Goal: Information Seeking & Learning: Learn about a topic

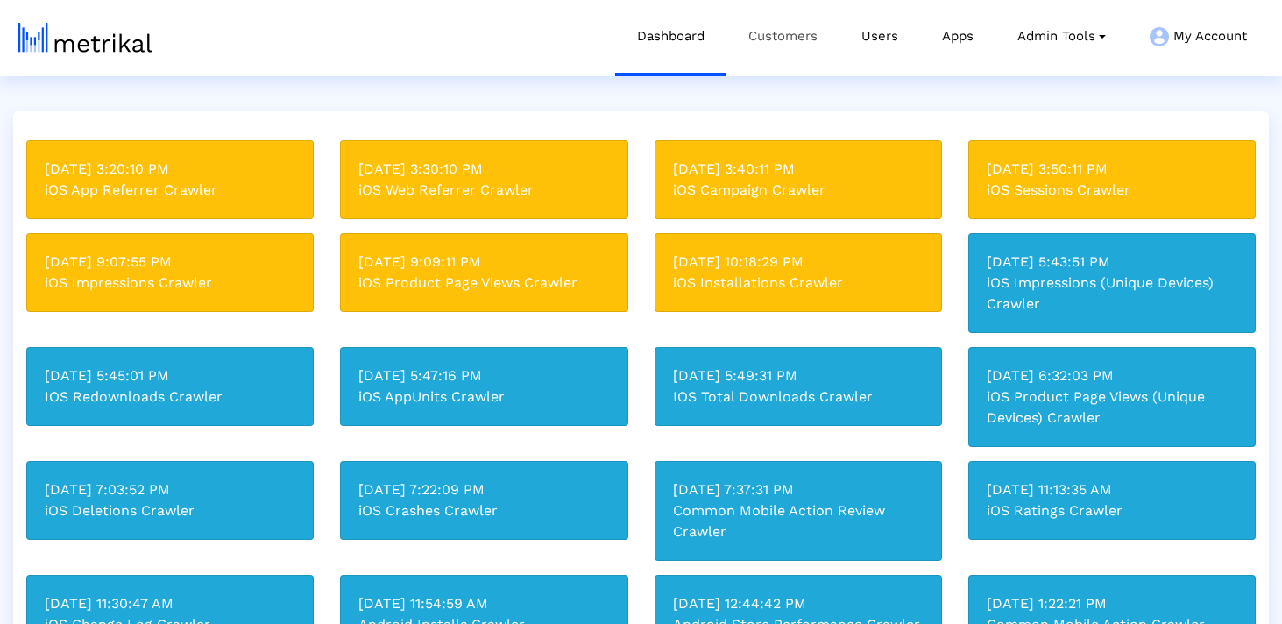
click at [787, 32] on link "Customers" at bounding box center [782, 36] width 113 height 73
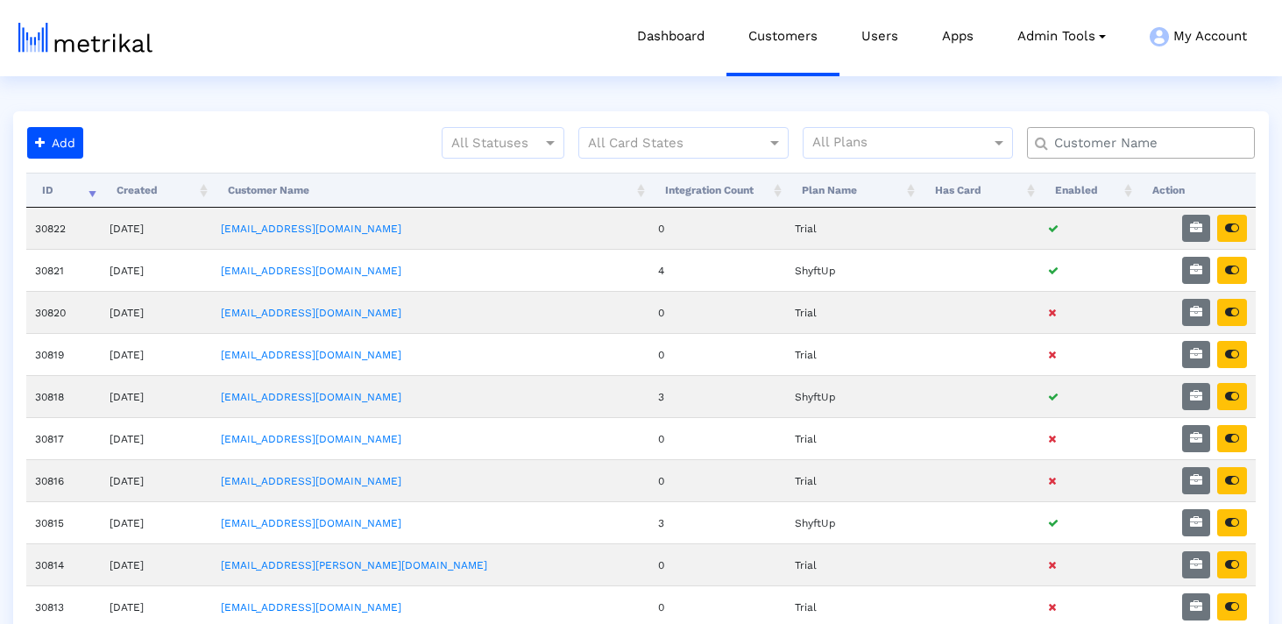
click at [1193, 144] on input "text" at bounding box center [1145, 143] width 206 height 18
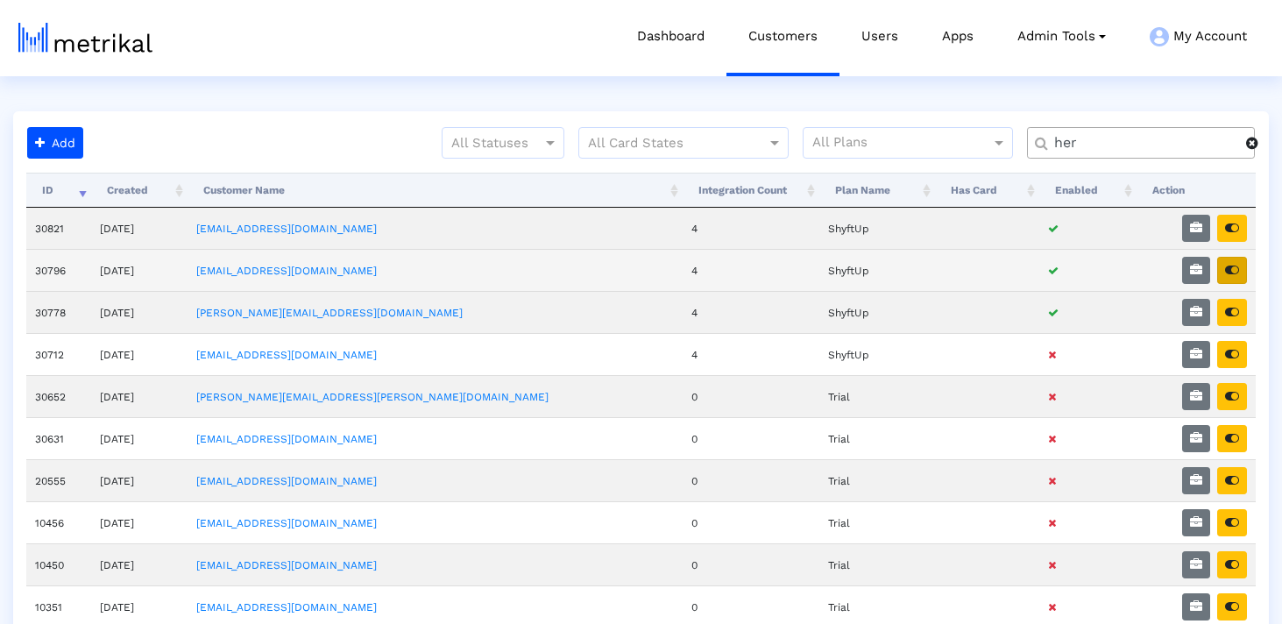
type input "her"
click at [1231, 265] on icon "button" at bounding box center [1232, 270] width 14 height 12
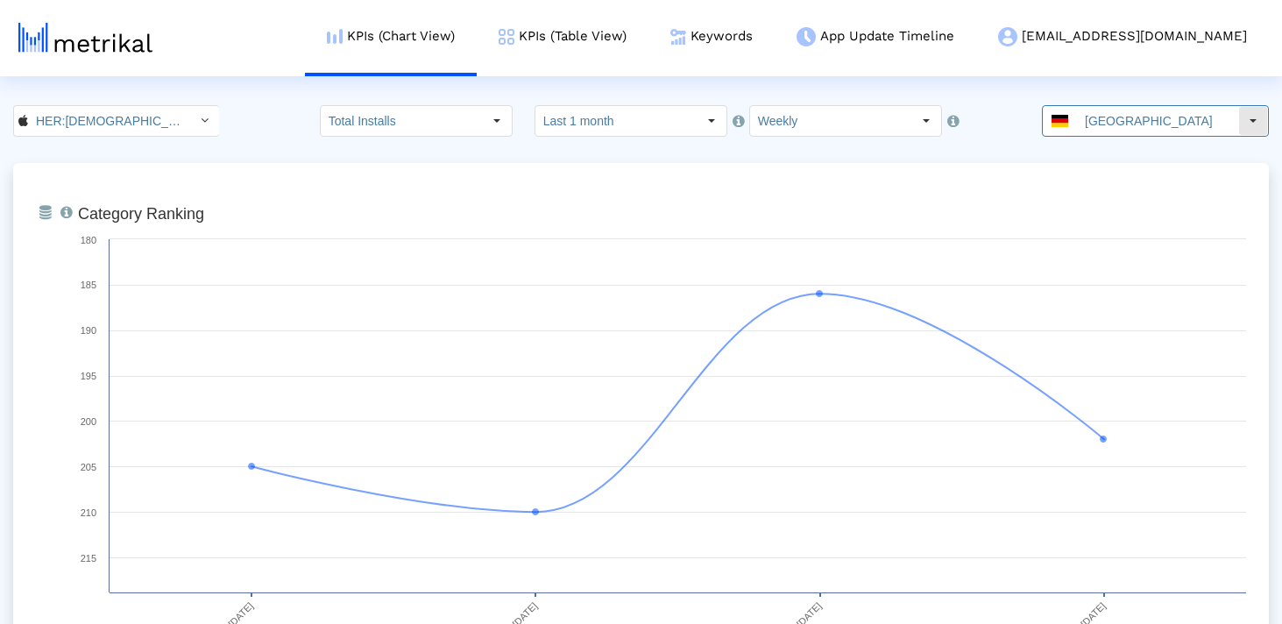
click at [1153, 127] on input "Germany" at bounding box center [1157, 121] width 161 height 30
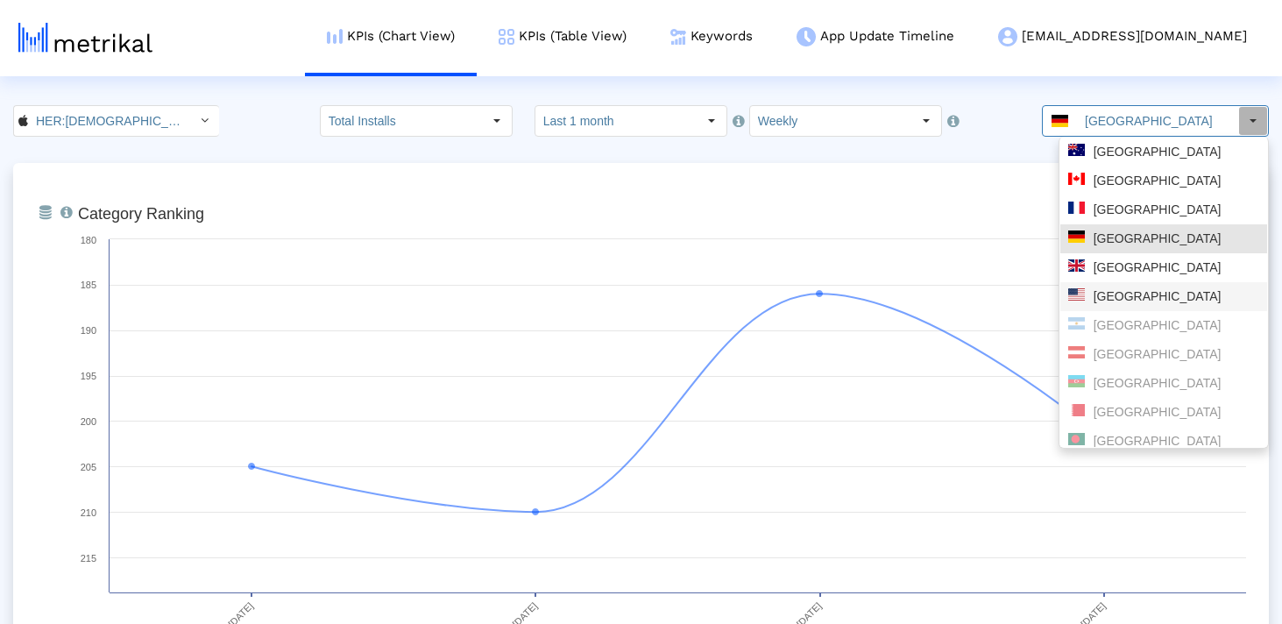
click at [1097, 287] on div "United States" at bounding box center [1163, 296] width 207 height 29
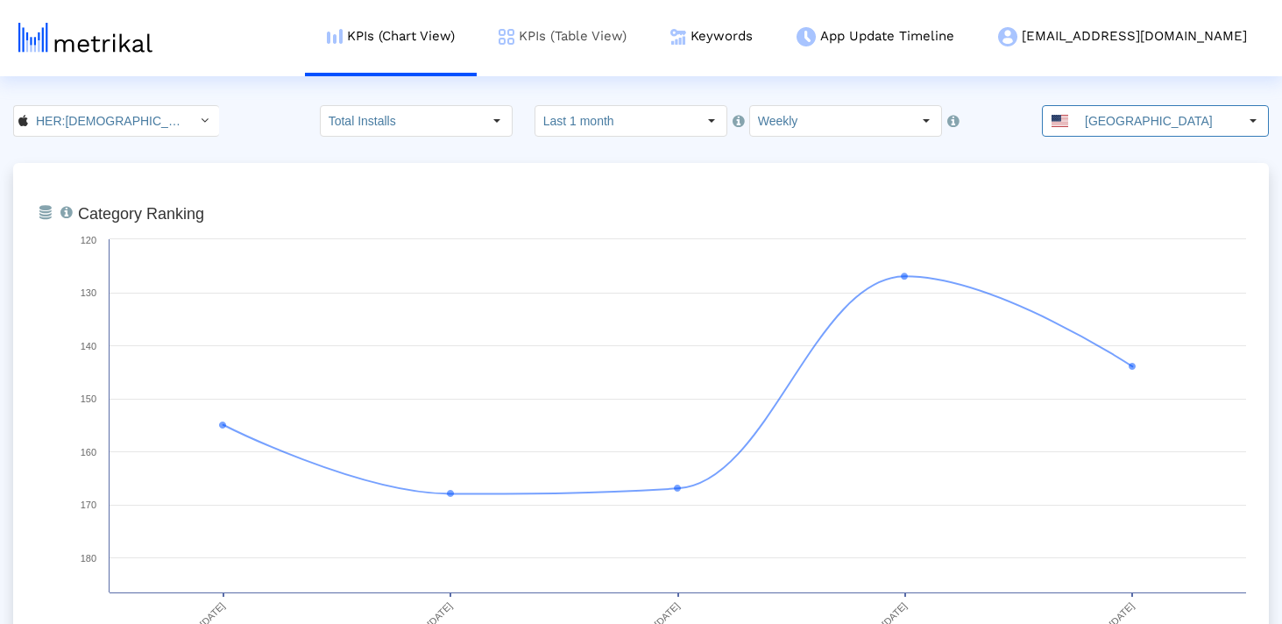
click at [648, 33] on link "KPIs (Table View)" at bounding box center [563, 36] width 172 height 73
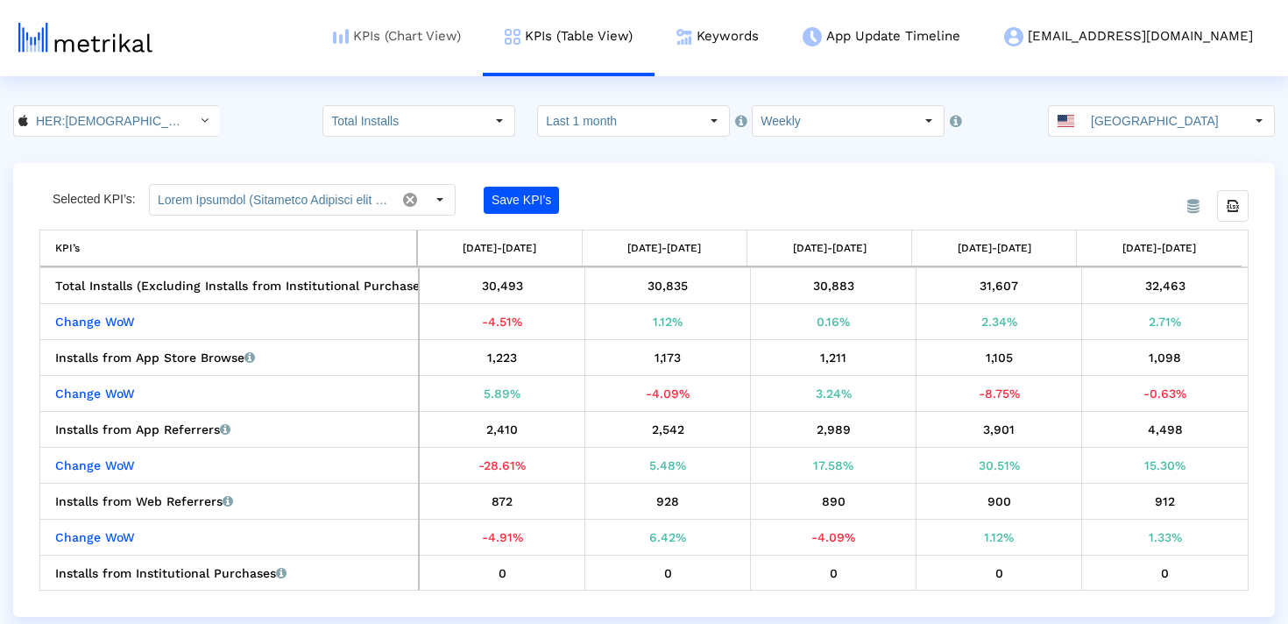
click at [483, 31] on link "KPIs (Chart View)" at bounding box center [397, 36] width 172 height 73
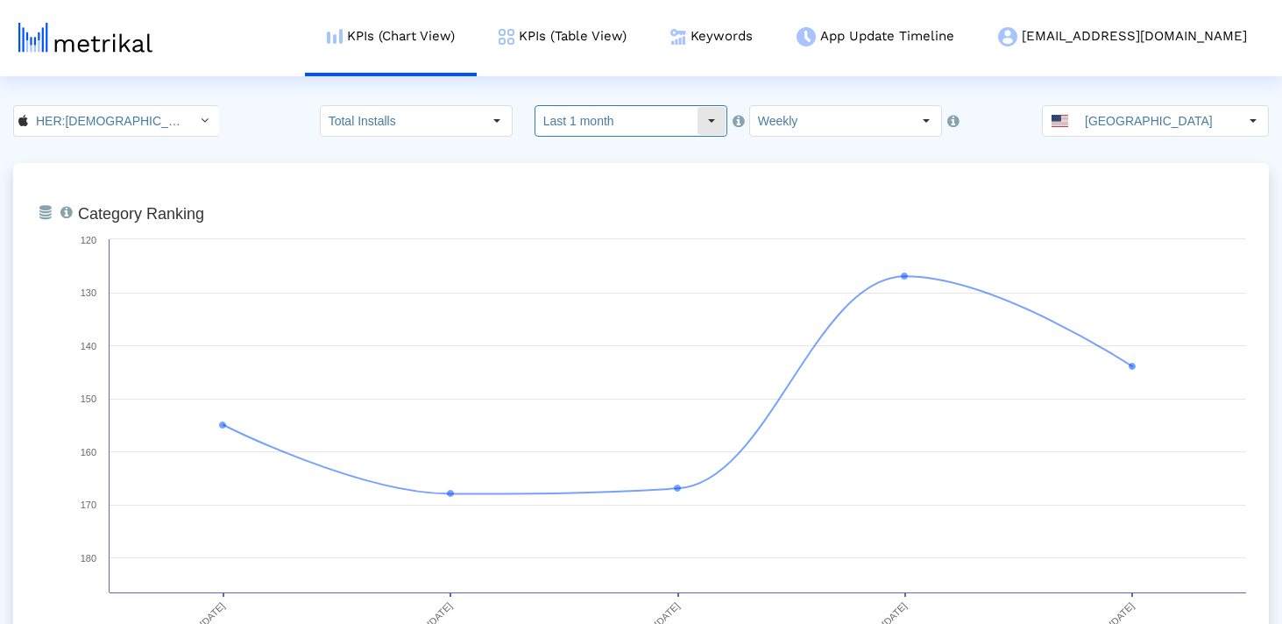
click at [605, 124] on input "Last 1 month" at bounding box center [615, 121] width 161 height 30
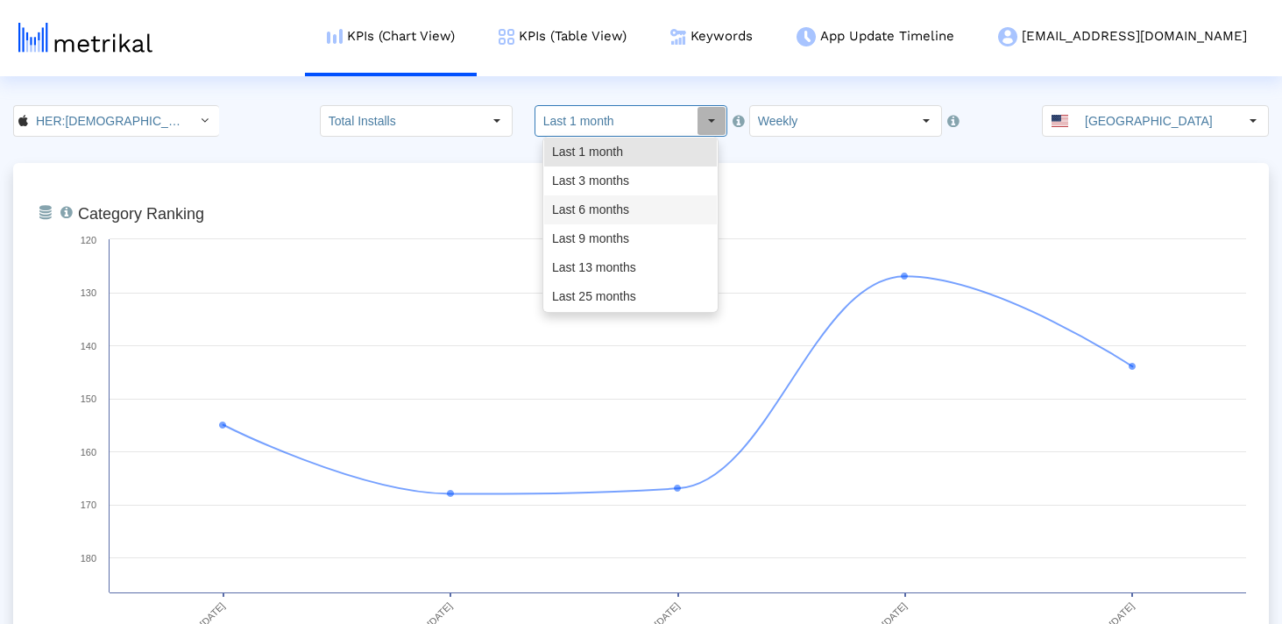
click at [588, 218] on div "Last 6 months" at bounding box center [630, 209] width 173 height 29
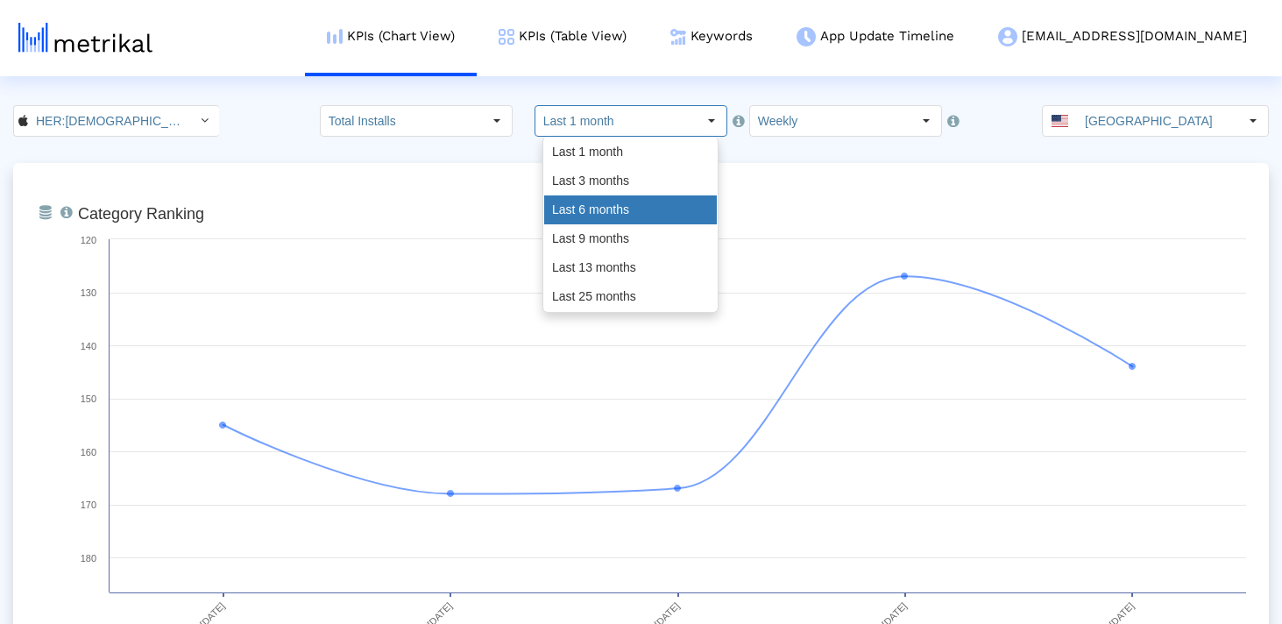
type input "Last 6 months"
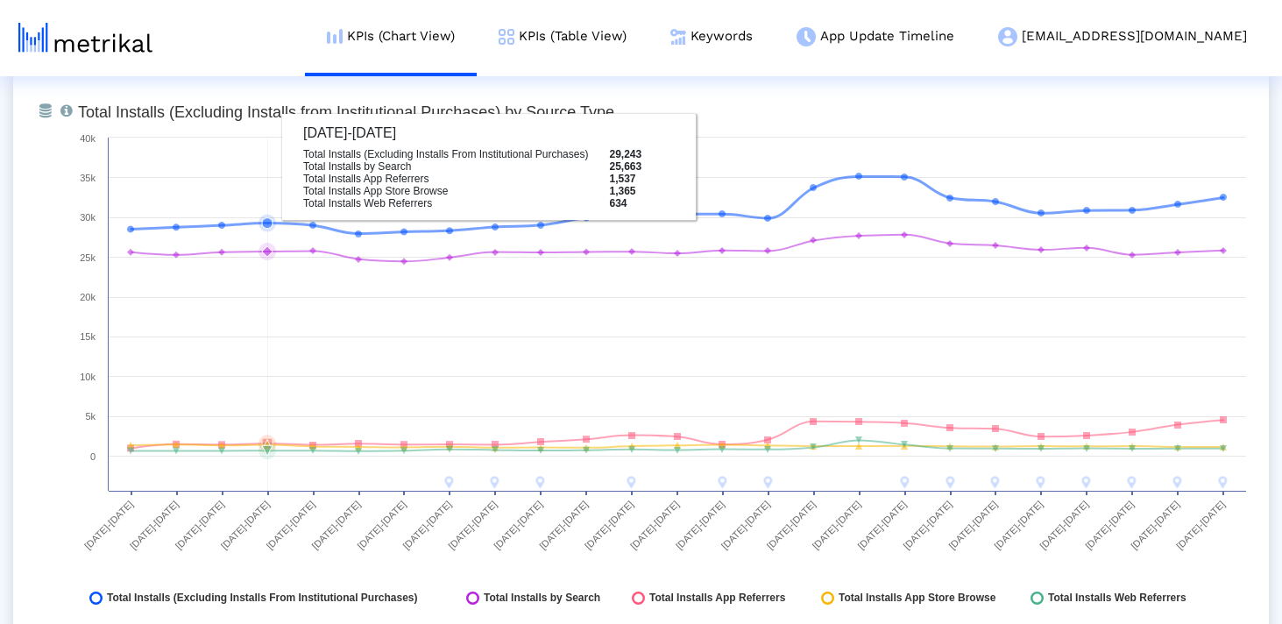
scroll to position [2014, 0]
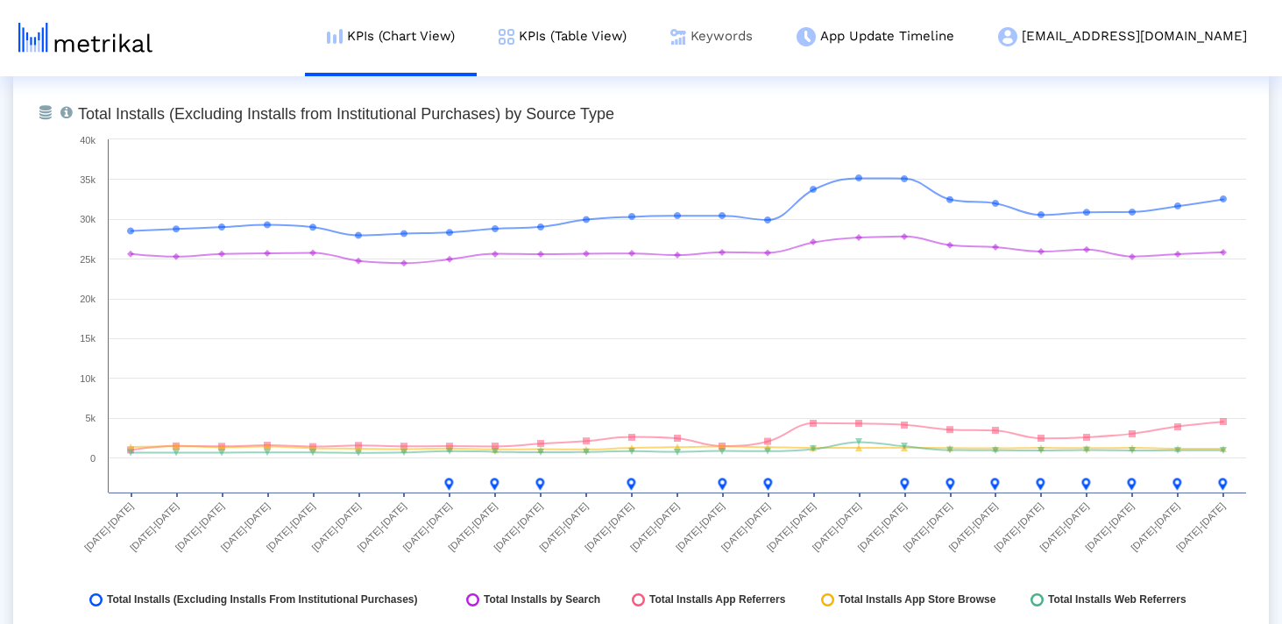
click at [686, 29] on img at bounding box center [678, 37] width 16 height 16
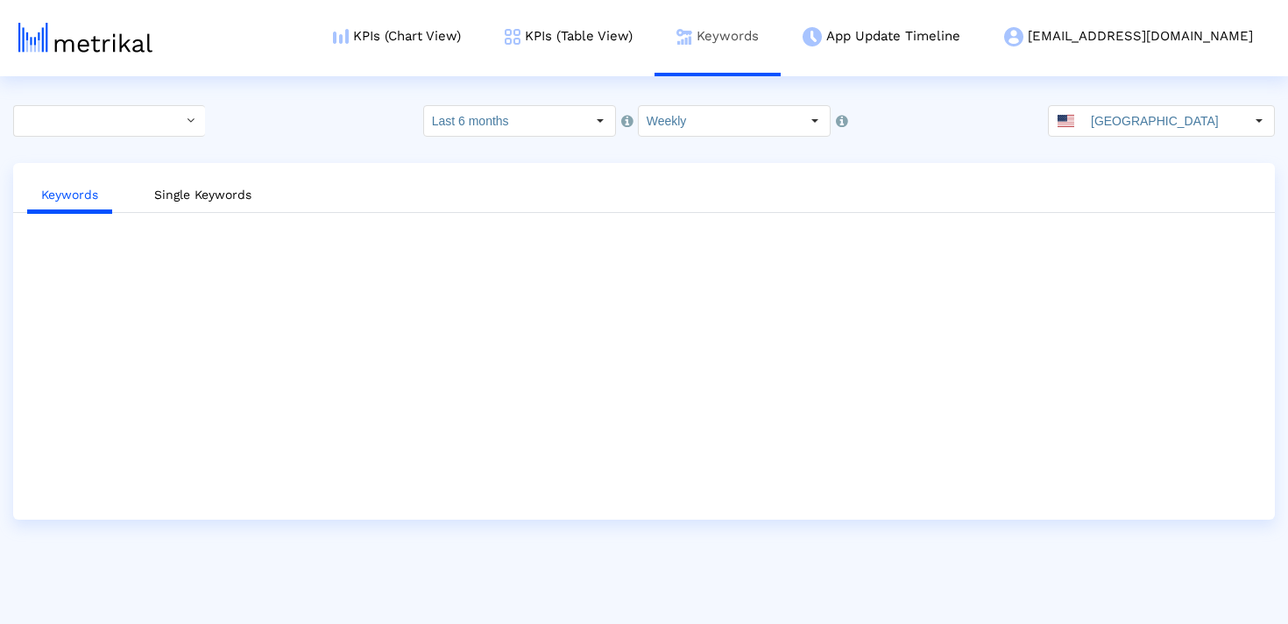
click at [781, 27] on link "Keywords" at bounding box center [718, 36] width 126 height 73
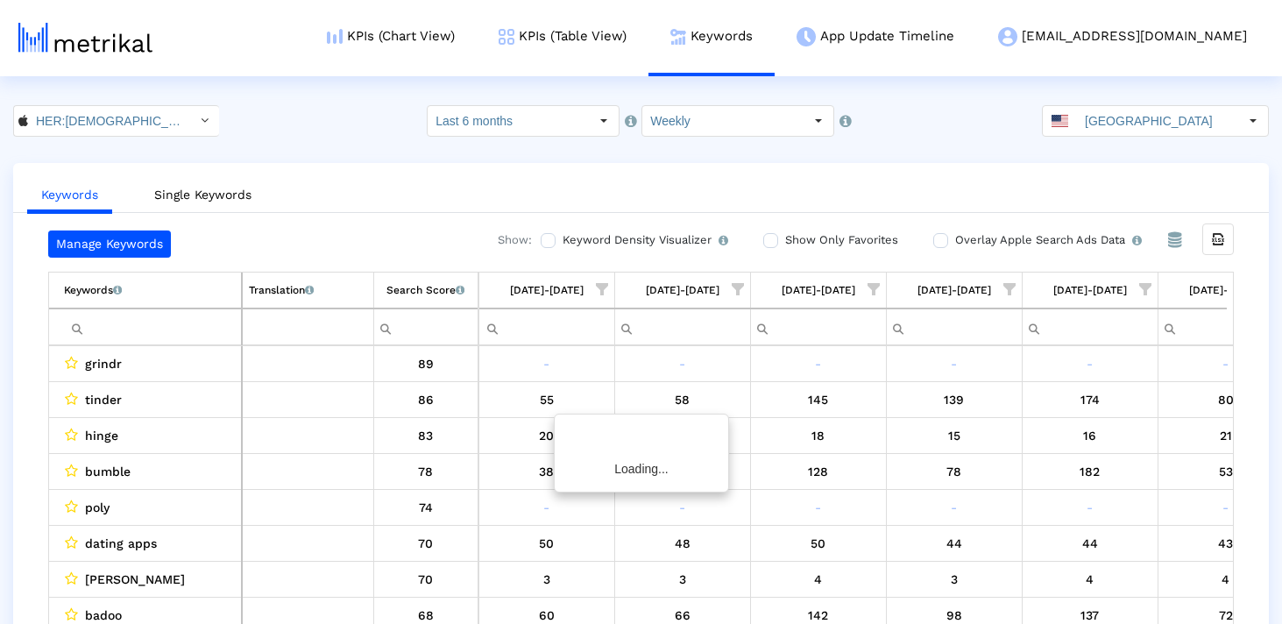
scroll to position [0, 1832]
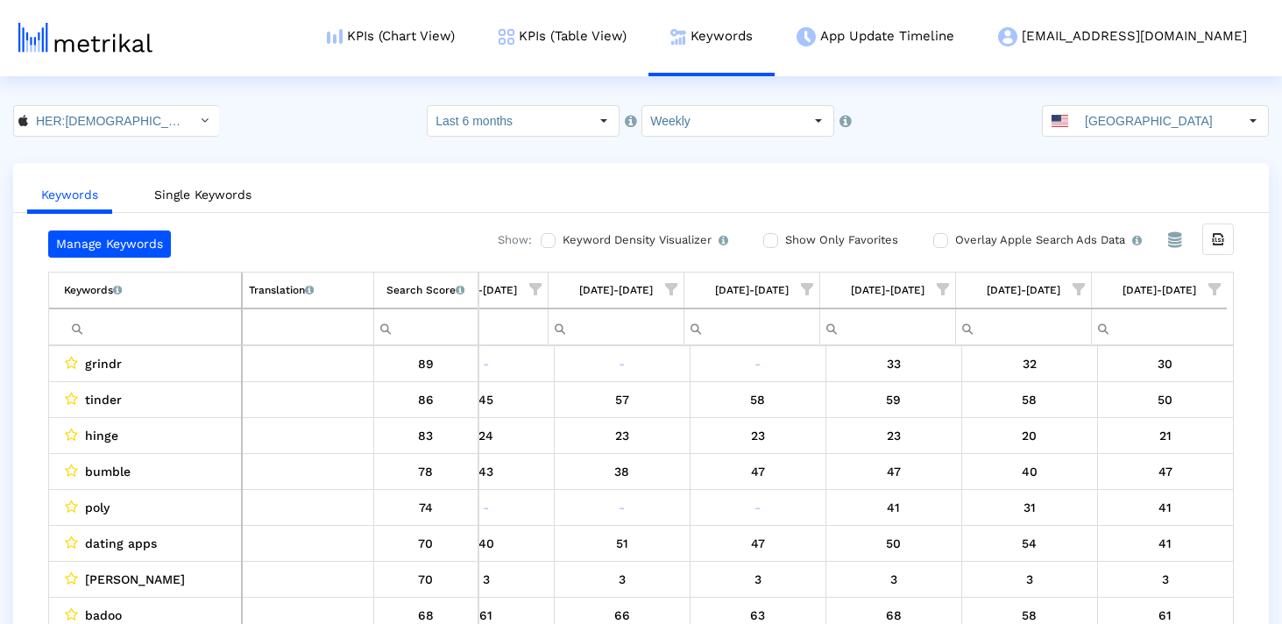
click at [157, 331] on input "Filter cell" at bounding box center [152, 327] width 177 height 29
paste input "taimi"
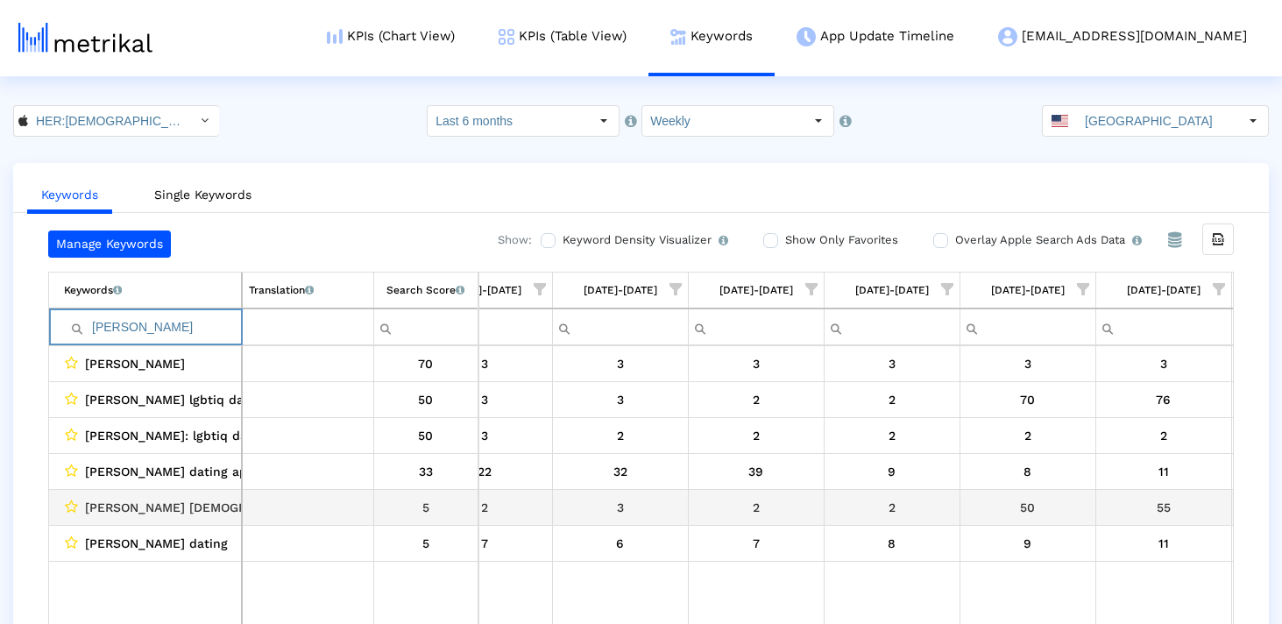
scroll to position [0, 0]
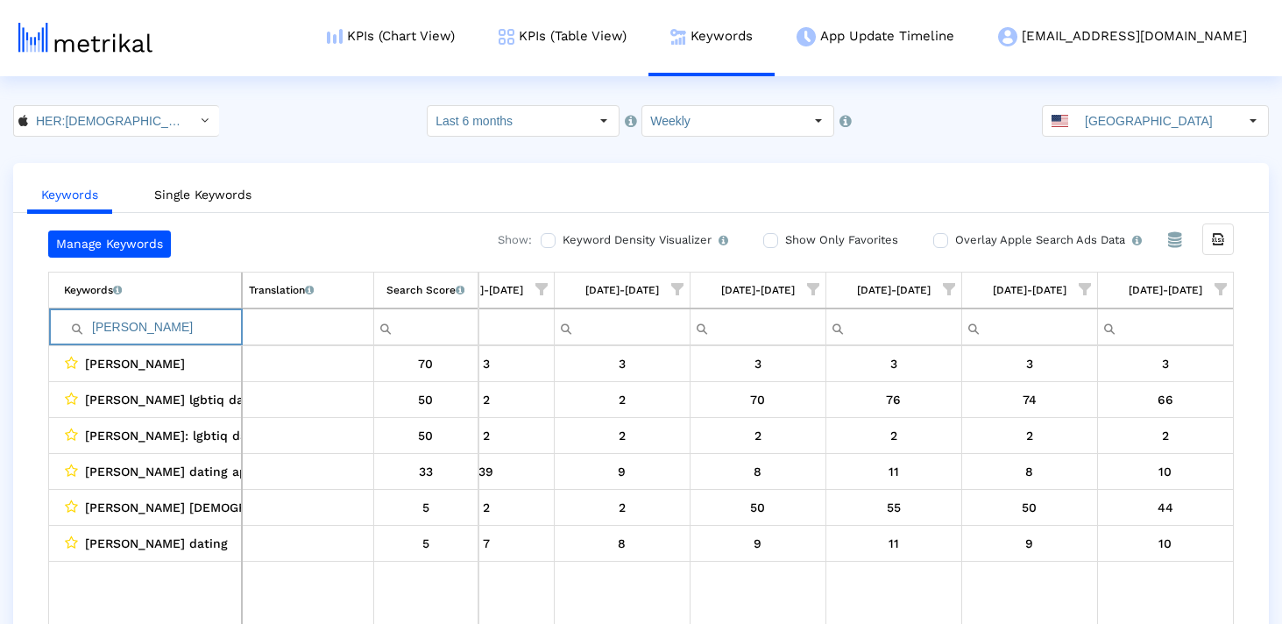
click at [116, 335] on input "taimi" at bounding box center [152, 327] width 177 height 29
paste input "lesbians dating app free"
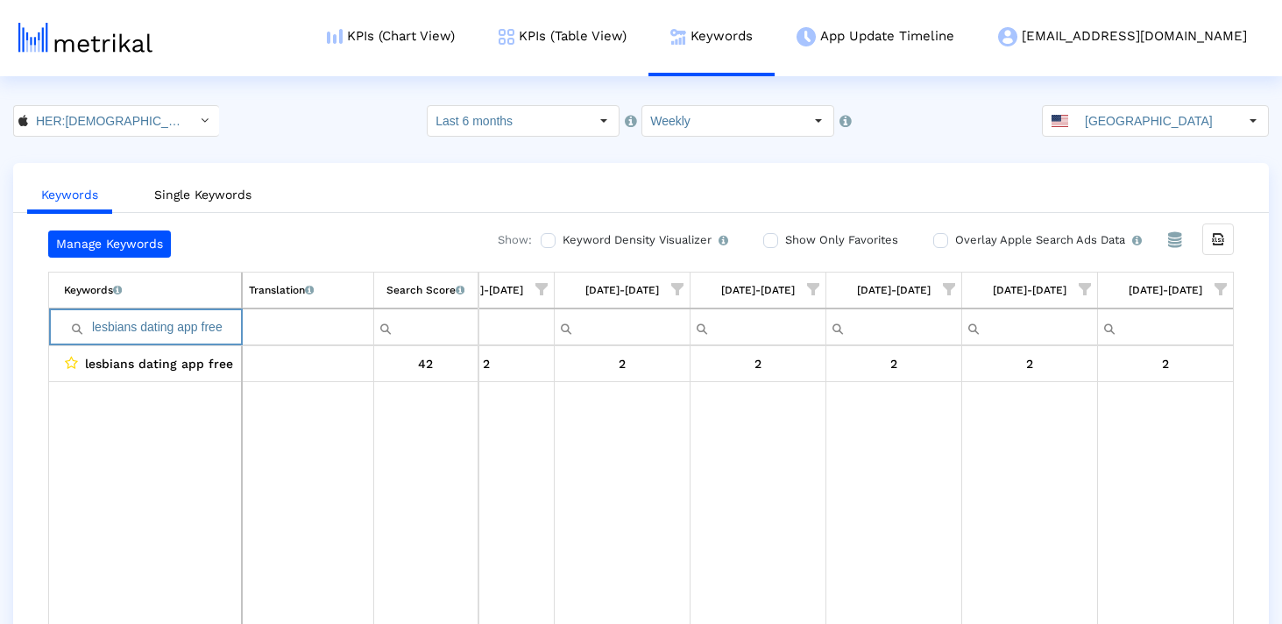
click at [172, 329] on input "lesbians dating app free" at bounding box center [152, 327] width 177 height 29
paste input "Filter cell"
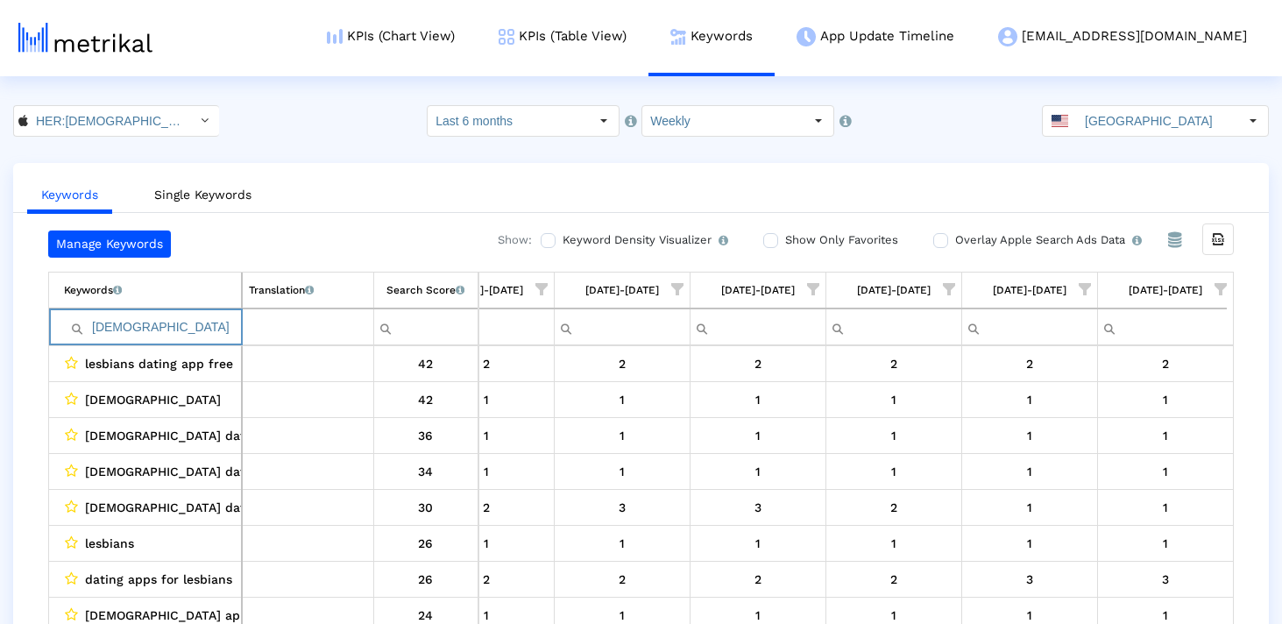
click at [216, 324] on input "lesbian" at bounding box center [152, 327] width 177 height 29
paste input "dating apps for lesbians"
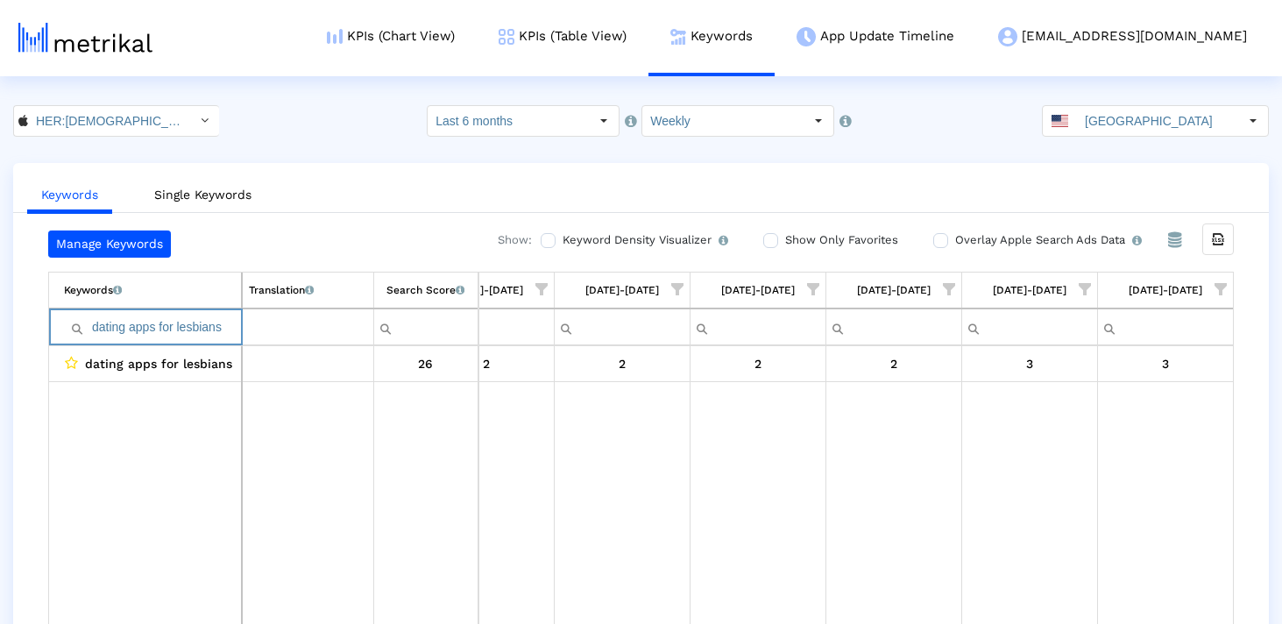
click at [197, 329] on input "dating apps for lesbians" at bounding box center [152, 327] width 177 height 29
paste input "lgbtq"
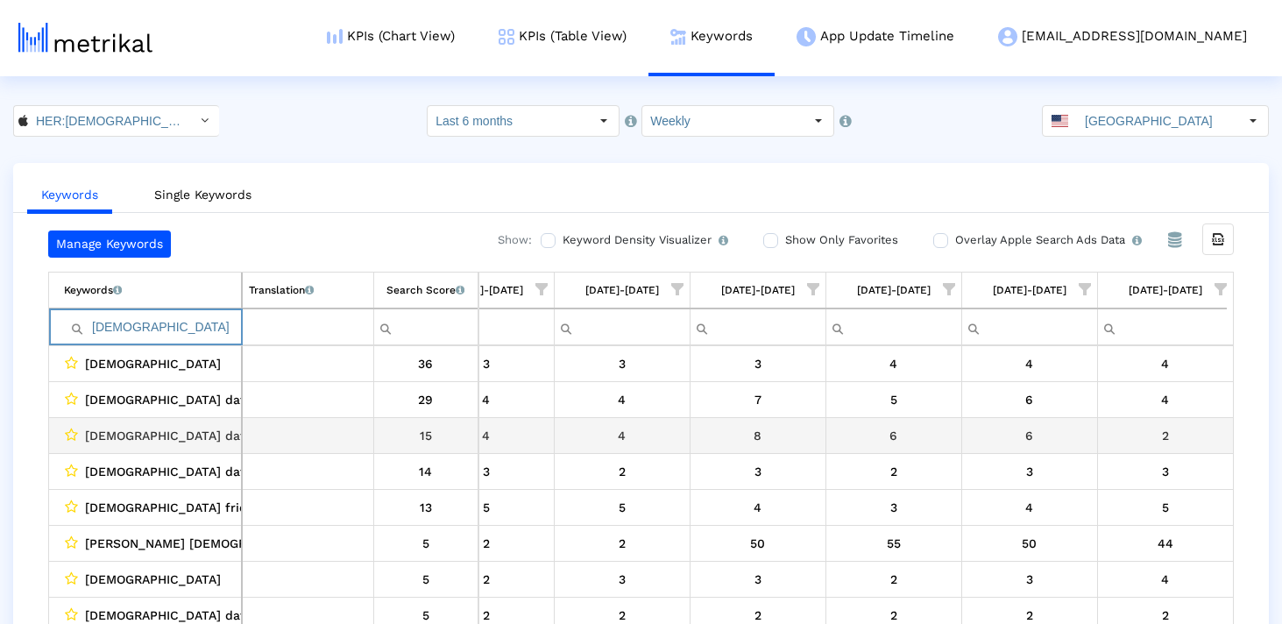
scroll to position [0, 1832]
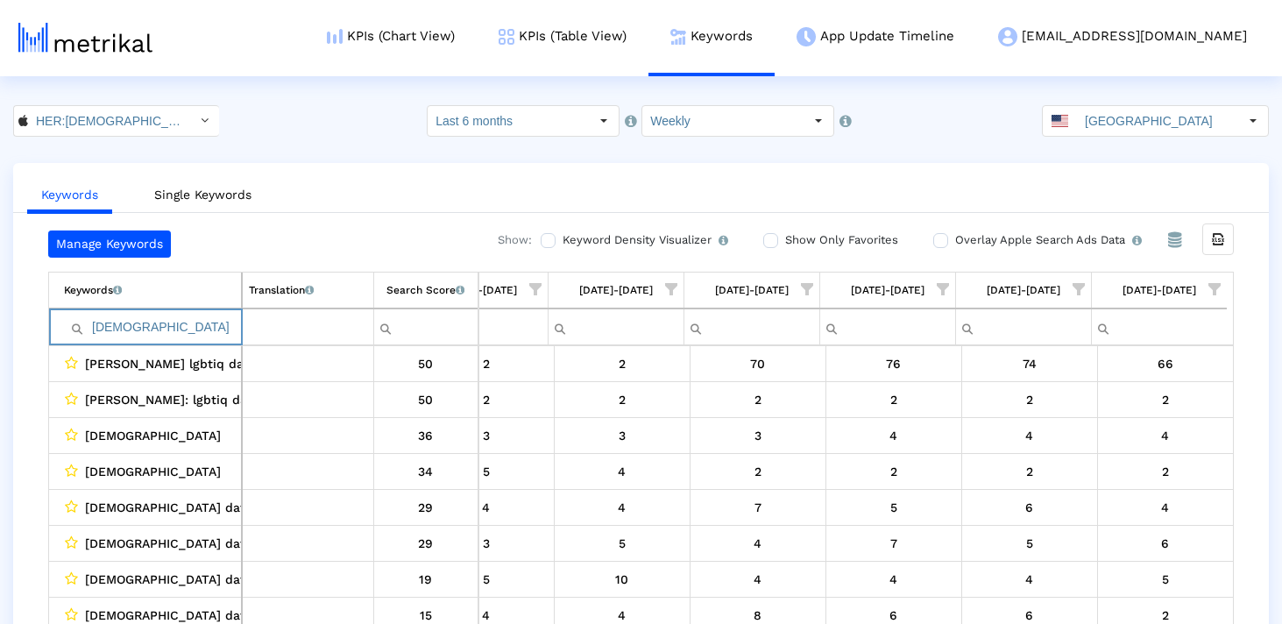
click at [157, 323] on input "lgbt" at bounding box center [152, 327] width 177 height 29
paste input "q dating"
click at [188, 325] on input "lgbtq dating" at bounding box center [152, 327] width 177 height 29
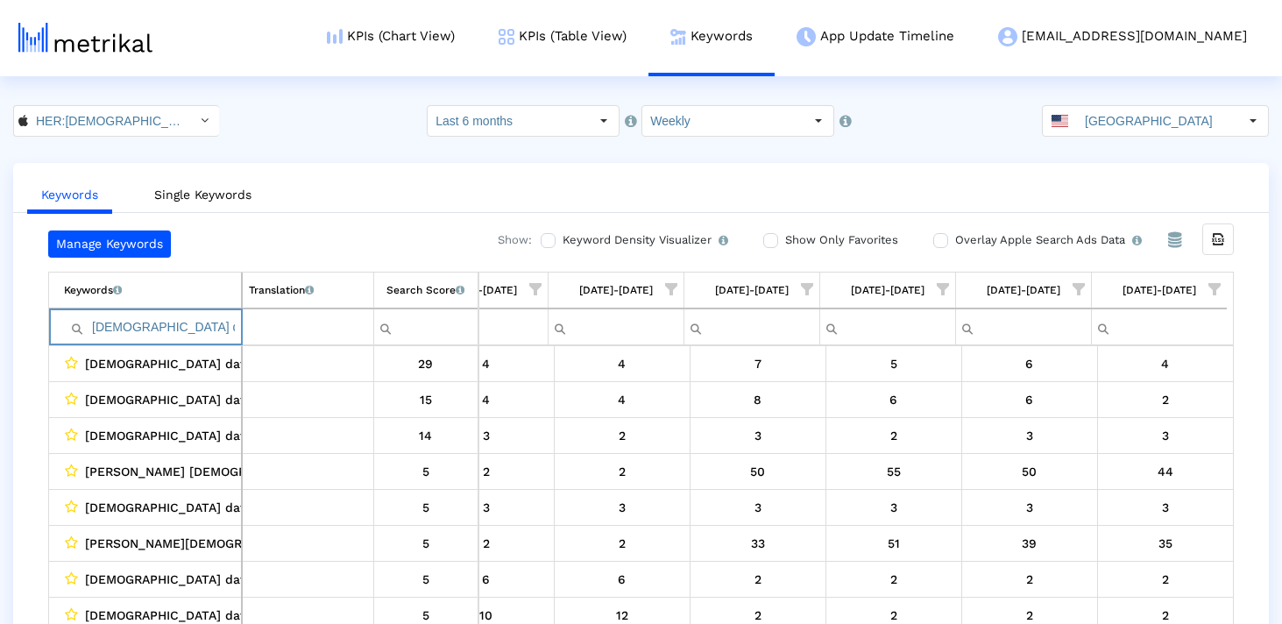
click at [188, 325] on input "lgbtq dating" at bounding box center [152, 327] width 177 height 29
paste input "dating app for lesbians"
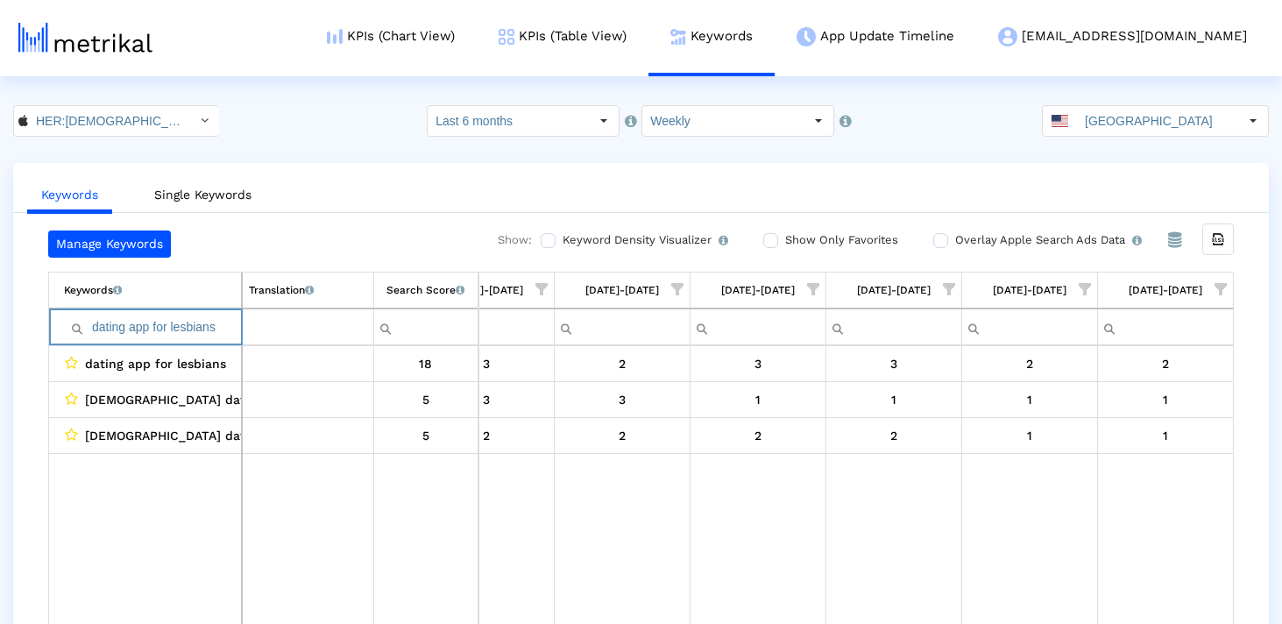
click at [193, 326] on input "dating app for lesbians" at bounding box center [152, 327] width 177 height 29
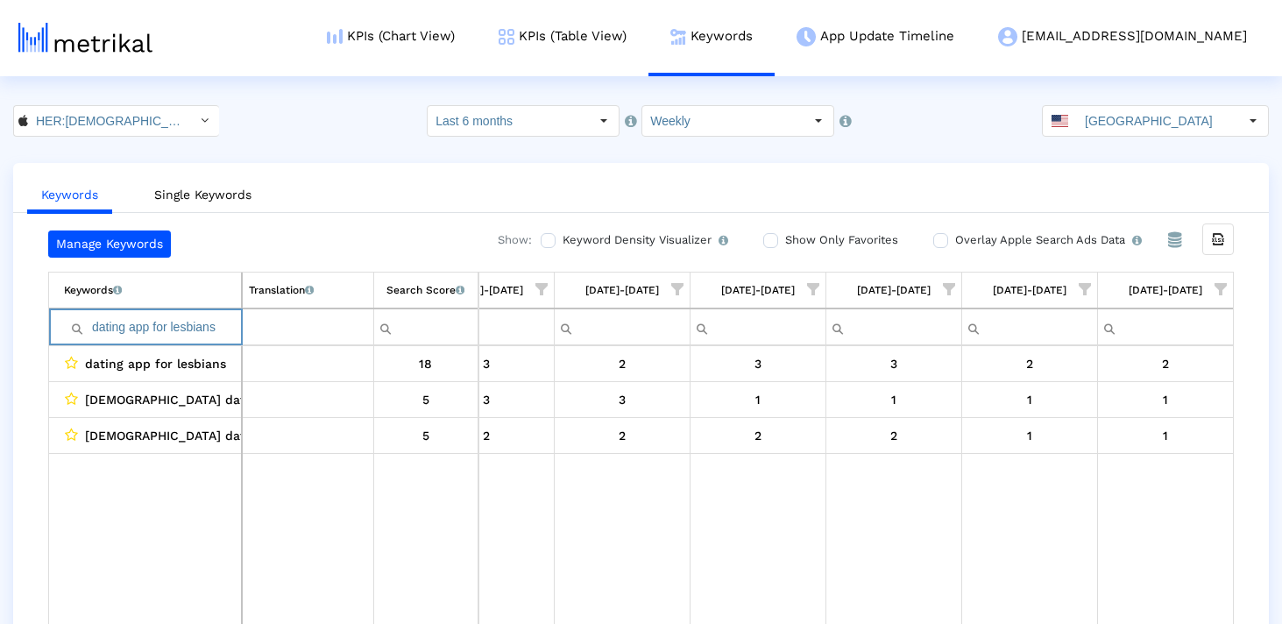
click at [193, 326] on input "dating app for lesbians" at bounding box center [152, 327] width 177 height 29
paste input "lesbian chat"
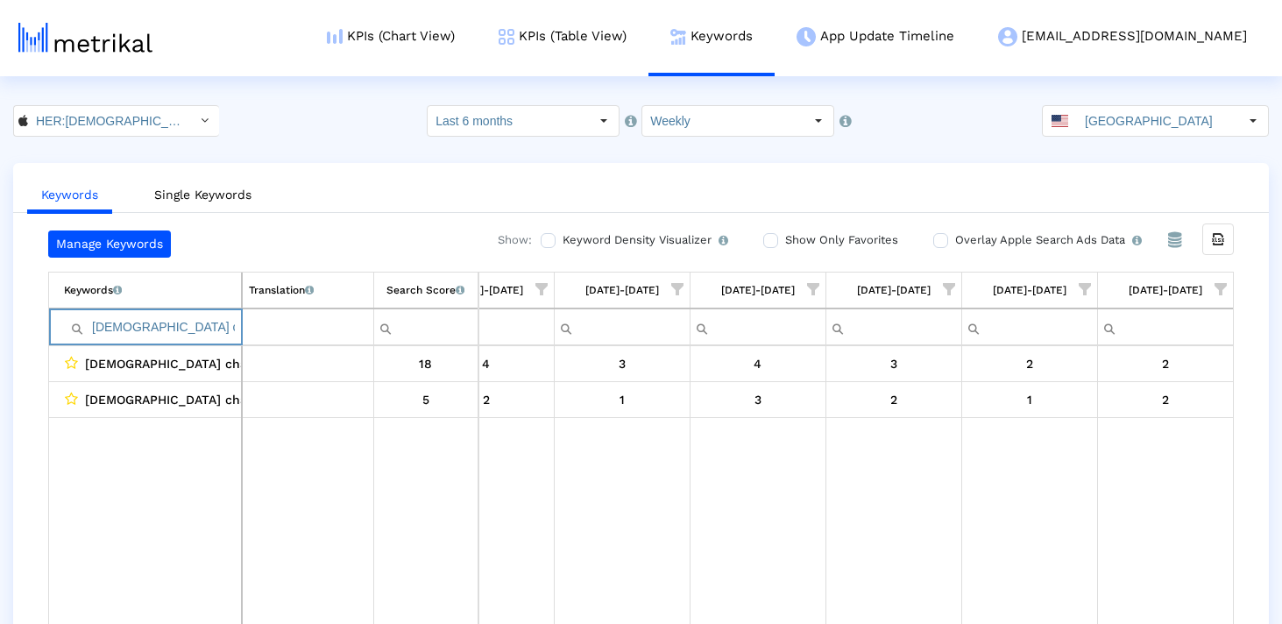
click at [130, 321] on input "lesbian chat" at bounding box center [152, 327] width 177 height 29
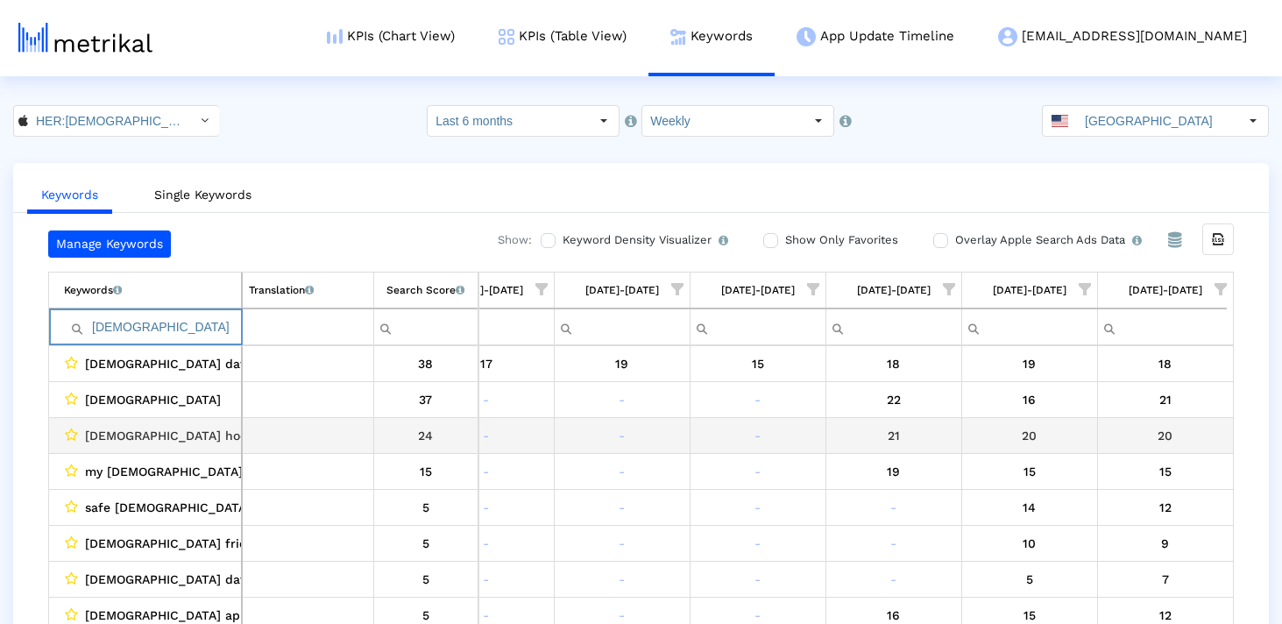
scroll to position [0, 1832]
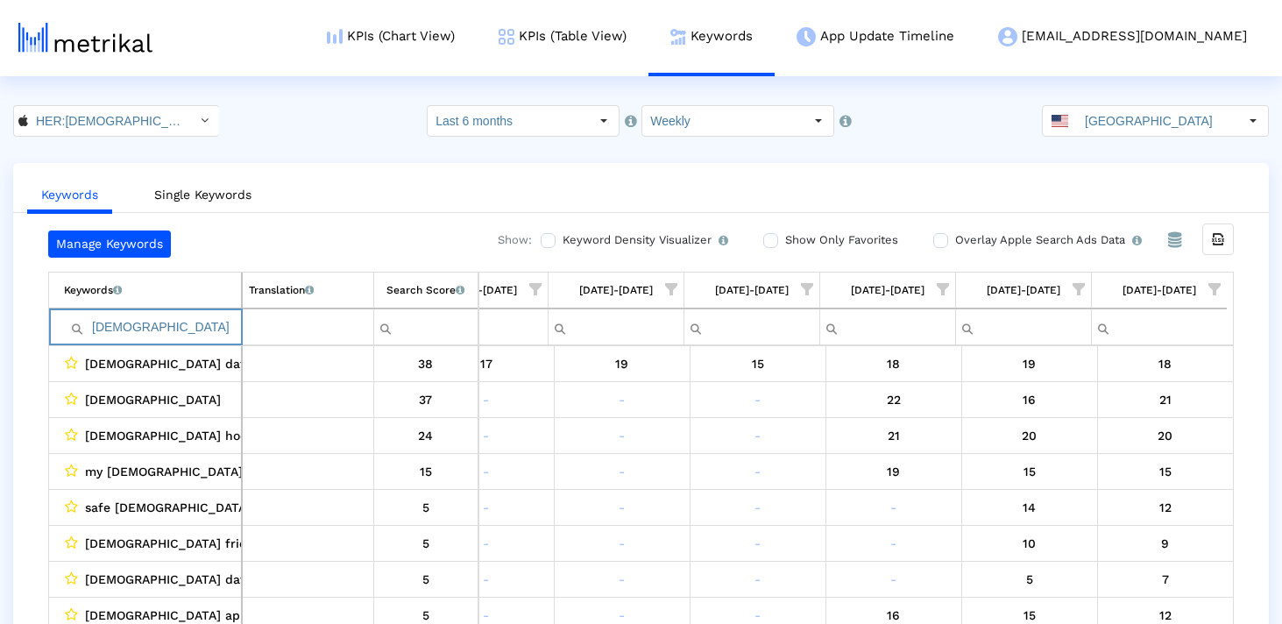
click at [200, 329] on input "transgender" at bounding box center [152, 327] width 177 height 29
paste input "bicupid"
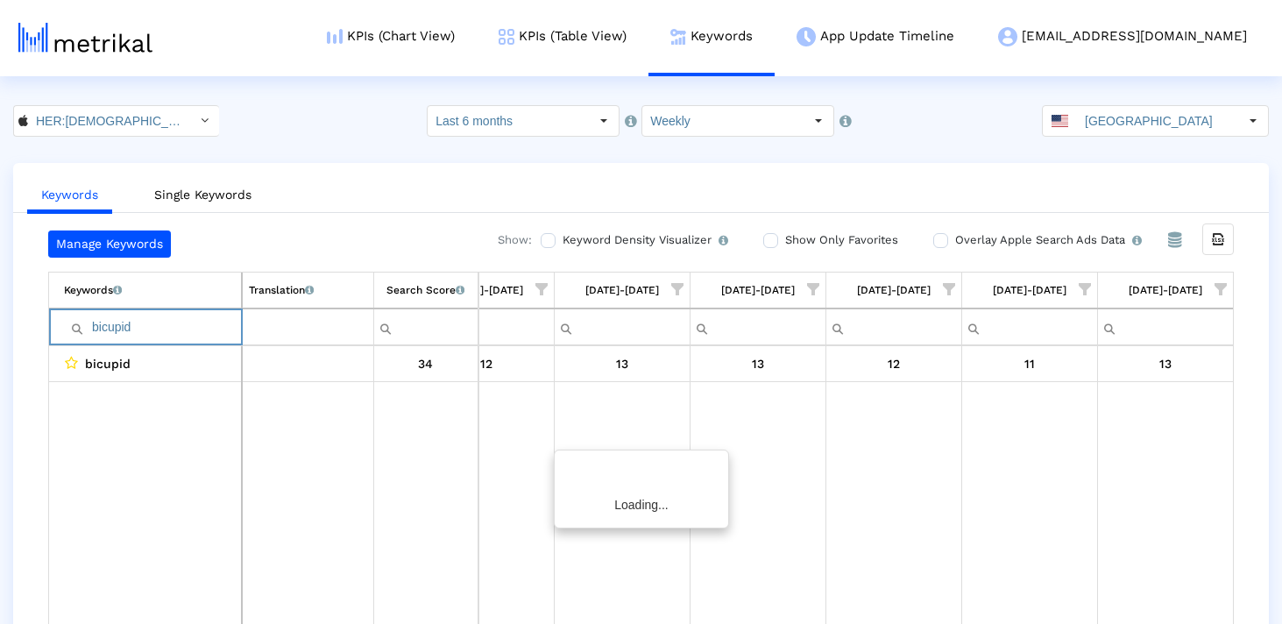
scroll to position [0, 1826]
click at [183, 324] on input "bicupid" at bounding box center [152, 327] width 177 height 29
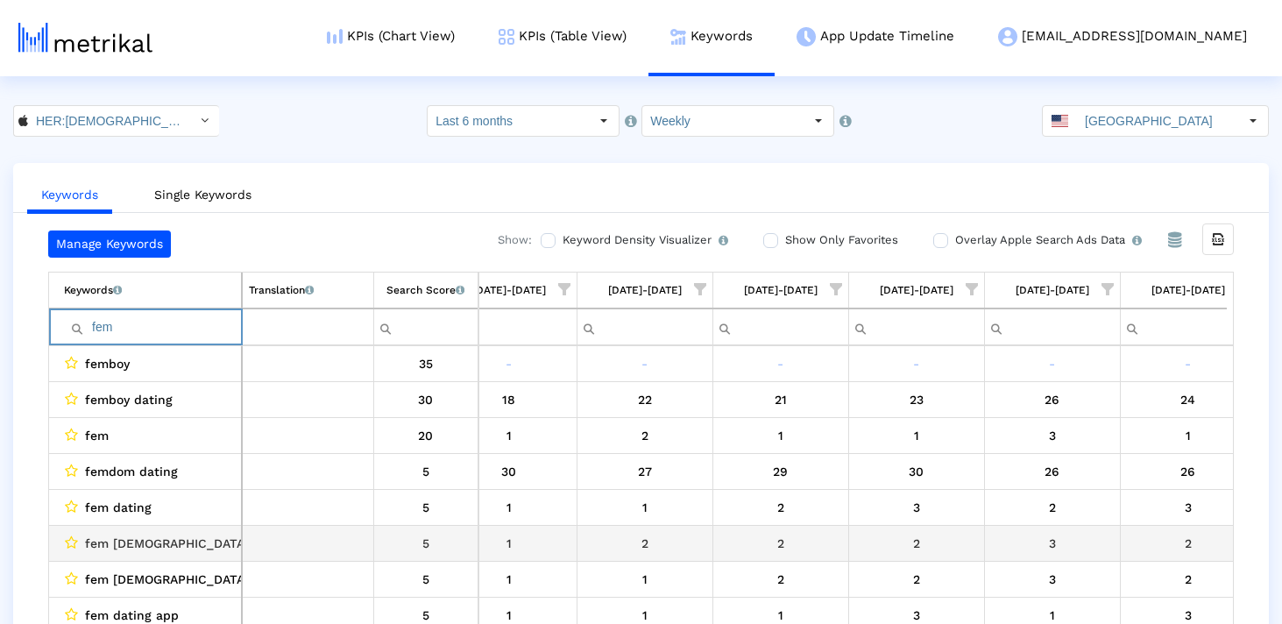
scroll to position [0, 1769]
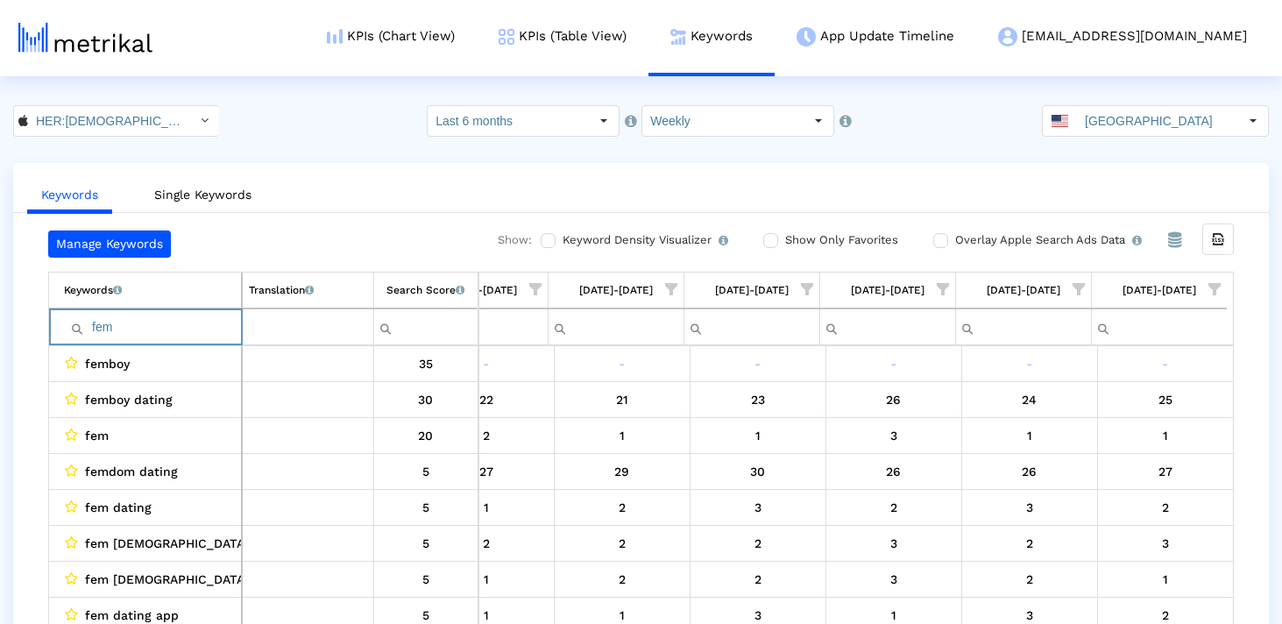
click at [185, 335] on input "fem" at bounding box center [152, 327] width 177 height 29
paste input "mature"
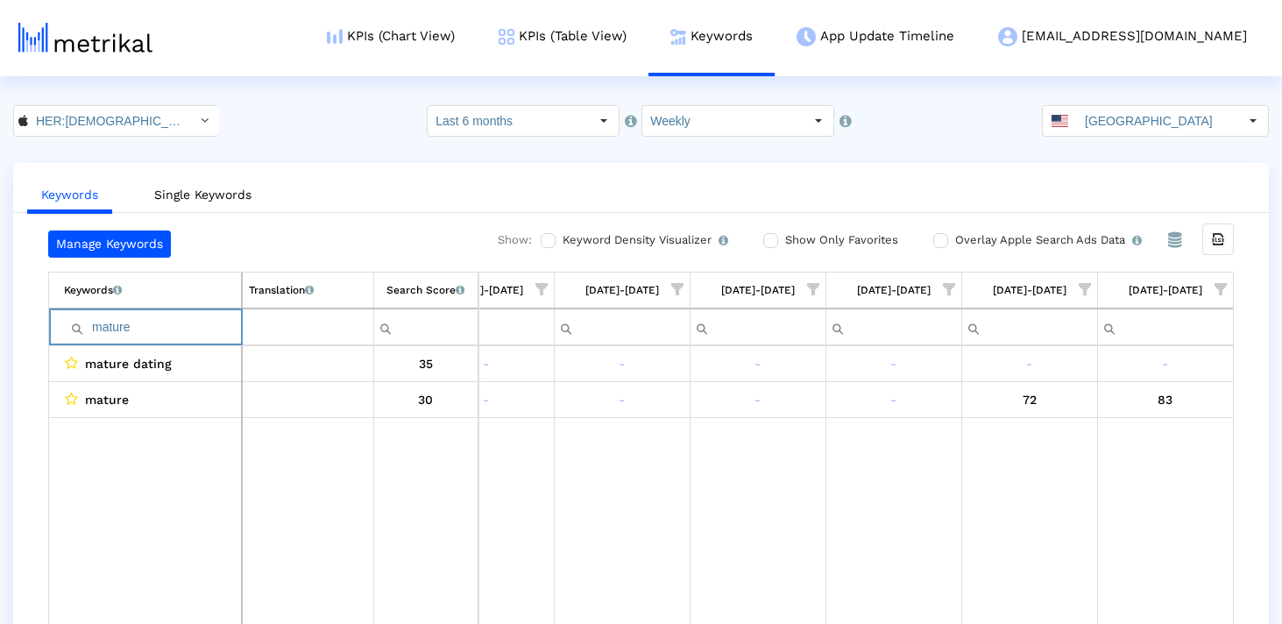
click at [139, 327] on input "mature" at bounding box center [152, 327] width 177 height 29
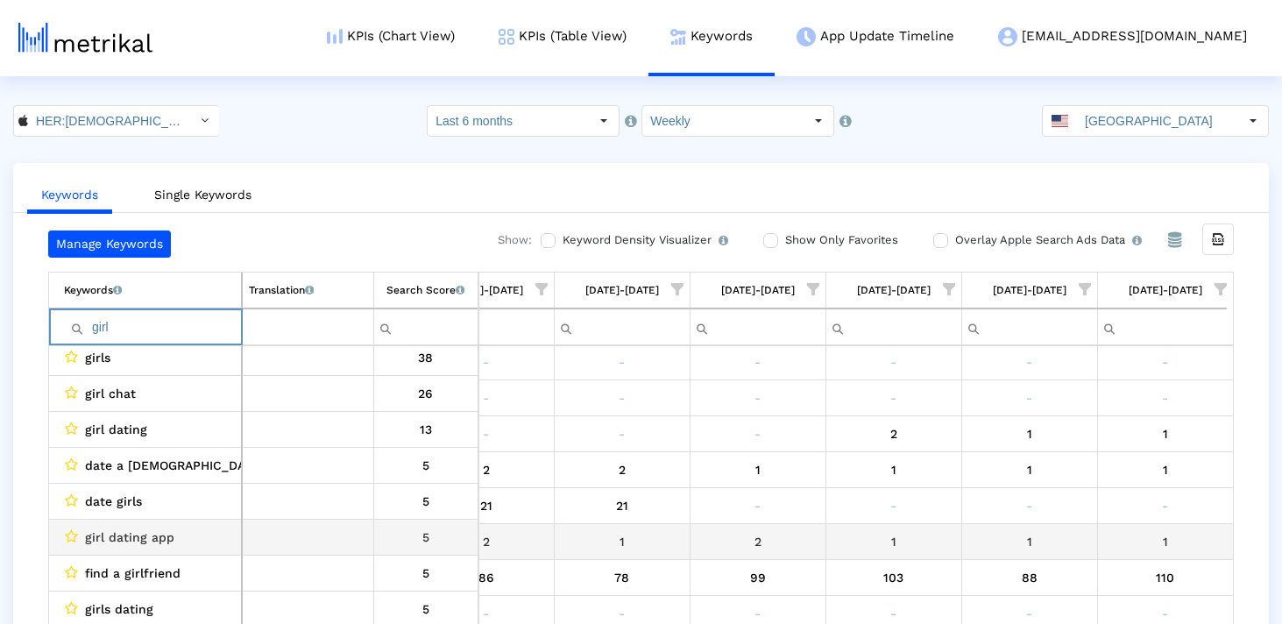
scroll to position [43, 0]
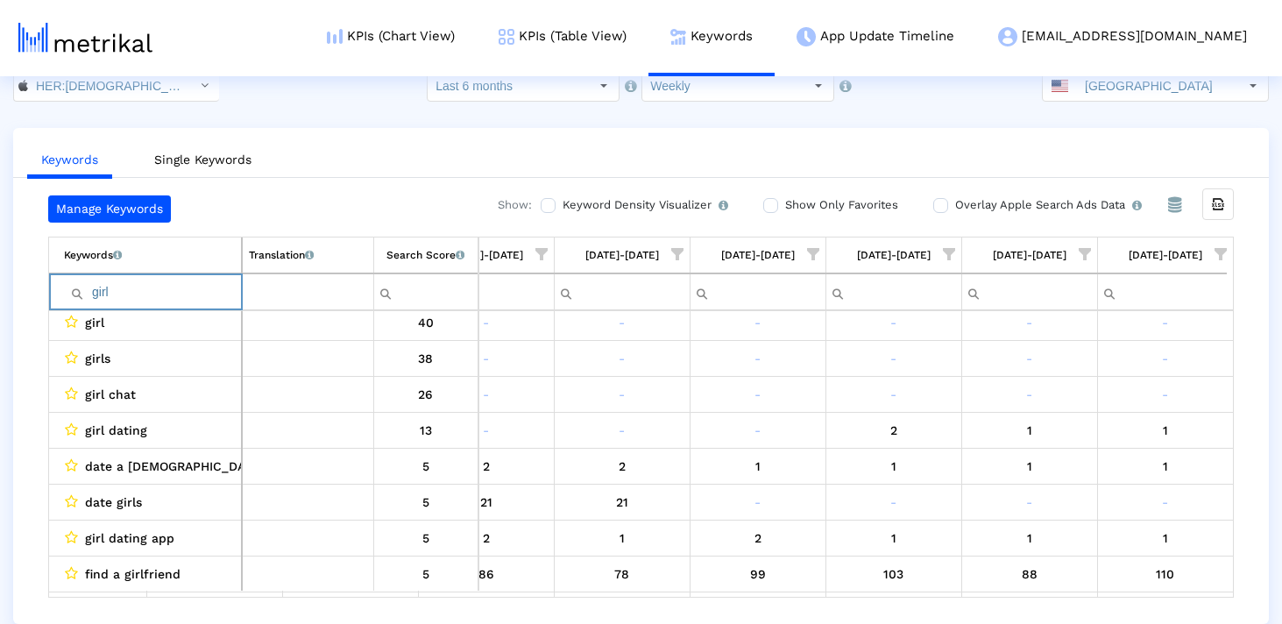
click at [193, 290] on input "girl" at bounding box center [152, 292] width 177 height 29
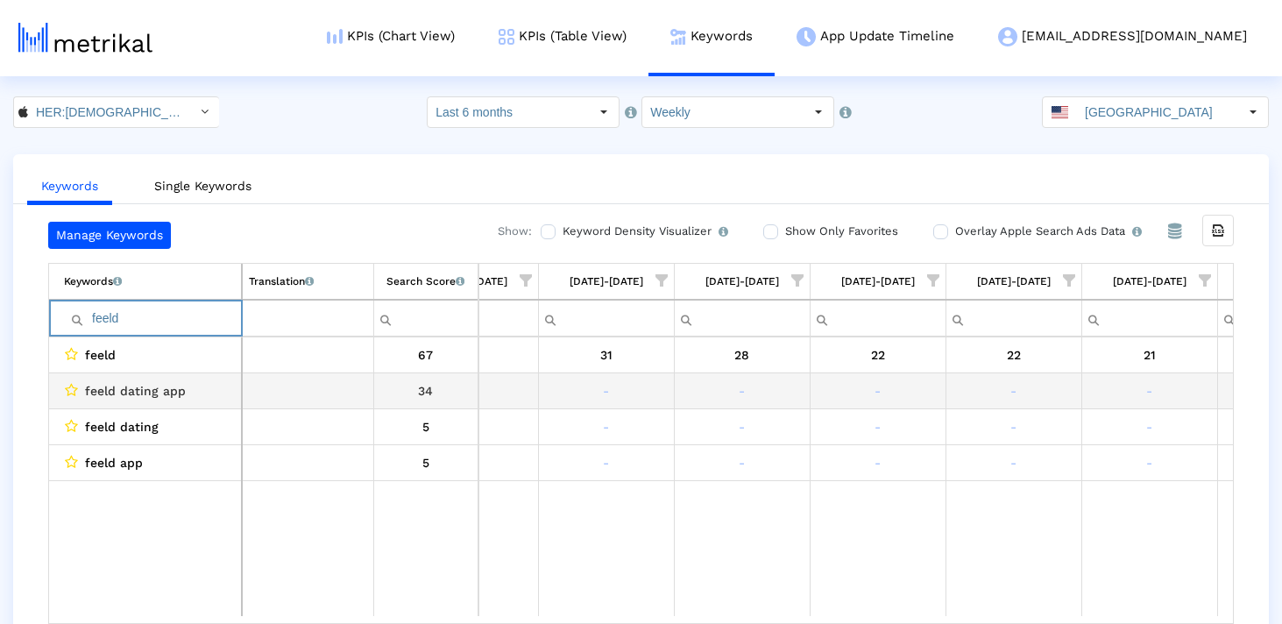
scroll to position [0, 446]
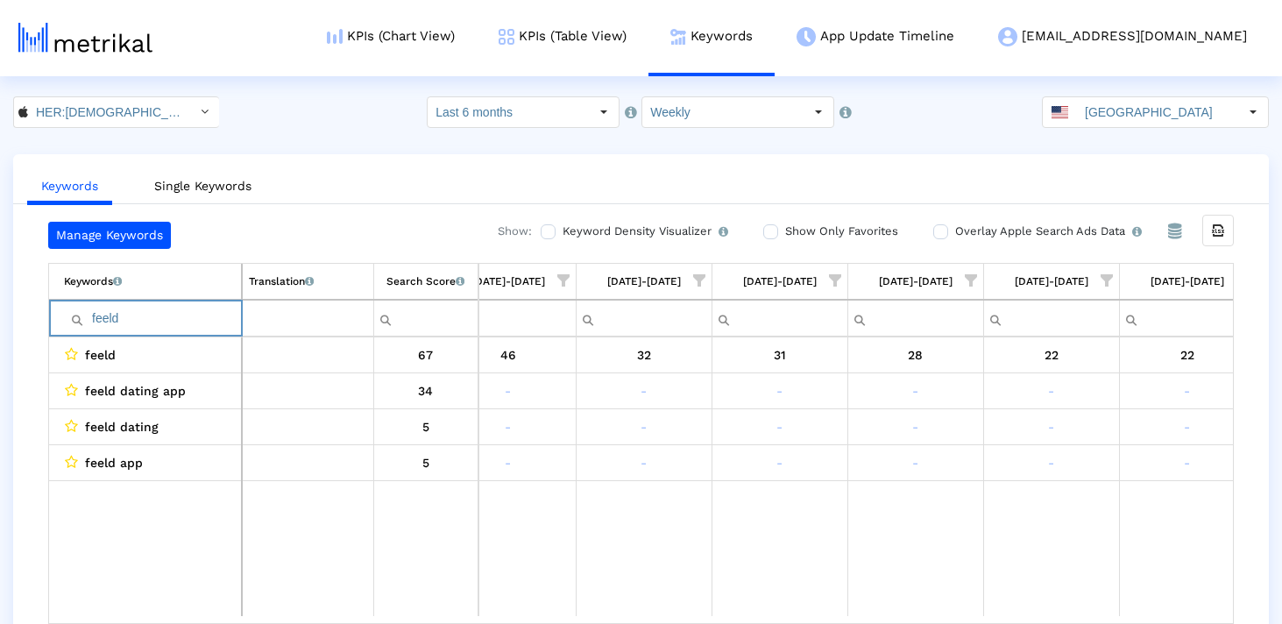
click at [185, 305] on input "feeld" at bounding box center [152, 318] width 177 height 29
paste input "lesbian dating"
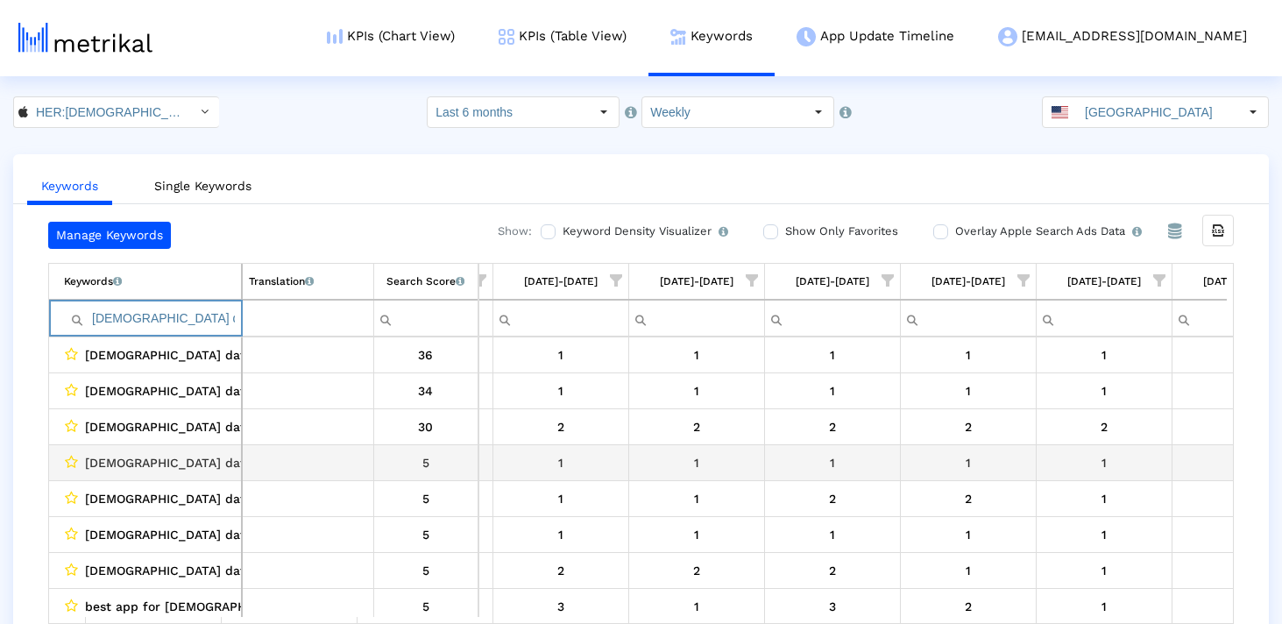
scroll to position [0, 1832]
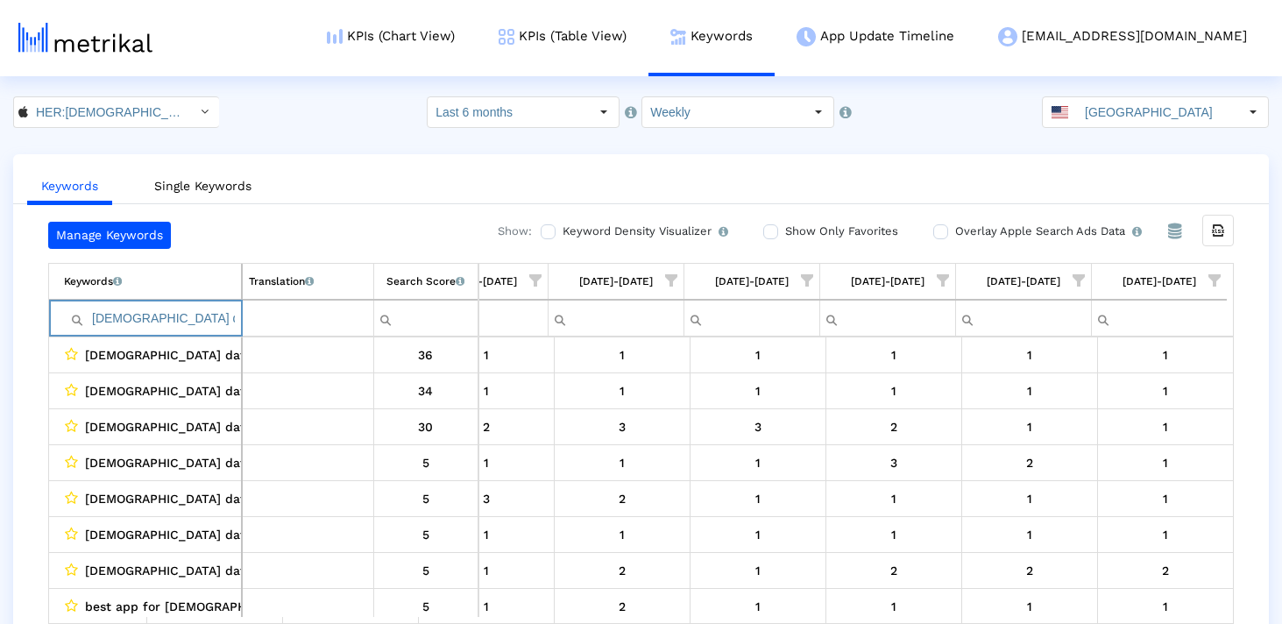
click at [162, 318] on input "lesbian dating" at bounding box center [152, 318] width 177 height 29
paste input "dating app for lesbians"
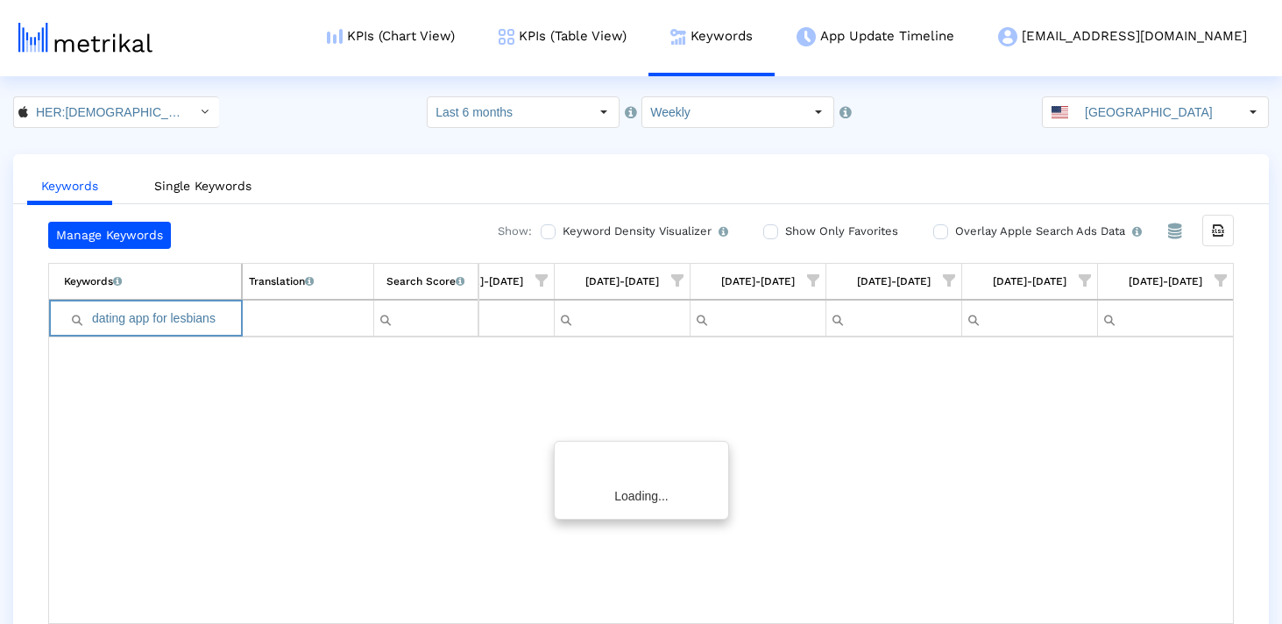
scroll to position [0, 1826]
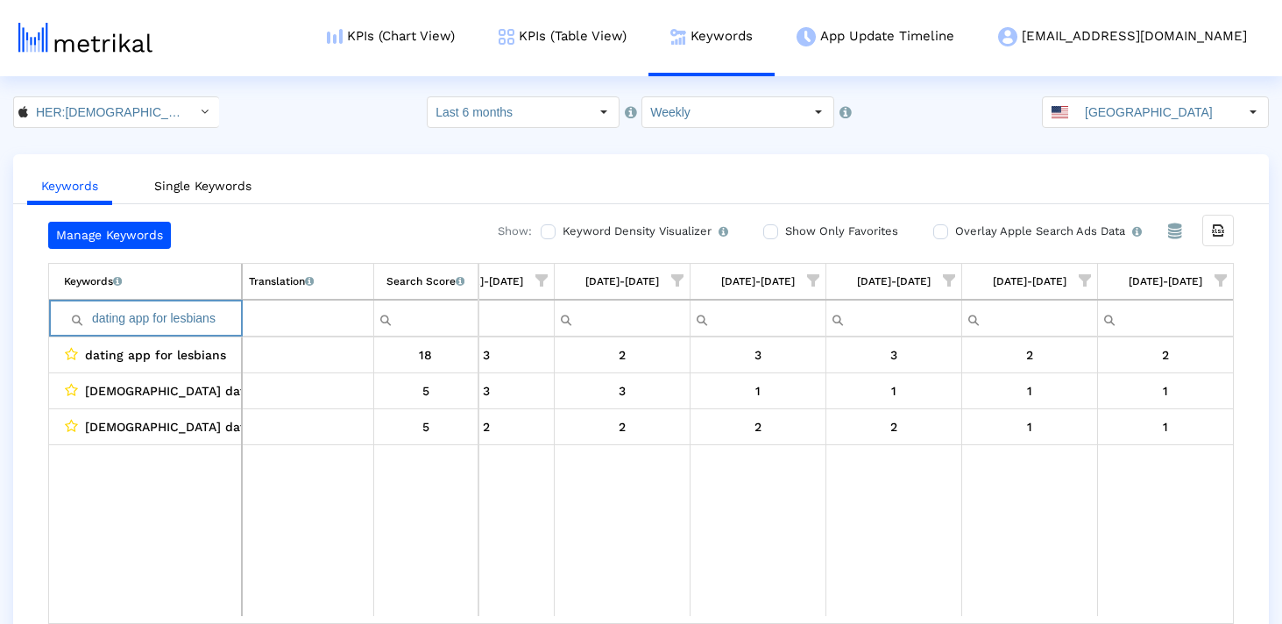
click at [120, 329] on input "dating app for lesbians" at bounding box center [152, 318] width 177 height 29
paste input "lesbian dating app"
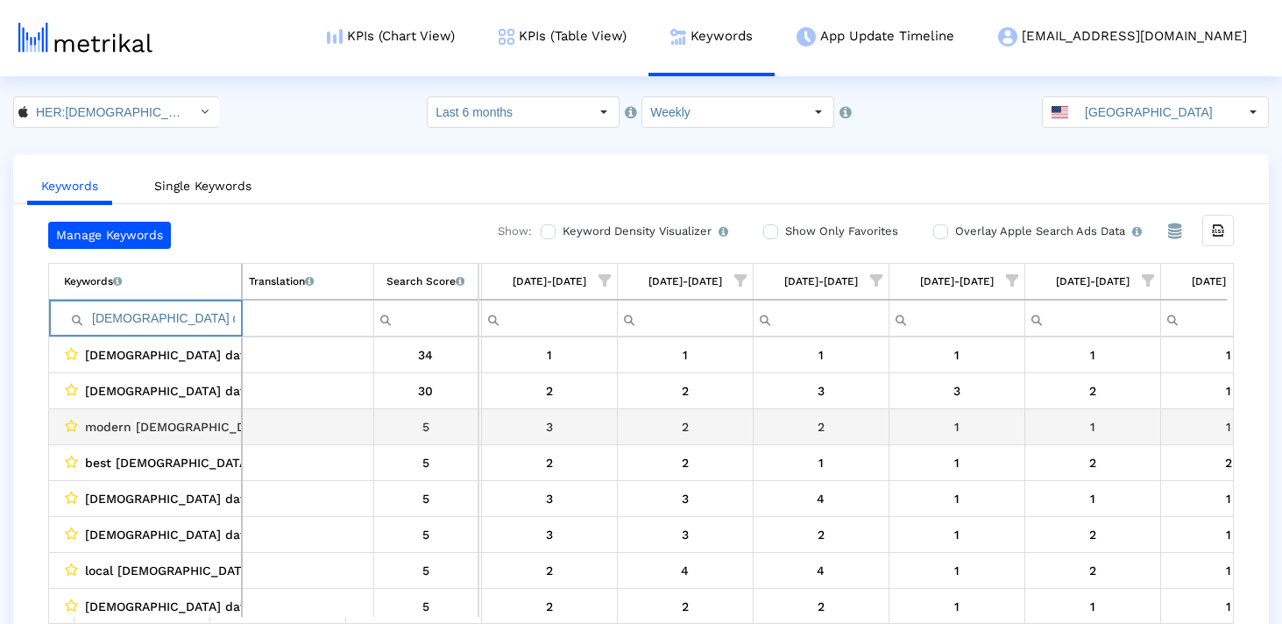
scroll to position [0, 1832]
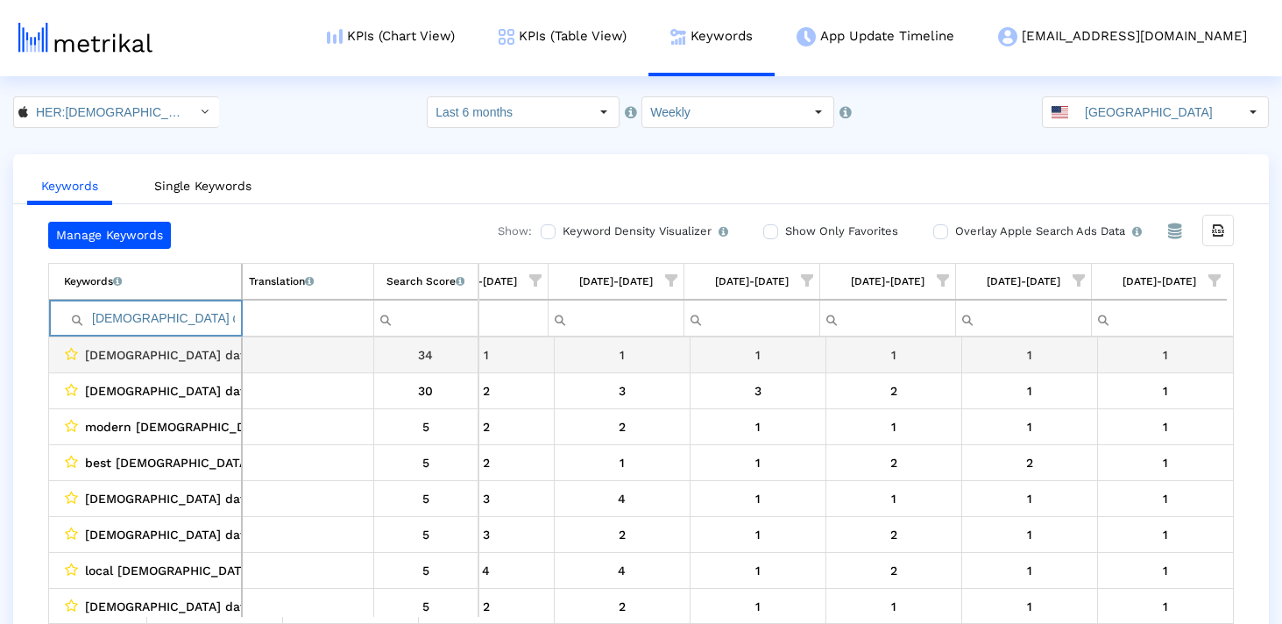
click at [181, 318] on input "lesbian dating app" at bounding box center [152, 318] width 177 height 29
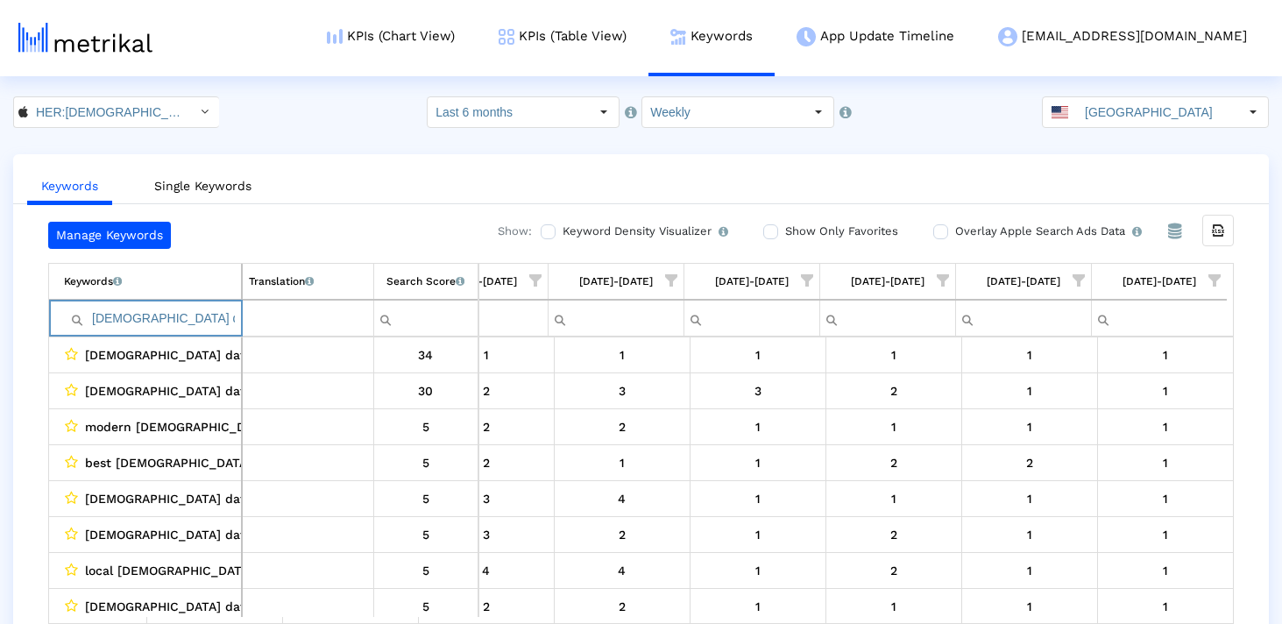
click at [181, 318] on input "lesbian dating app" at bounding box center [152, 318] width 177 height 29
paste input "chat"
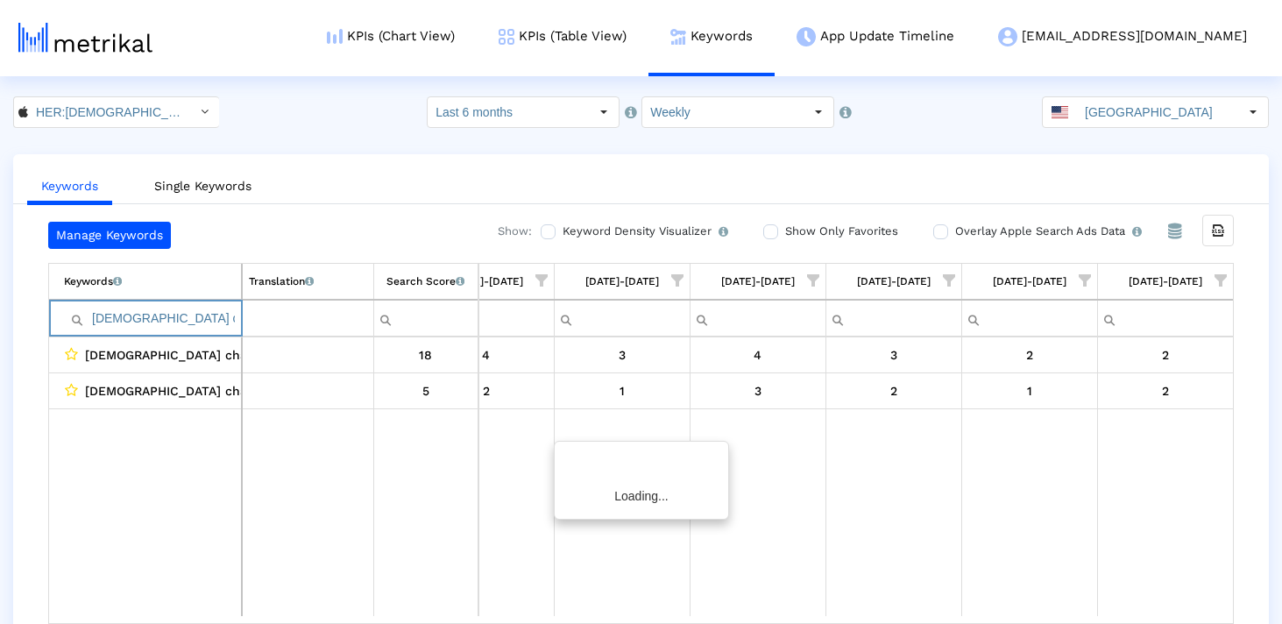
scroll to position [0, 1826]
click at [175, 324] on input "lesbian chat" at bounding box center [152, 318] width 177 height 29
paste input "dating apps for lesbians"
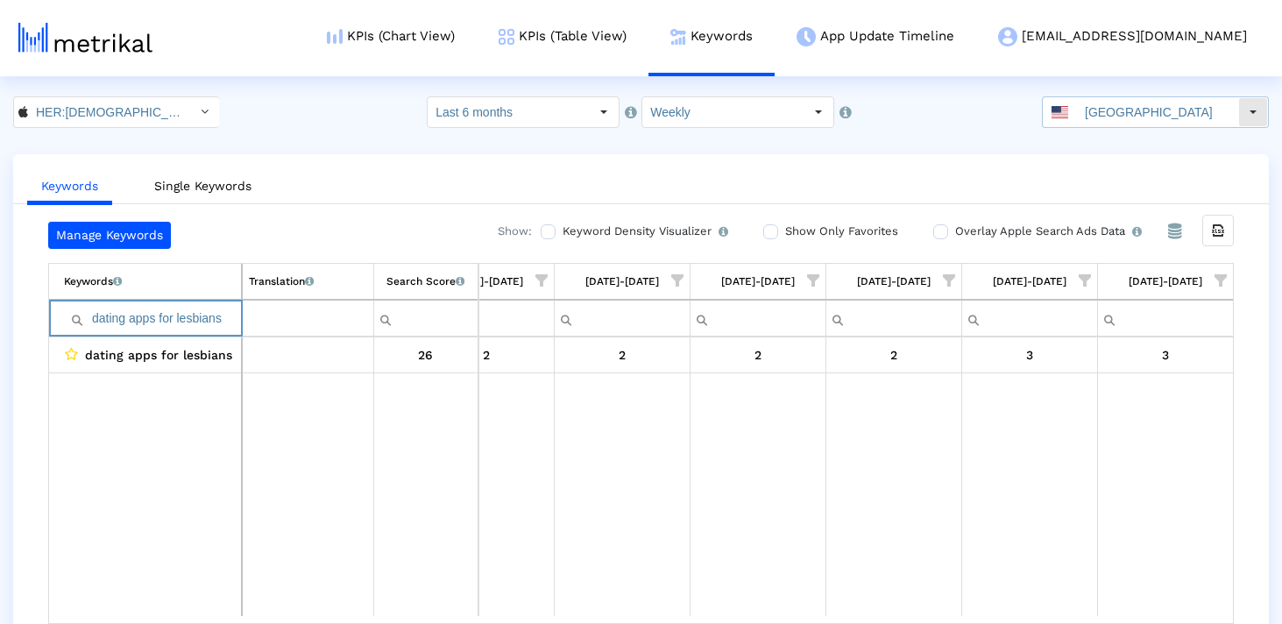
type input "dating apps for lesbians"
click at [1107, 106] on input "[GEOGRAPHIC_DATA]" at bounding box center [1157, 112] width 161 height 30
click at [127, 100] on input "HER:Lesbian&Queer LGBTQ Dating < 573328837 >" at bounding box center [107, 112] width 158 height 30
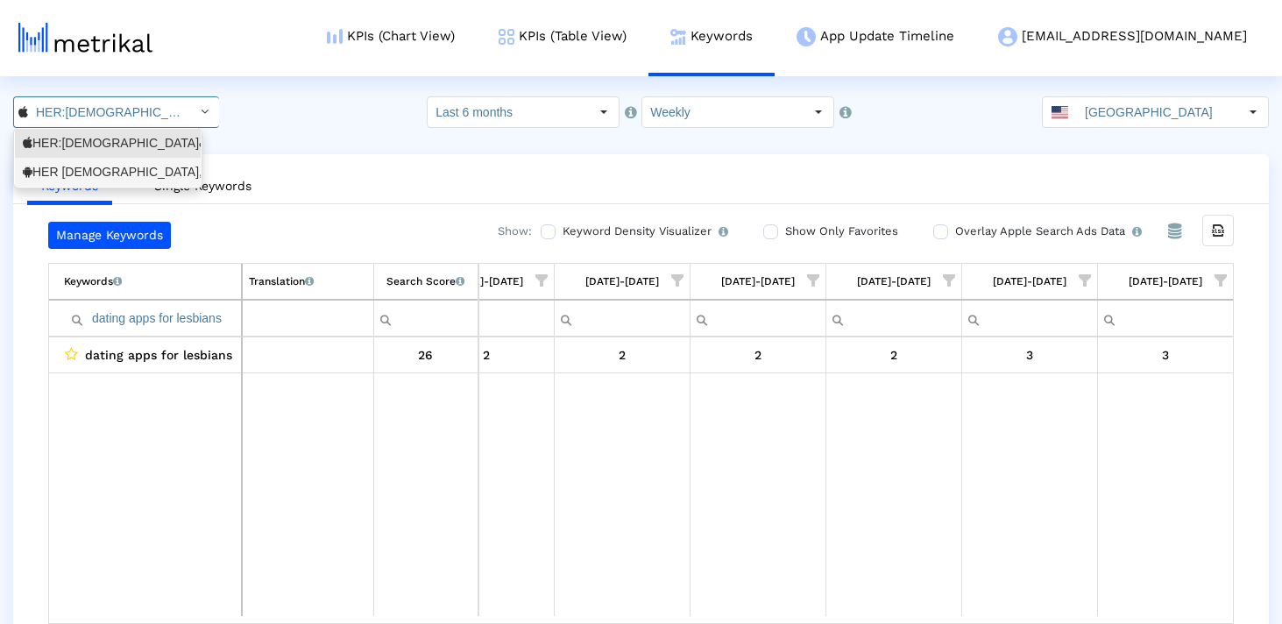
click at [110, 160] on div "HER Lesbian, bi & queer dating <com.weareher.her>" at bounding box center [108, 172] width 186 height 29
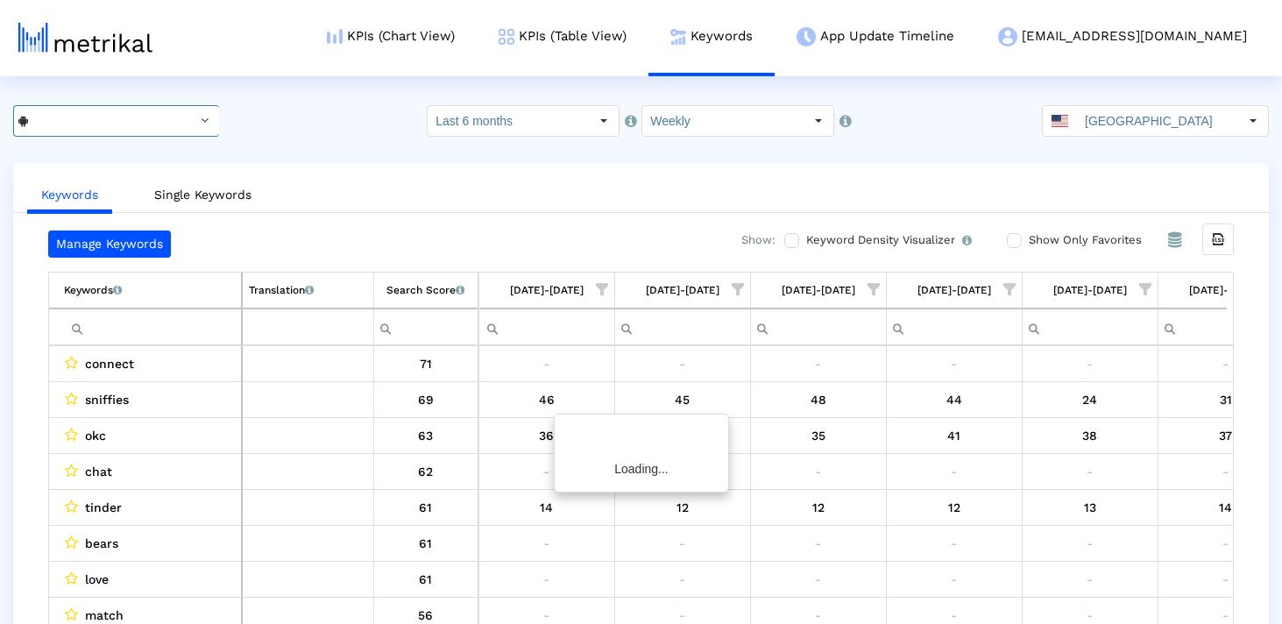
scroll to position [0, 1832]
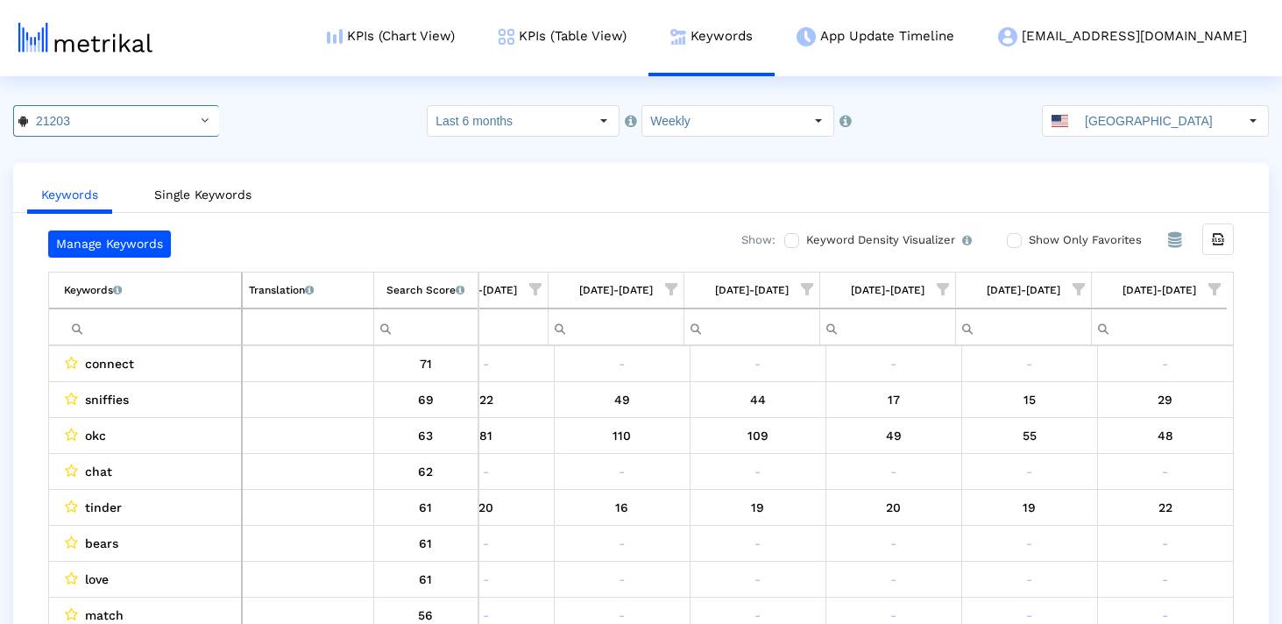
click at [179, 327] on input "Filter cell" at bounding box center [152, 327] width 177 height 29
paste input "lesbian dating"
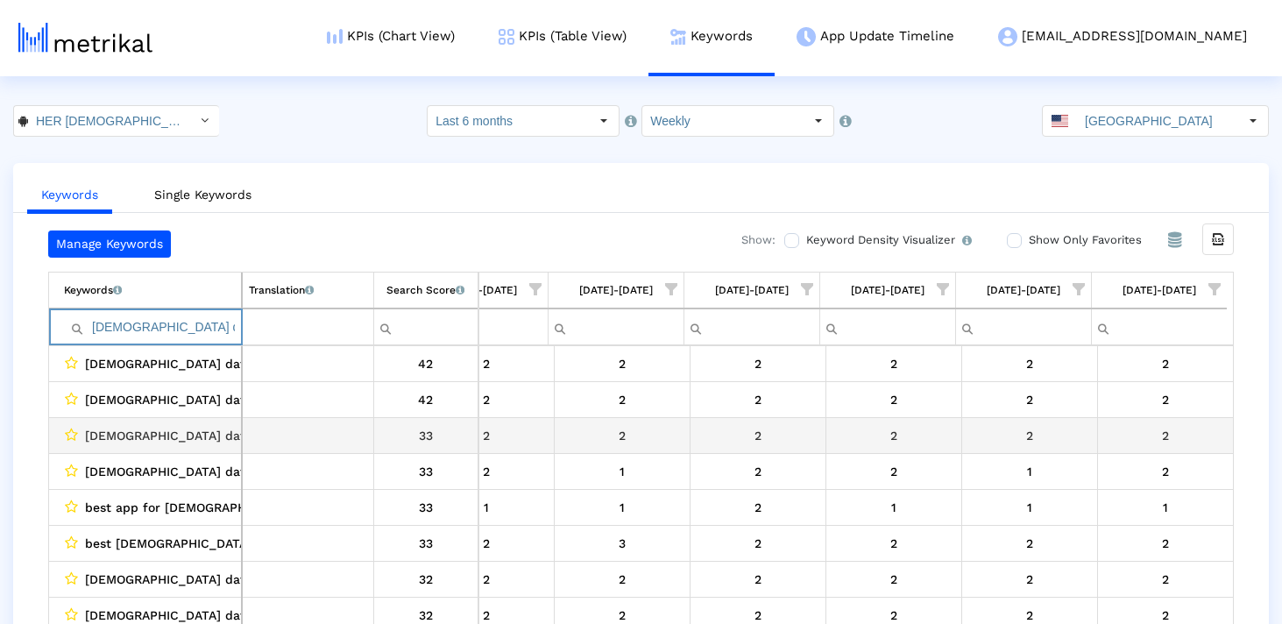
scroll to position [1, 0]
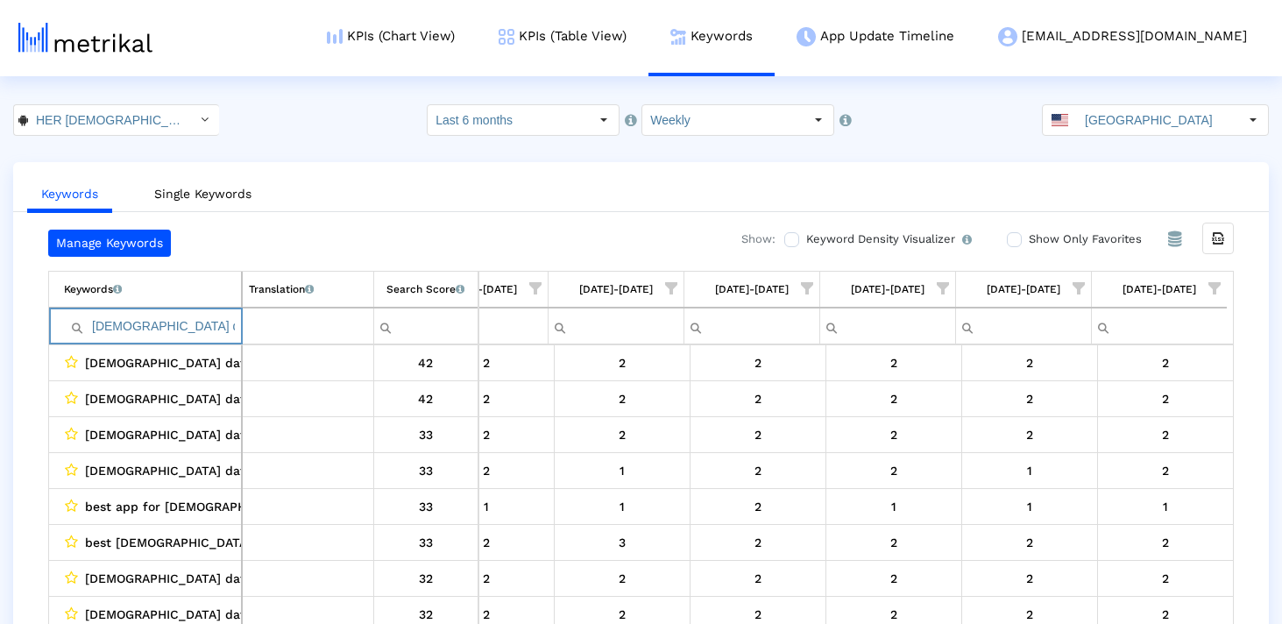
click at [157, 322] on input "lesbian dating" at bounding box center [152, 326] width 177 height 29
paste input "dating app for lesbians"
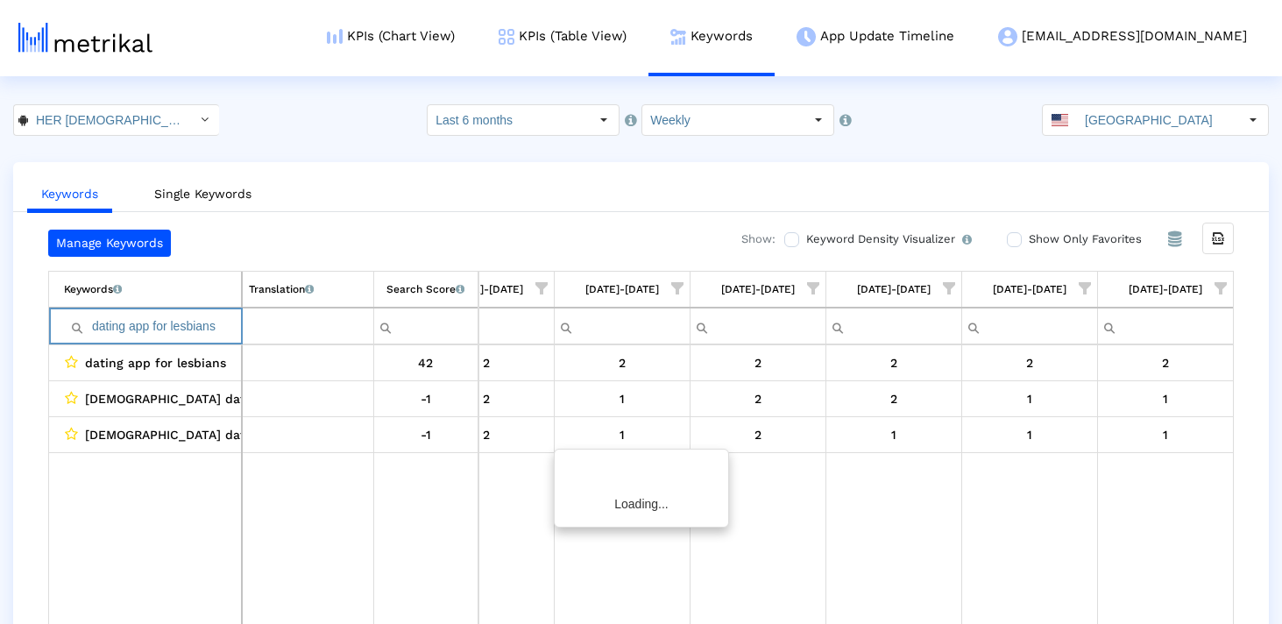
scroll to position [0, 1826]
click at [152, 336] on input "dating app for lesbians" at bounding box center [152, 326] width 177 height 29
paste input "lesbian dating app"
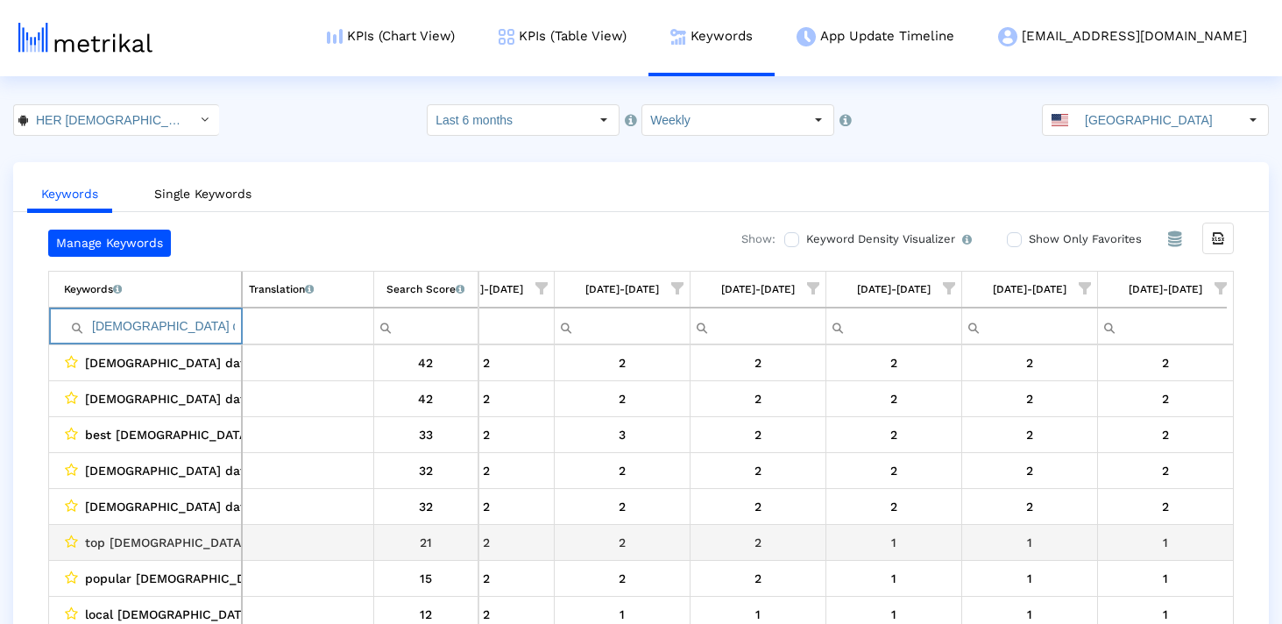
scroll to position [0, 1832]
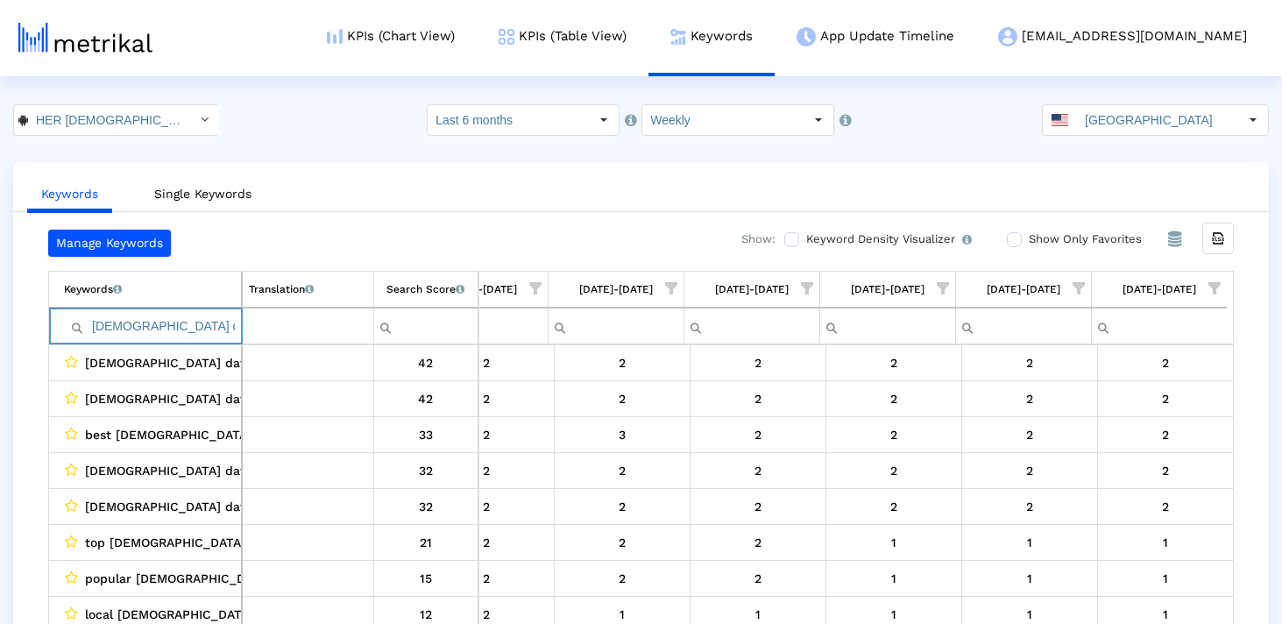
click at [159, 321] on input "lesbian dating app" at bounding box center [152, 326] width 177 height 29
paste input "chat"
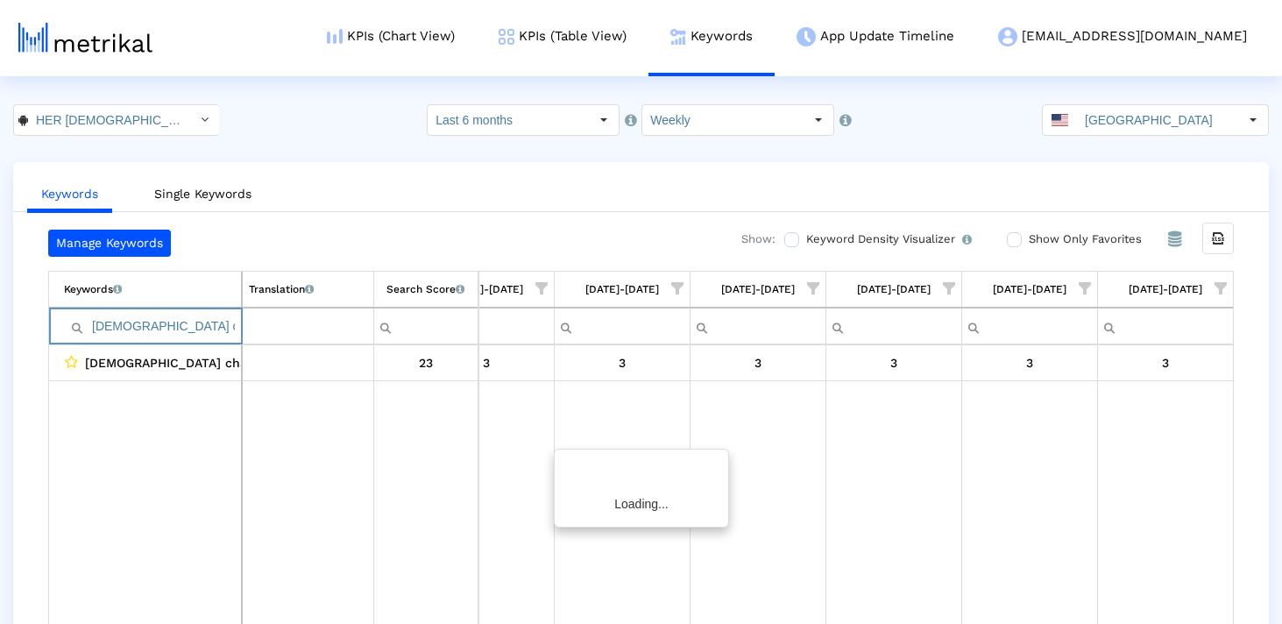
scroll to position [0, 1826]
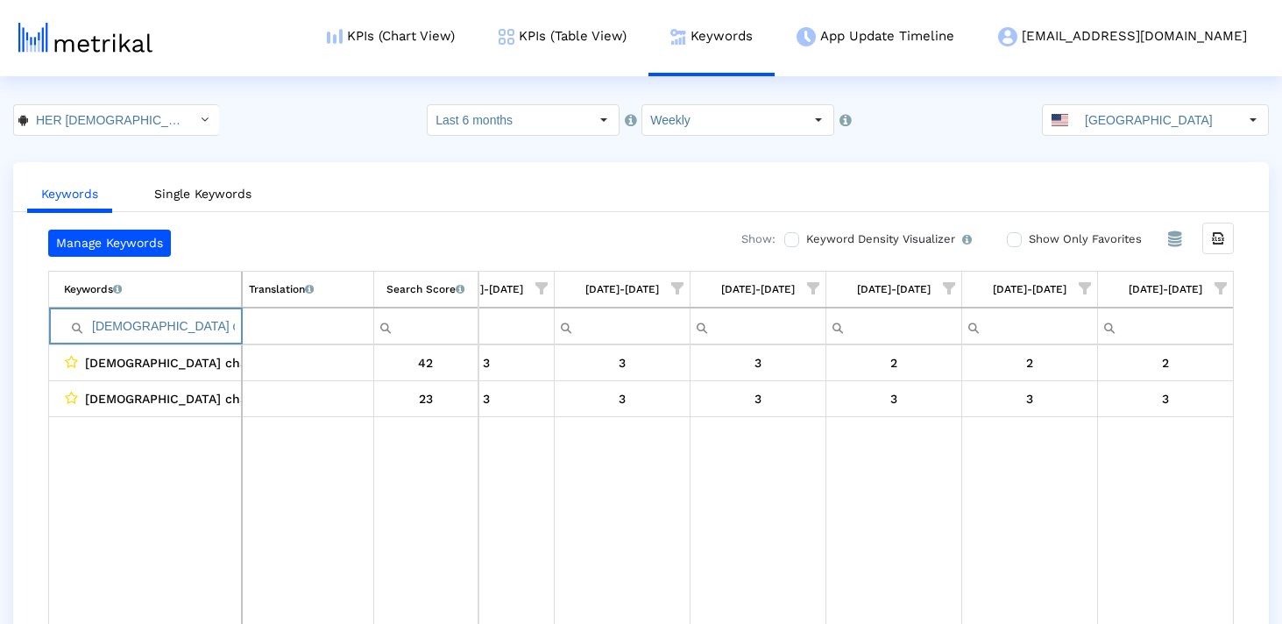
click at [188, 326] on input "lesbian chat" at bounding box center [152, 326] width 177 height 29
paste input "dating apps for lesbians"
click at [188, 328] on input "dating apps for lesbians" at bounding box center [152, 326] width 177 height 29
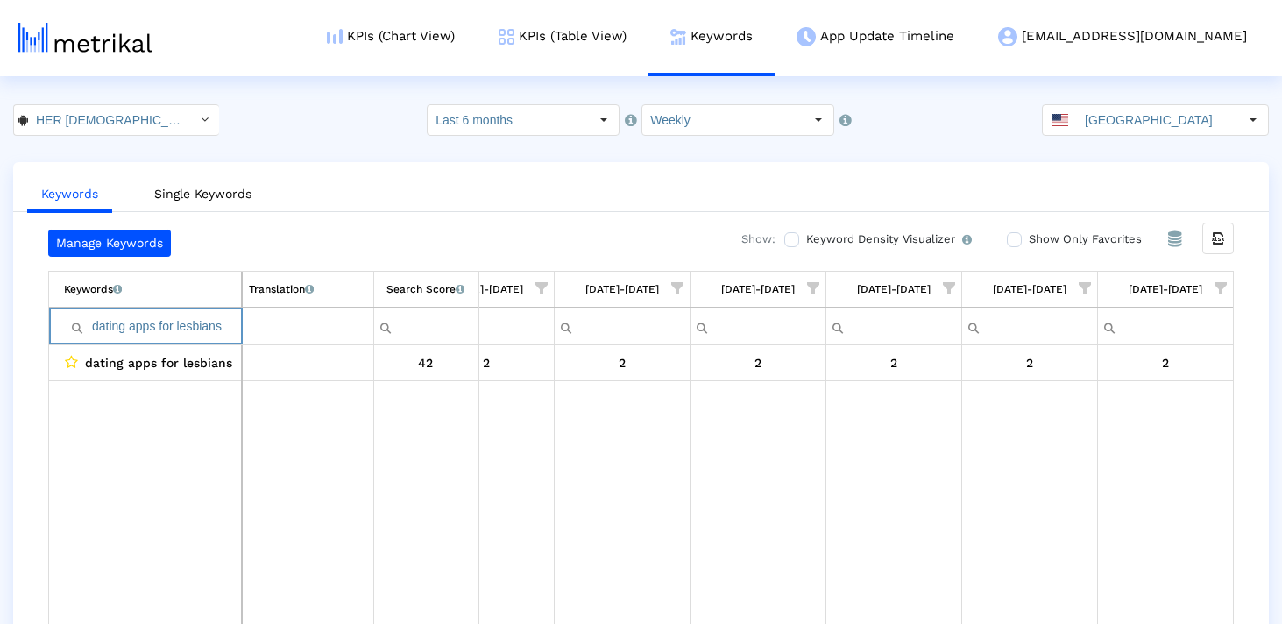
click at [188, 328] on input "dating apps for lesbians" at bounding box center [152, 326] width 177 height 29
paste input "lesbians dating app"
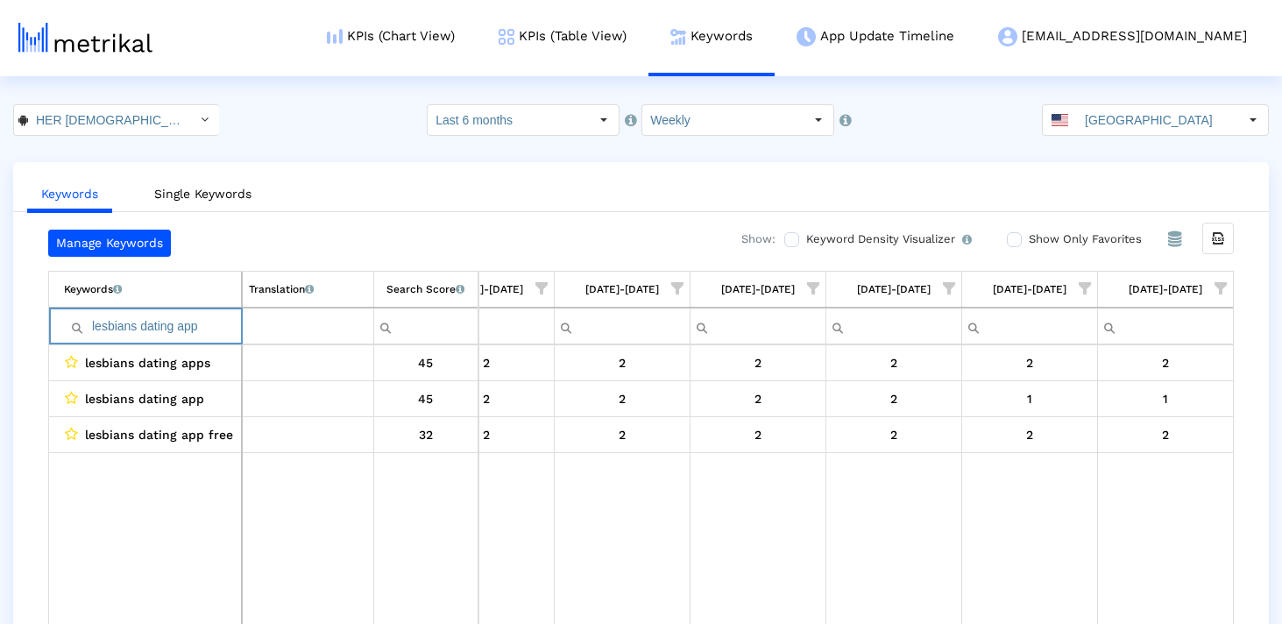
click at [181, 326] on input "lesbians dating app" at bounding box center [152, 326] width 177 height 29
paste input "gbt dating apps"
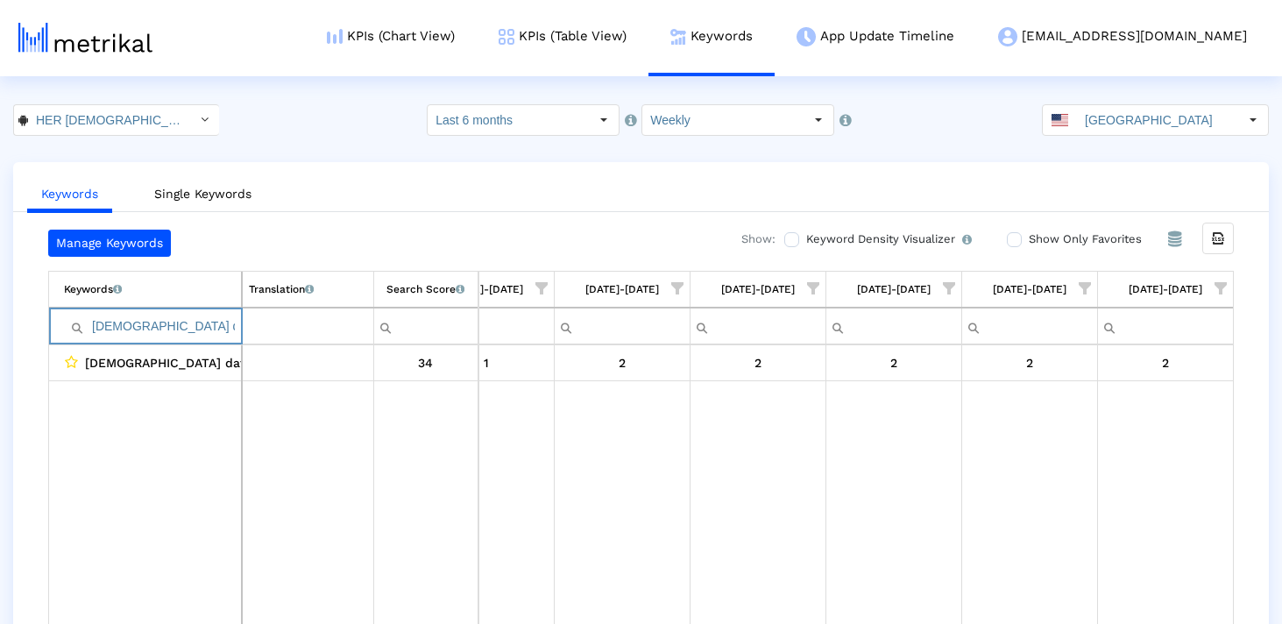
click at [197, 337] on input "lgbt dating apps" at bounding box center [152, 326] width 177 height 29
paste input "queer dating"
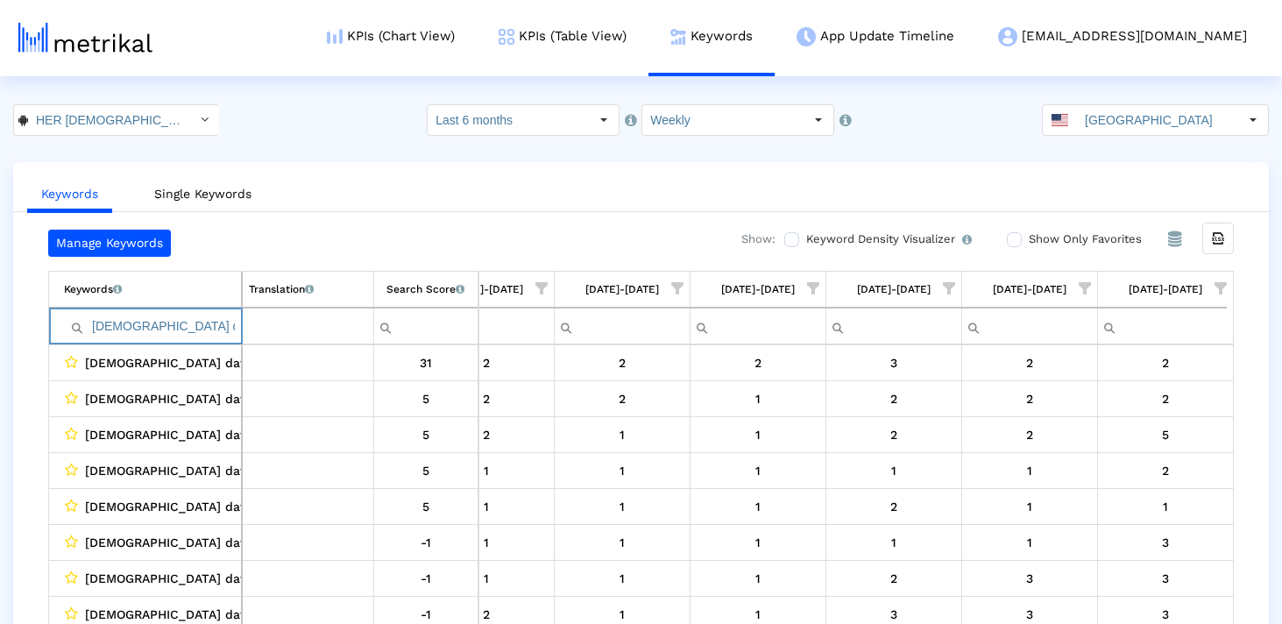
click at [178, 336] on input "queer dating" at bounding box center [152, 326] width 177 height 29
paste input "best lesbian dating app"
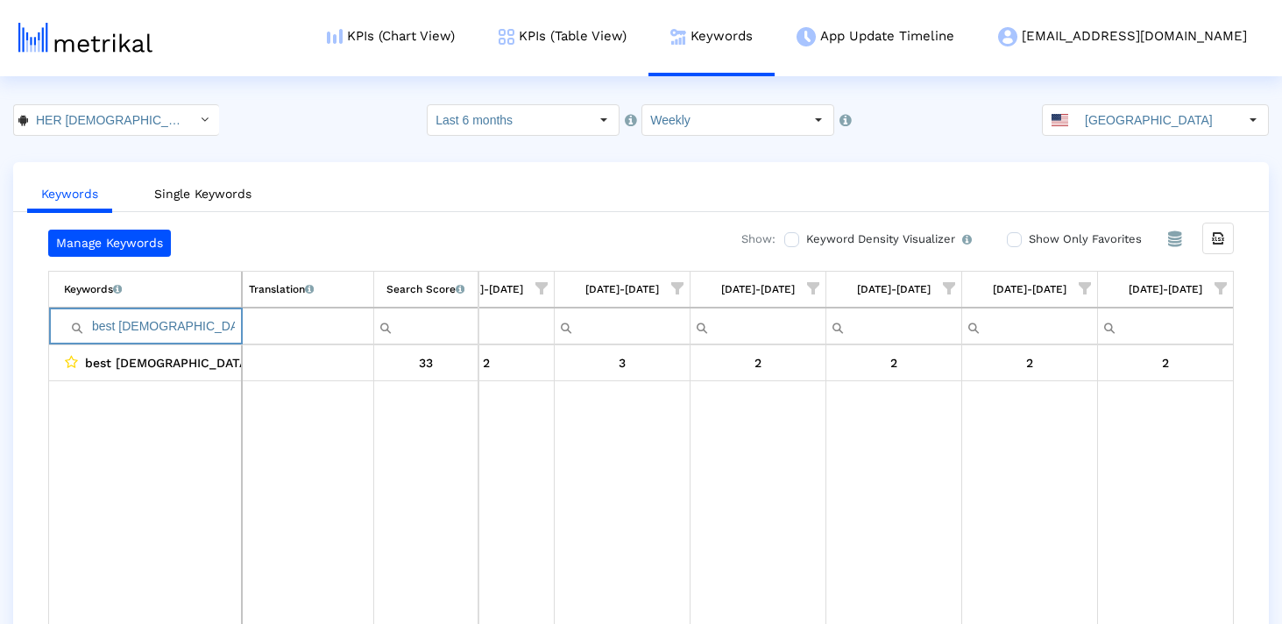
click at [188, 321] on input "best lesbian dating app" at bounding box center [152, 326] width 177 height 29
paste input "lesbian dating apps"
type input "lesbian dating apps"
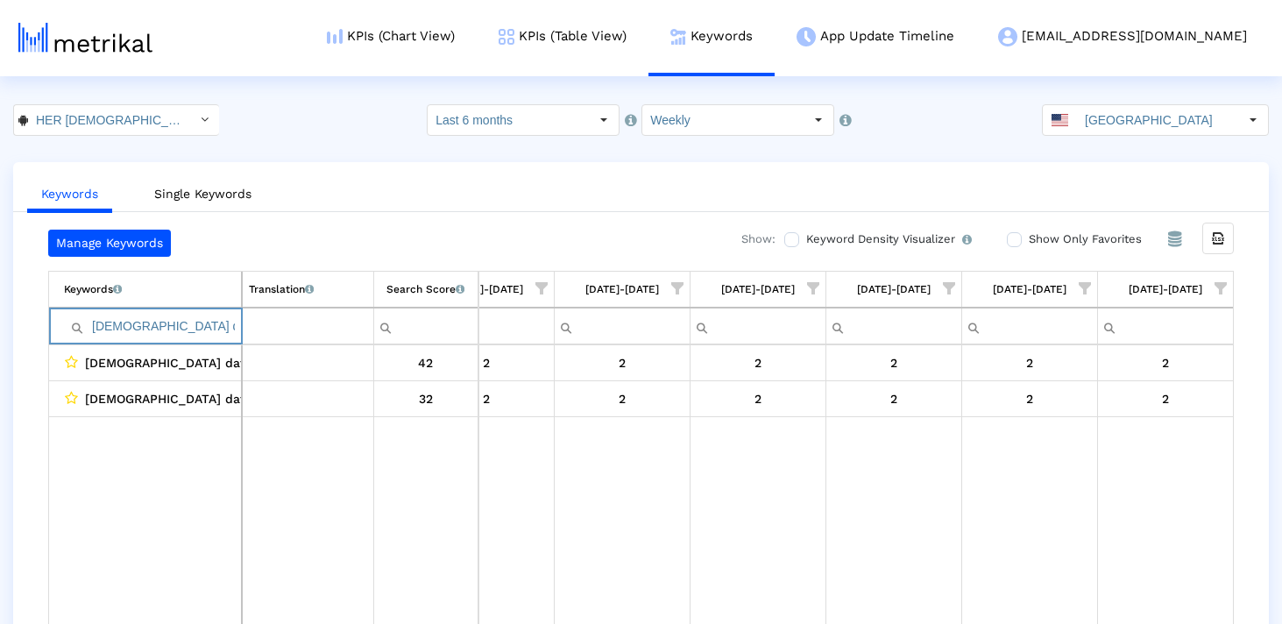
click at [165, 322] on input "lesbian dating apps" at bounding box center [152, 326] width 177 height 29
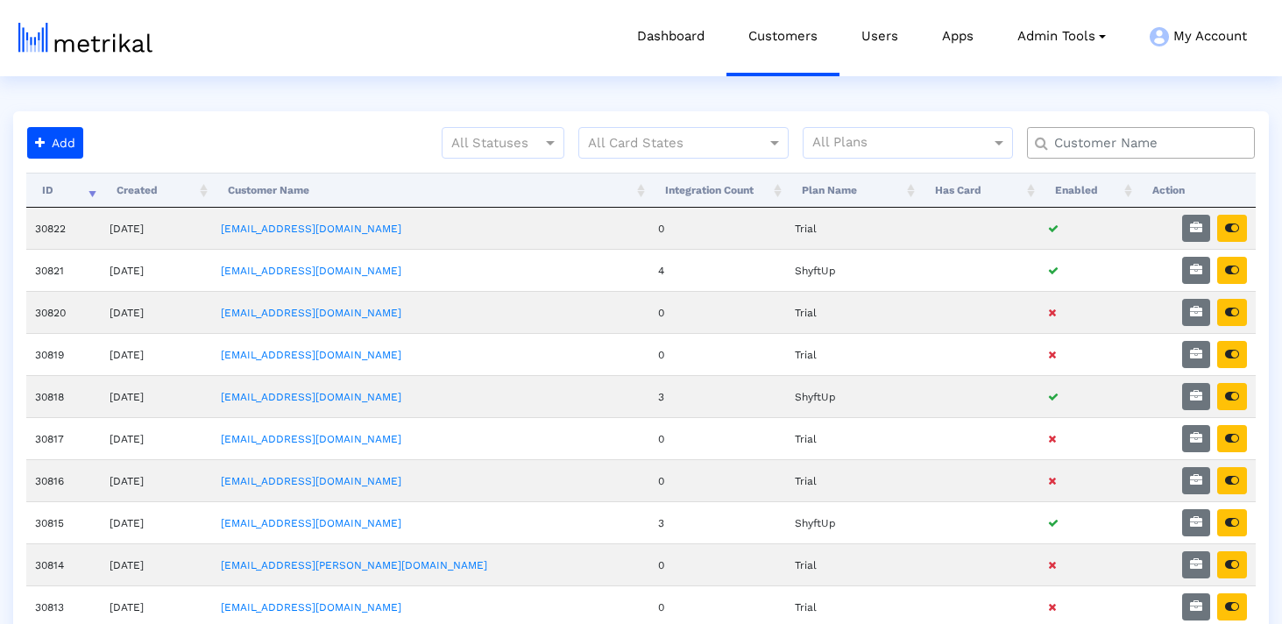
click at [1115, 151] on input "text" at bounding box center [1145, 143] width 206 height 18
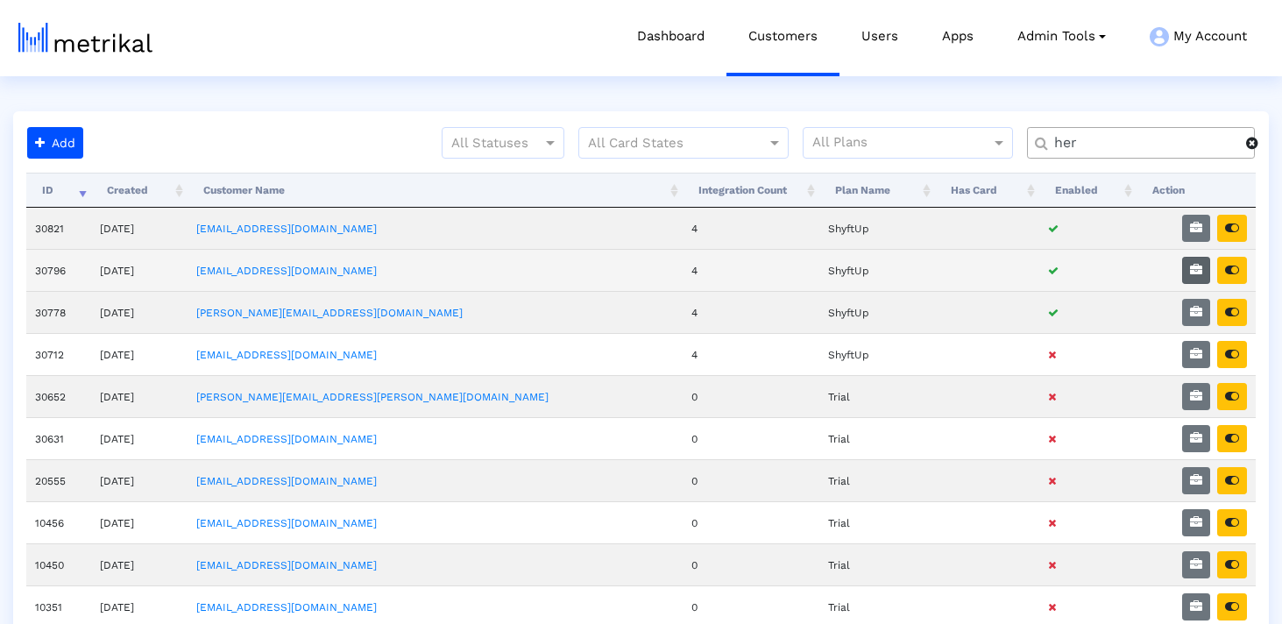
type input "her"
click at [1193, 264] on icon "button" at bounding box center [1196, 270] width 12 height 12
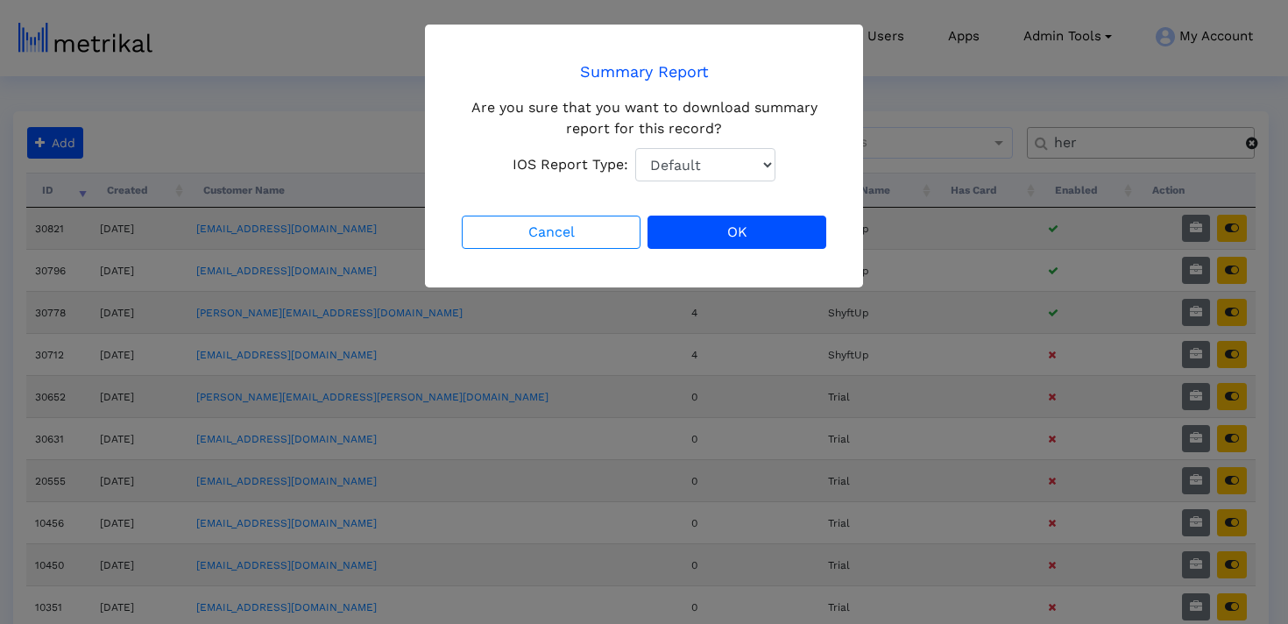
click at [714, 171] on select "Default Total Downloads New Downloads Redownloads" at bounding box center [705, 164] width 140 height 33
click at [635, 148] on select "Default Total Downloads New Downloads Redownloads" at bounding box center [705, 164] width 140 height 33
click at [707, 235] on button "OK" at bounding box center [737, 232] width 179 height 33
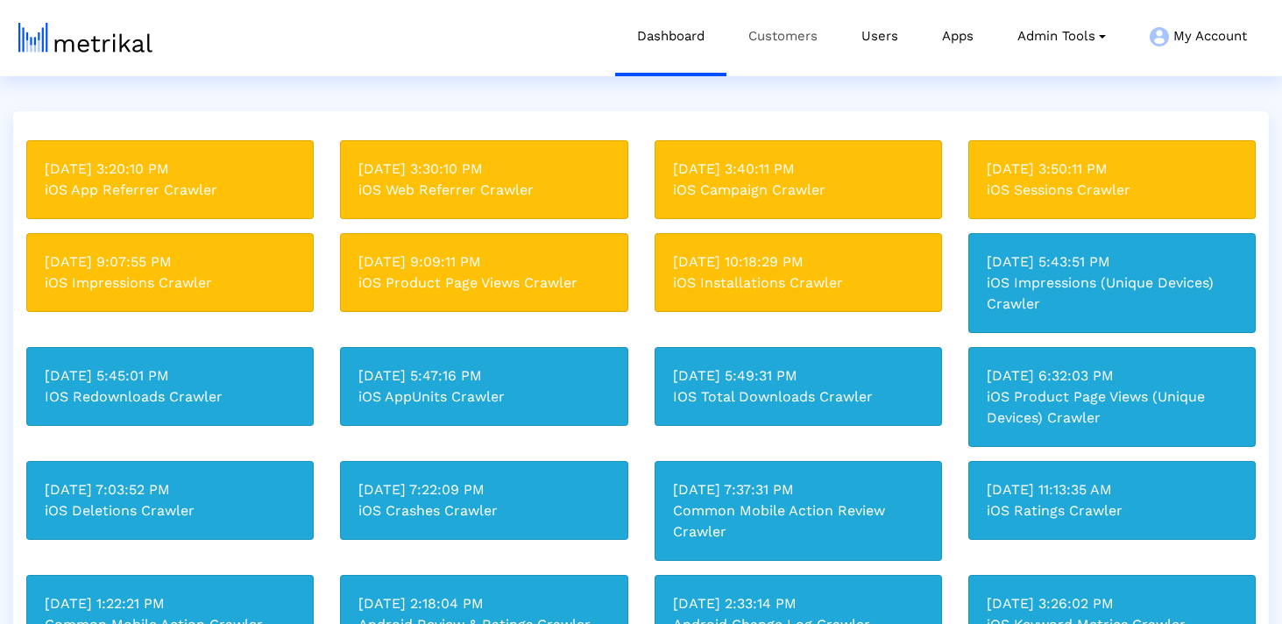
click at [760, 36] on link "Customers" at bounding box center [782, 36] width 113 height 73
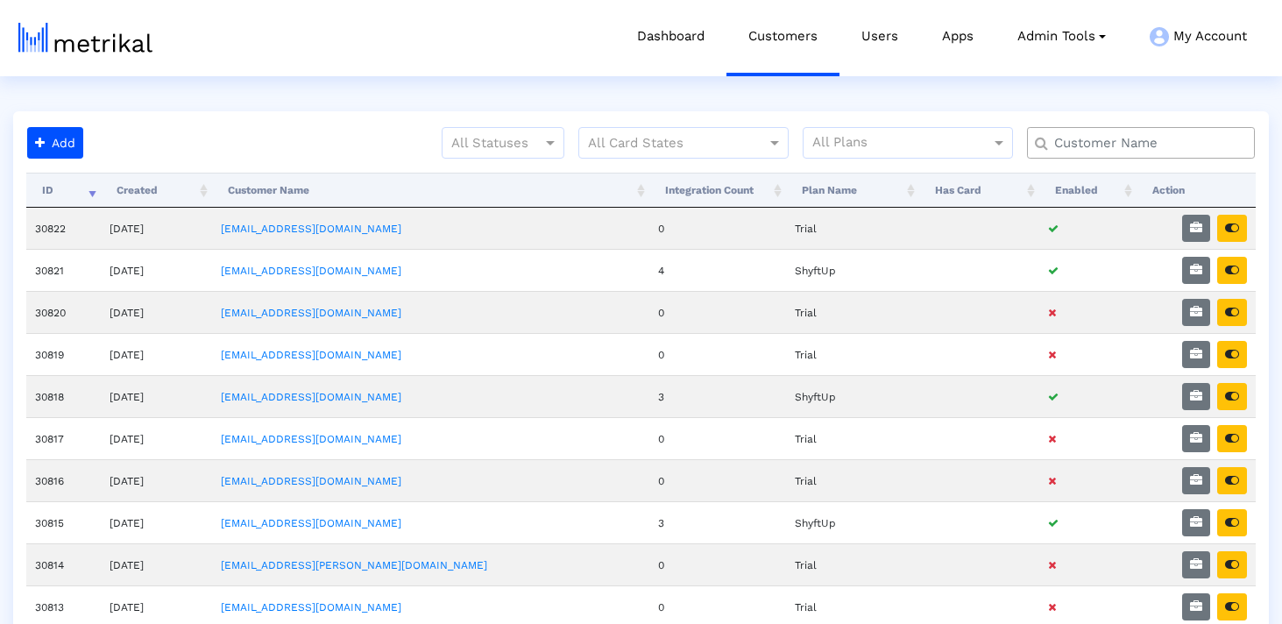
click at [1086, 144] on input "text" at bounding box center [1145, 143] width 206 height 18
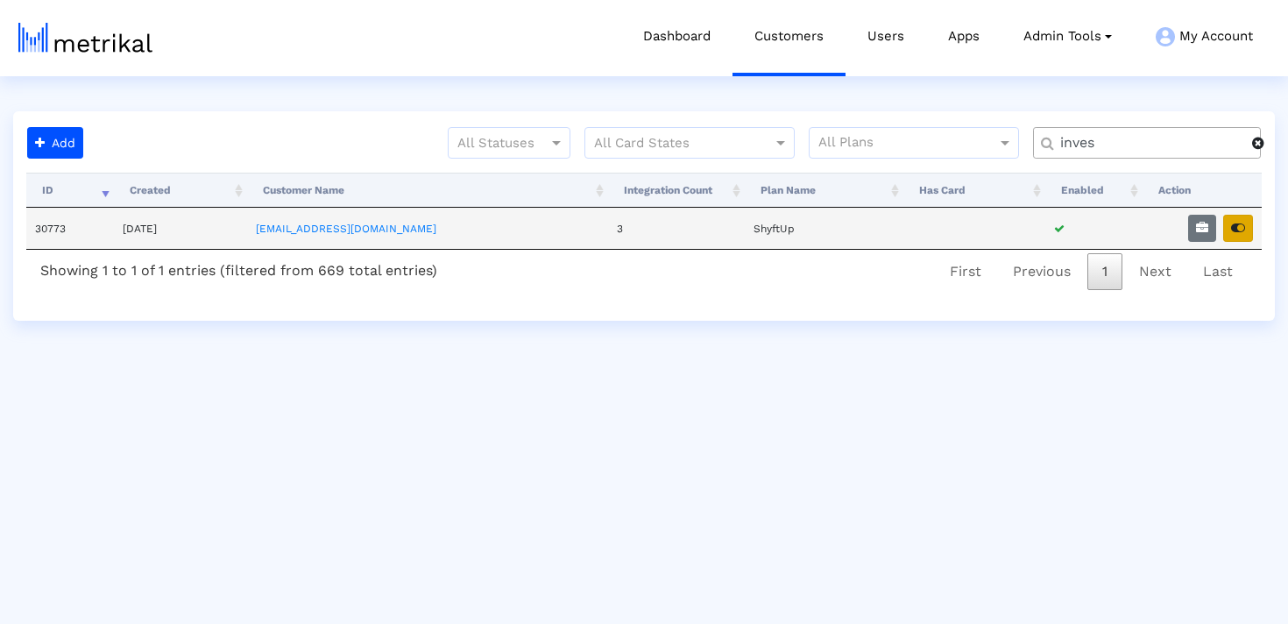
type input "inves"
click at [1239, 221] on button "button" at bounding box center [1238, 228] width 30 height 27
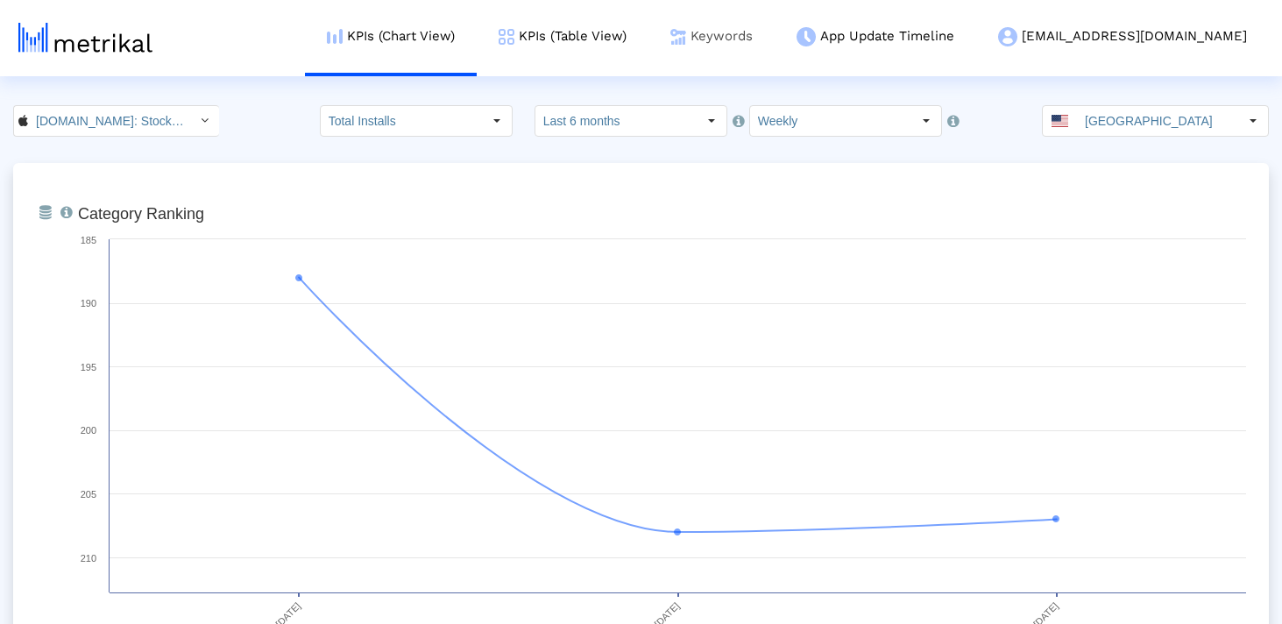
click at [736, 19] on link "Keywords" at bounding box center [711, 36] width 126 height 73
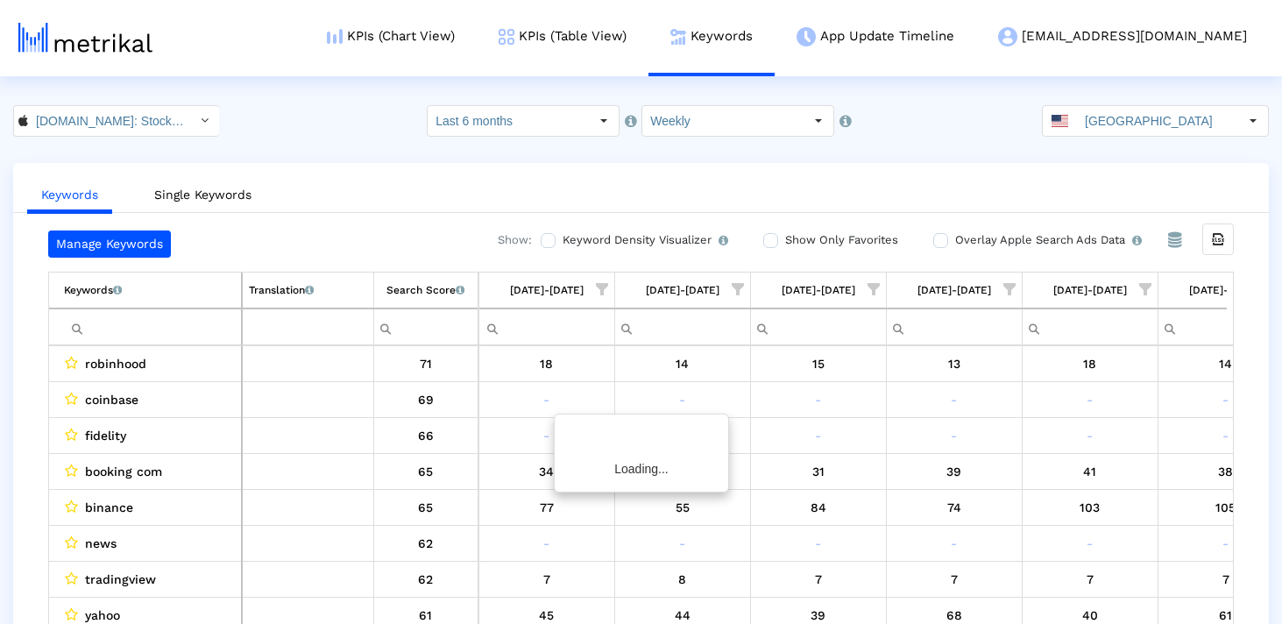
scroll to position [0, 2647]
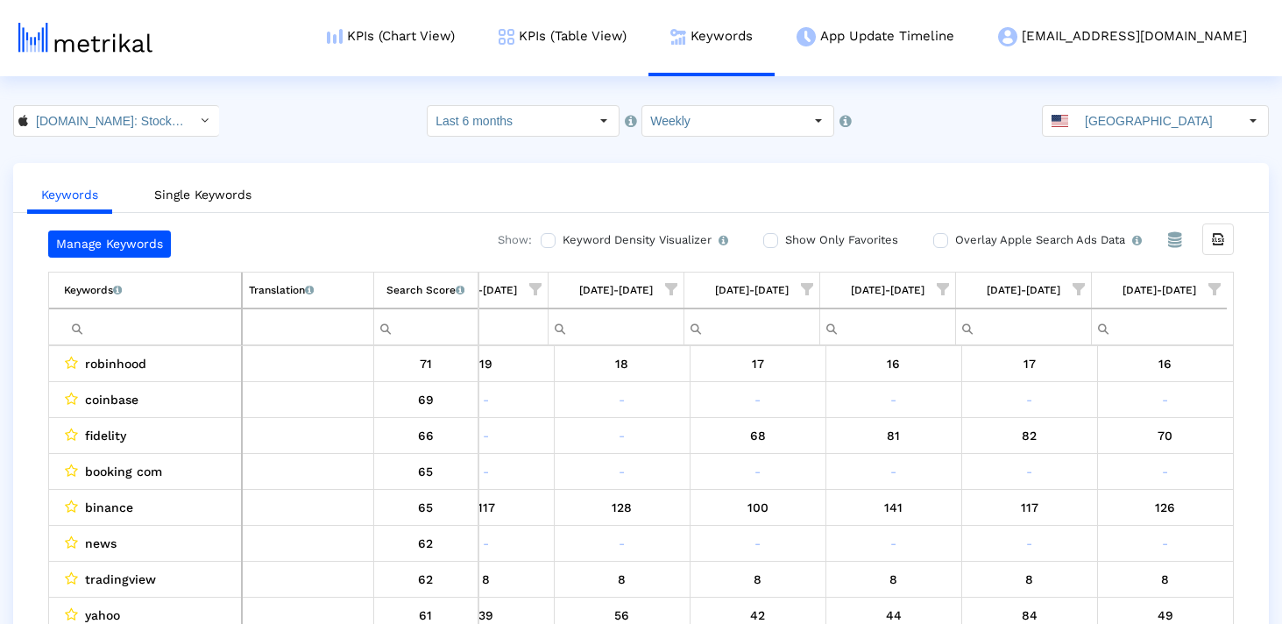
click at [165, 334] on input "Filter cell" at bounding box center [152, 327] width 177 height 29
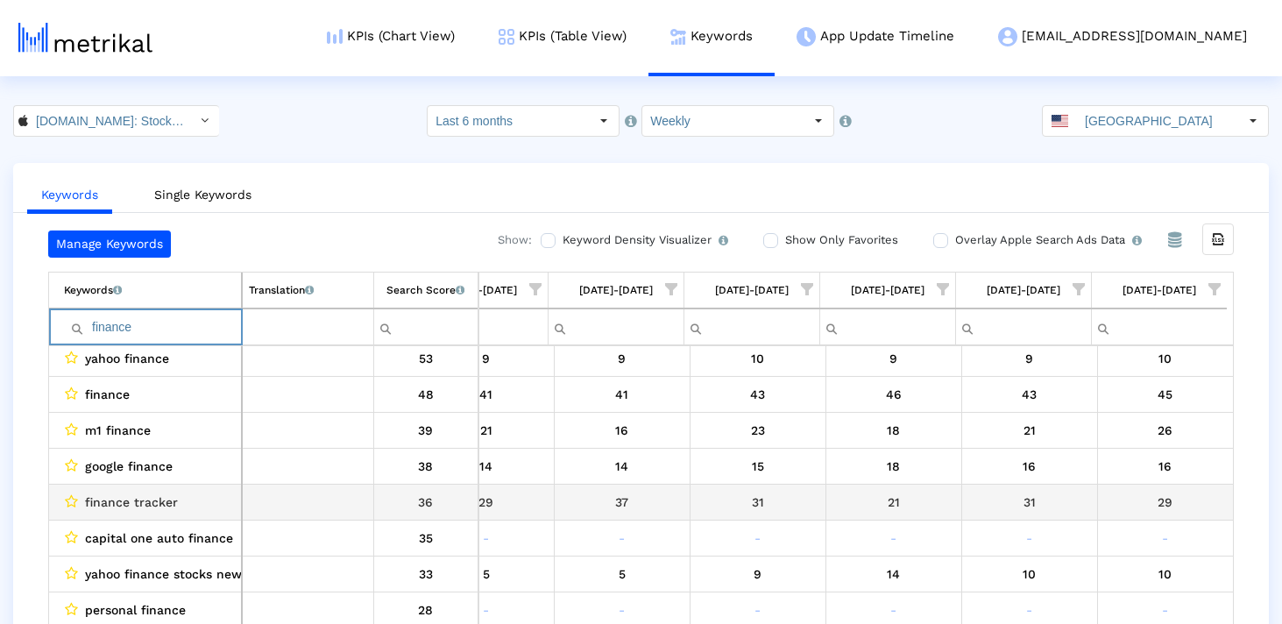
scroll to position [0, 0]
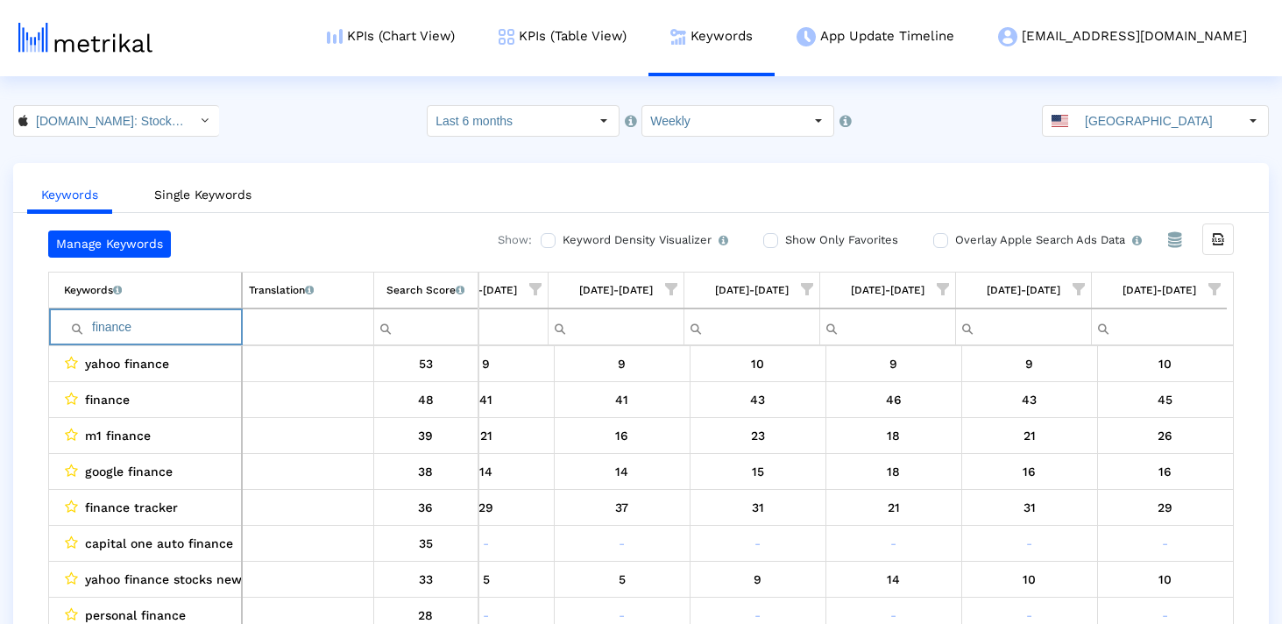
click at [132, 336] on input "finance" at bounding box center [152, 327] width 177 height 29
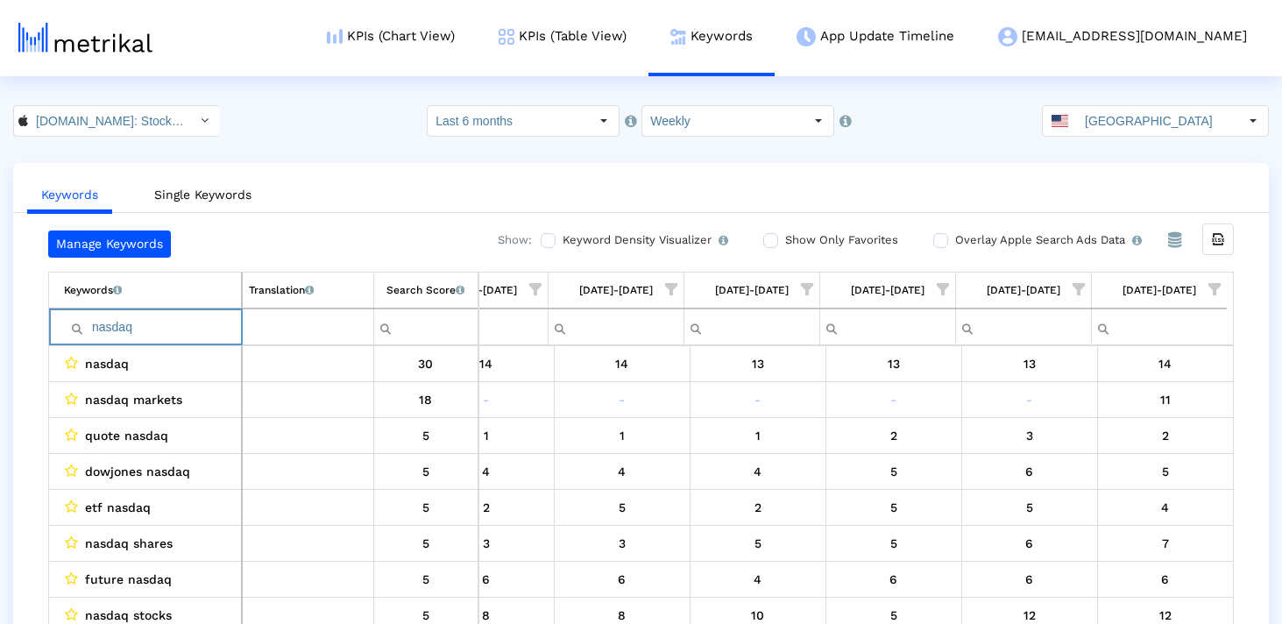
type input "nasdaq"
click at [166, 323] on input "nasdaq" at bounding box center [152, 327] width 177 height 29
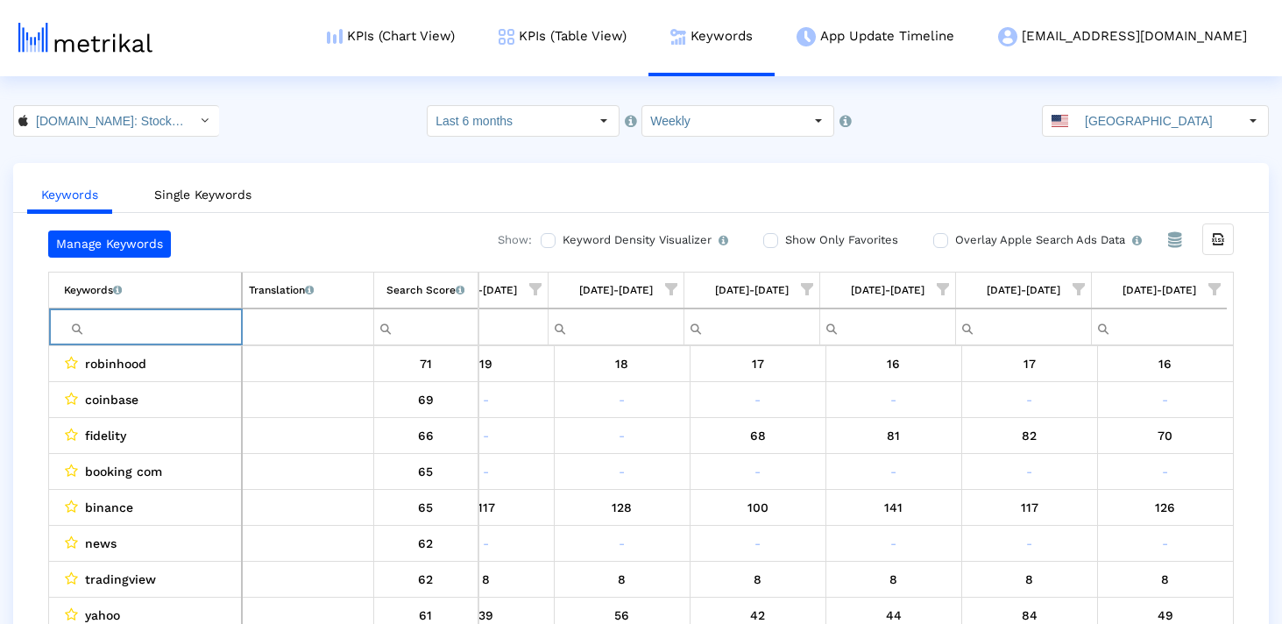
click at [1122, 125] on input "[GEOGRAPHIC_DATA]" at bounding box center [1157, 121] width 161 height 30
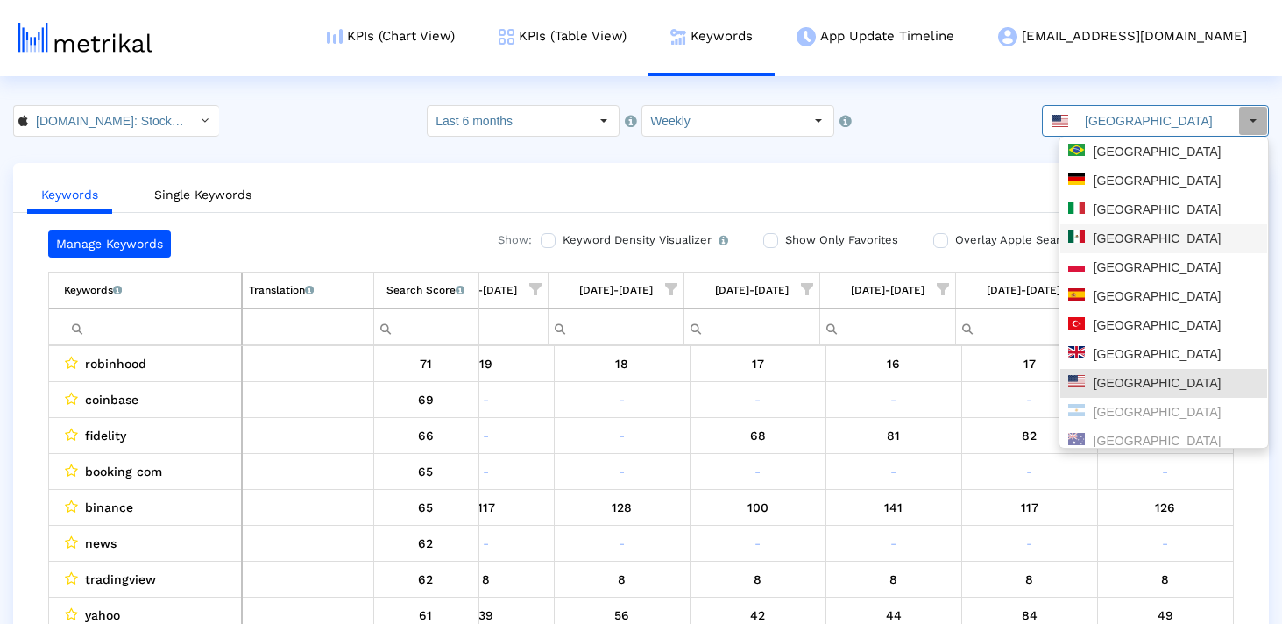
click at [1112, 236] on div "[GEOGRAPHIC_DATA]" at bounding box center [1163, 238] width 191 height 17
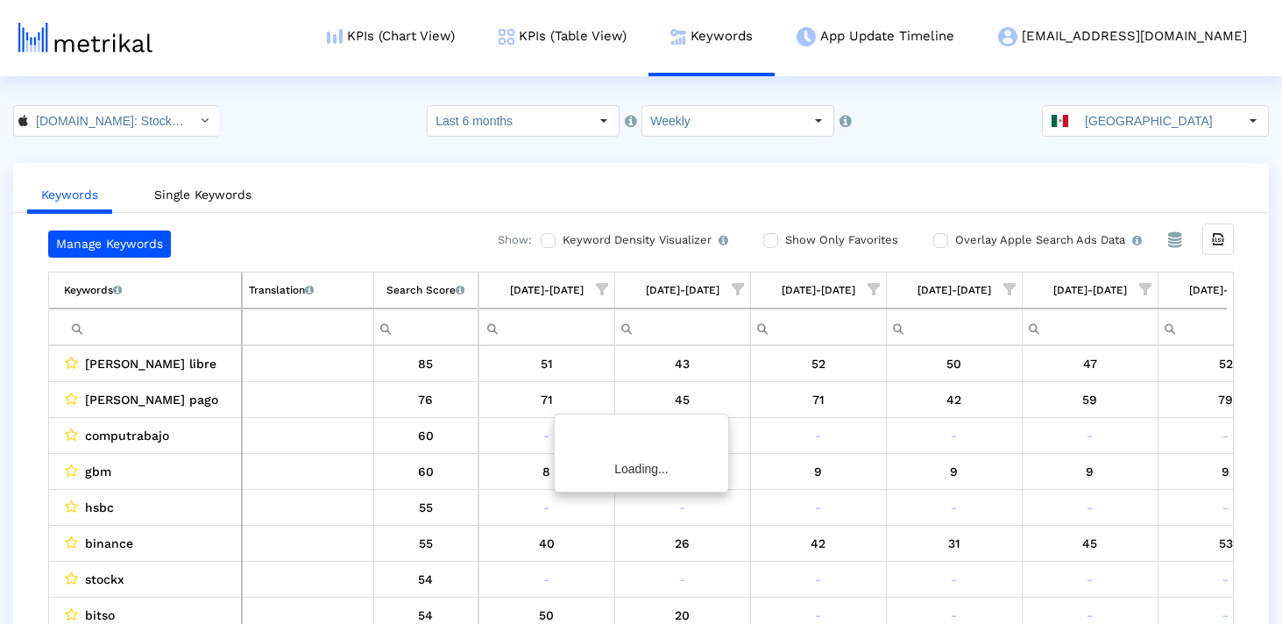
scroll to position [0, 2647]
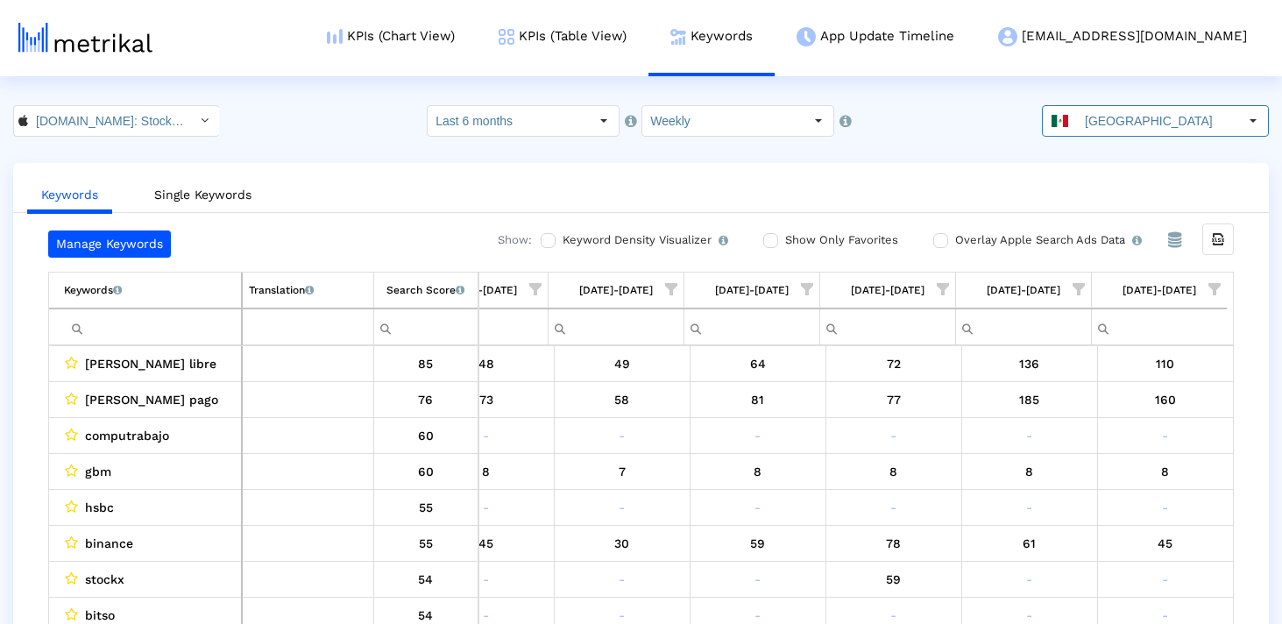
click at [126, 324] on input "Filter cell" at bounding box center [152, 327] width 177 height 29
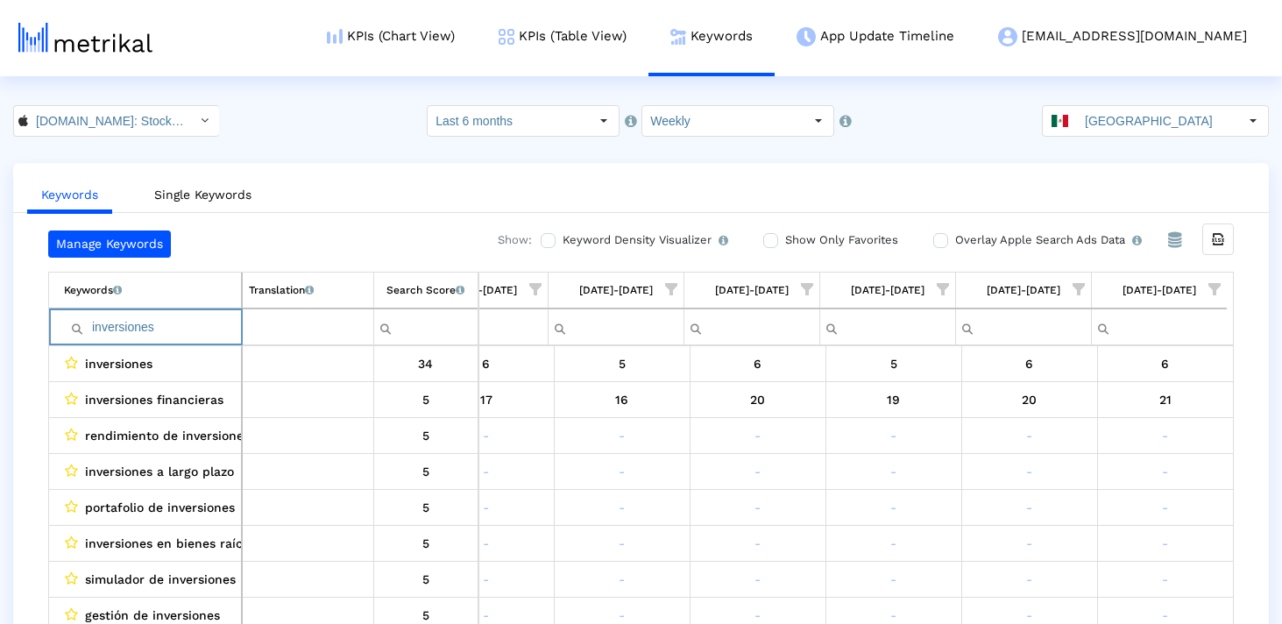
click at [166, 324] on input "inversiones" at bounding box center [152, 327] width 177 height 29
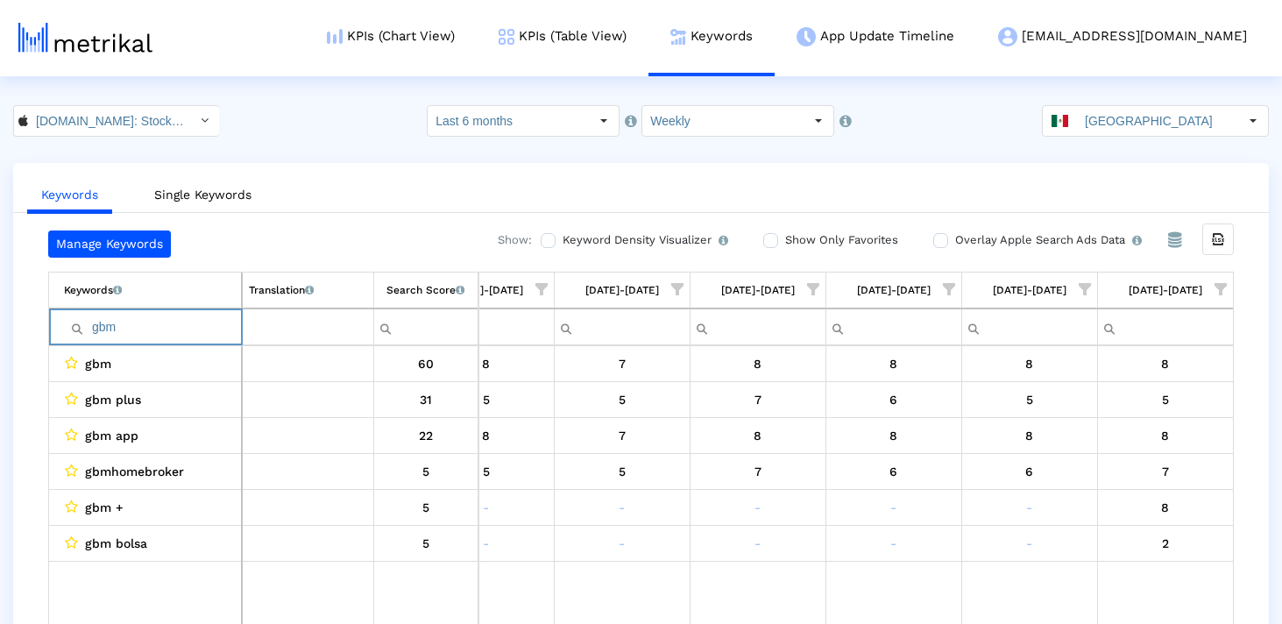
type input "gbm"
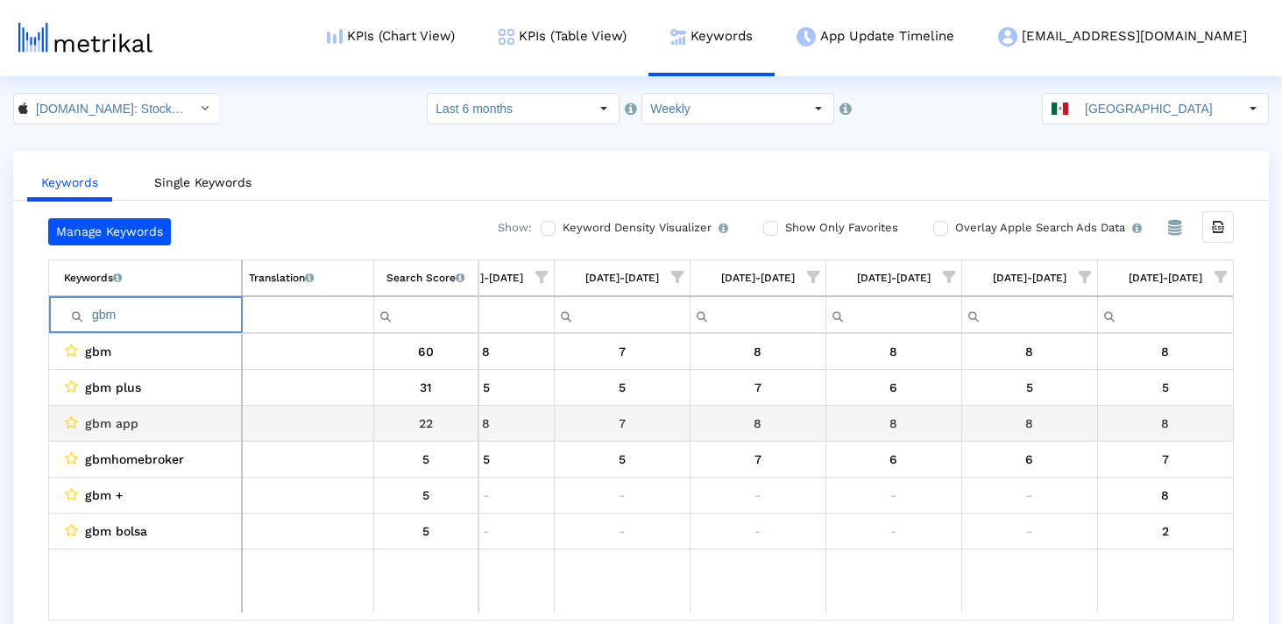
scroll to position [0, 0]
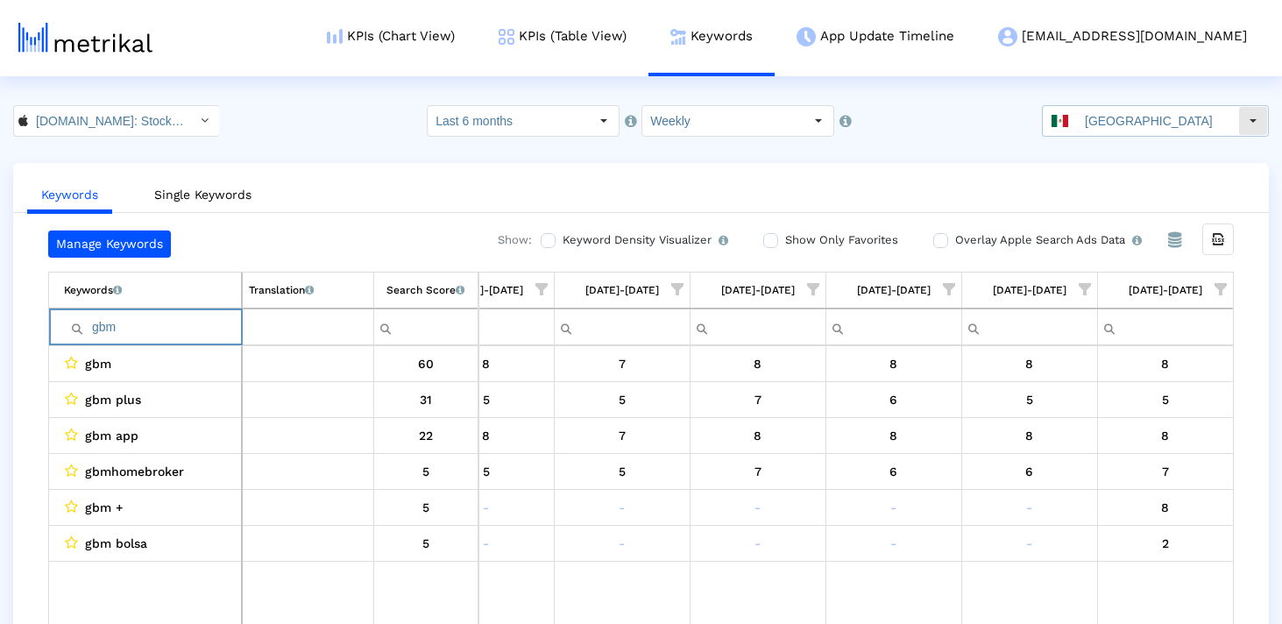
click at [1141, 124] on input "[GEOGRAPHIC_DATA]" at bounding box center [1157, 121] width 161 height 30
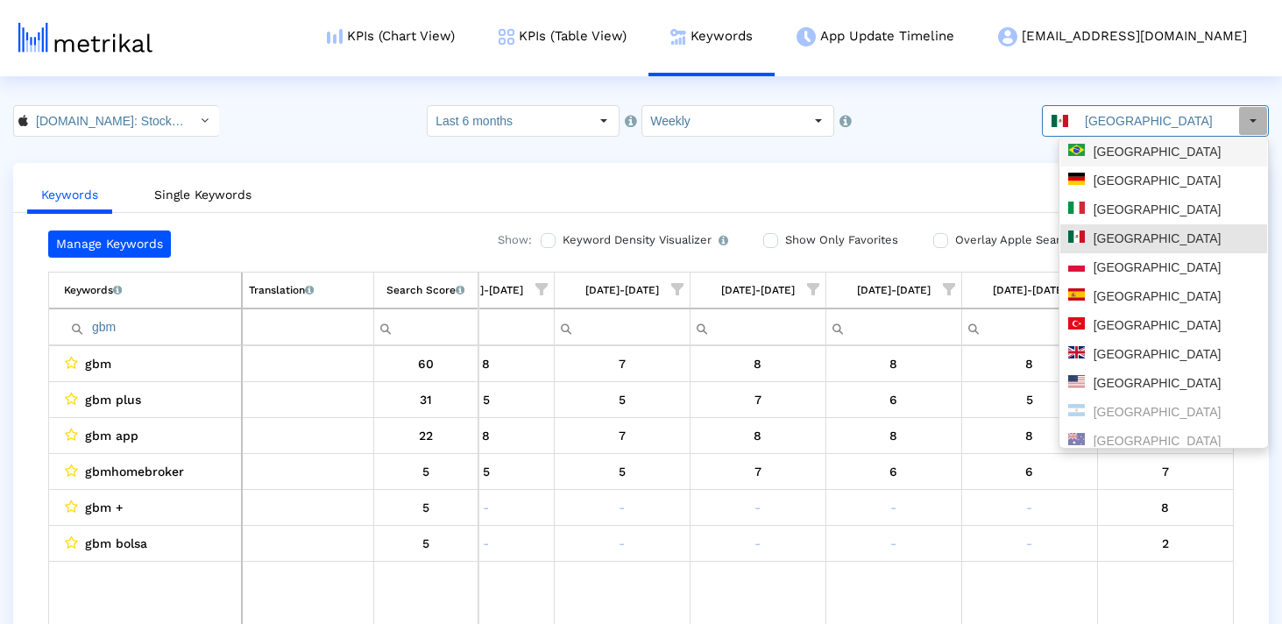
click at [1121, 154] on div "[GEOGRAPHIC_DATA]" at bounding box center [1163, 152] width 191 height 17
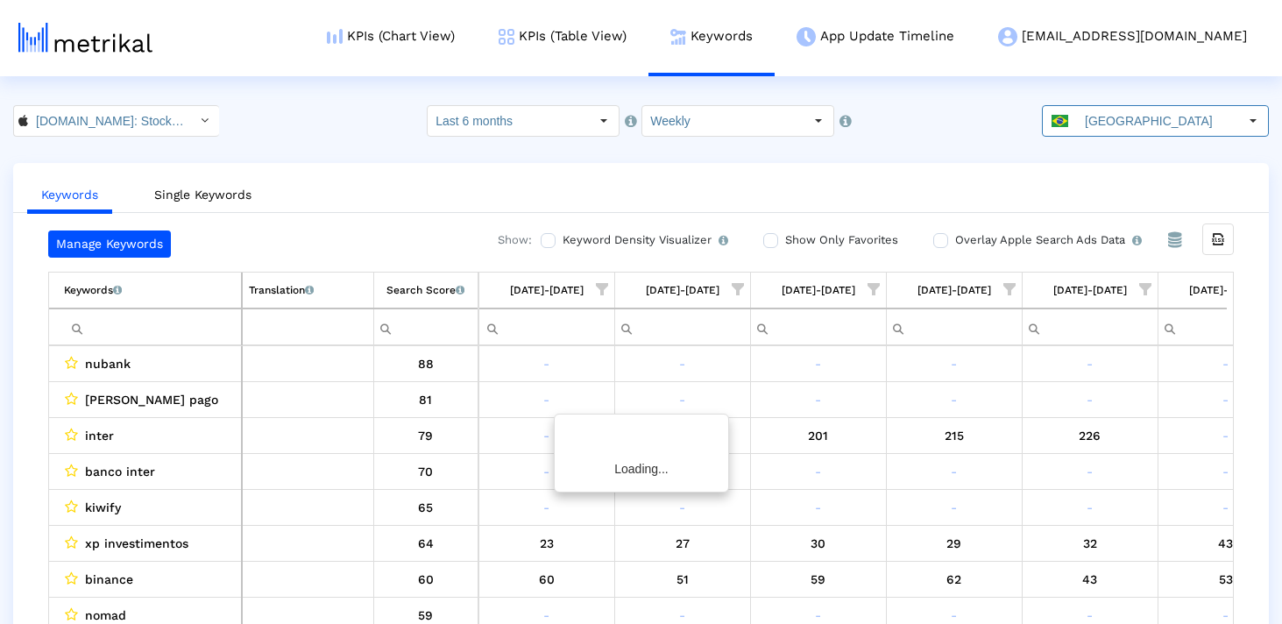
scroll to position [0, 2647]
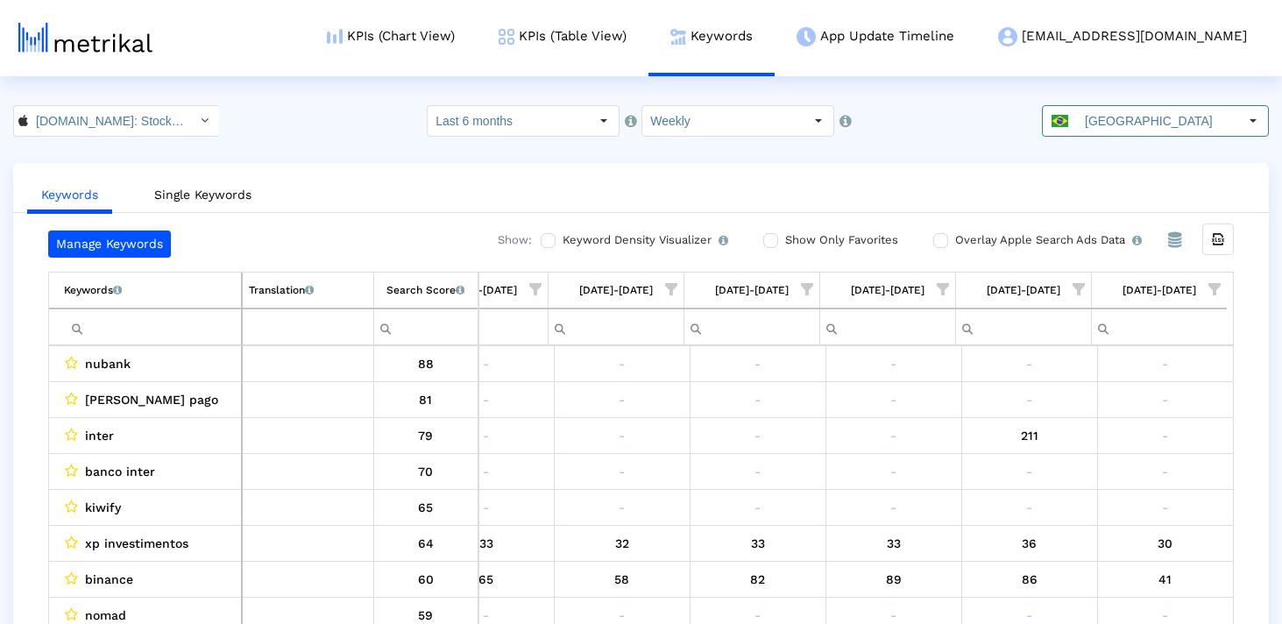
click at [133, 322] on input "Filter cell" at bounding box center [152, 327] width 177 height 29
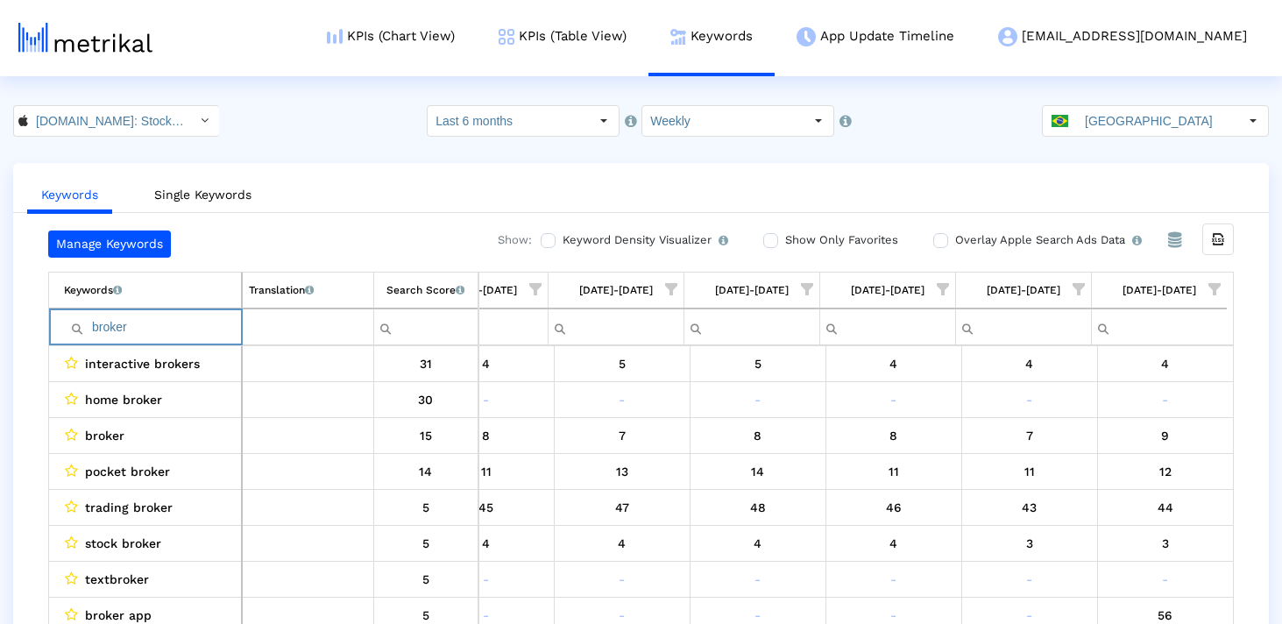
type input "broker"
click at [1131, 93] on html "KPIs (Chart View) KPIs (Table View) Keywords App Update Timeline [EMAIL_ADDRESS…" at bounding box center [641, 329] width 1282 height 659
click at [1118, 140] on crea-index "[DOMAIN_NAME]: Stock Market < 909998122 > Select how far back from [DATE] you w…" at bounding box center [641, 382] width 1282 height 554
click at [1118, 127] on input "[GEOGRAPHIC_DATA]" at bounding box center [1157, 121] width 161 height 30
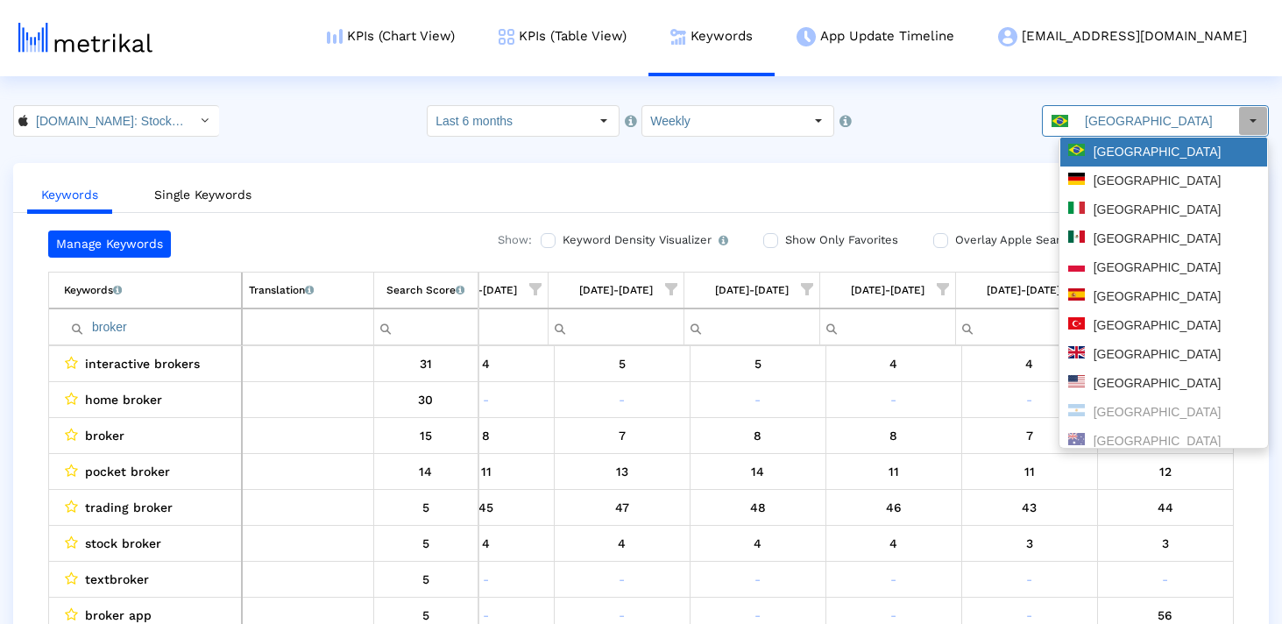
click at [1123, 164] on div "[GEOGRAPHIC_DATA]" at bounding box center [1163, 152] width 207 height 29
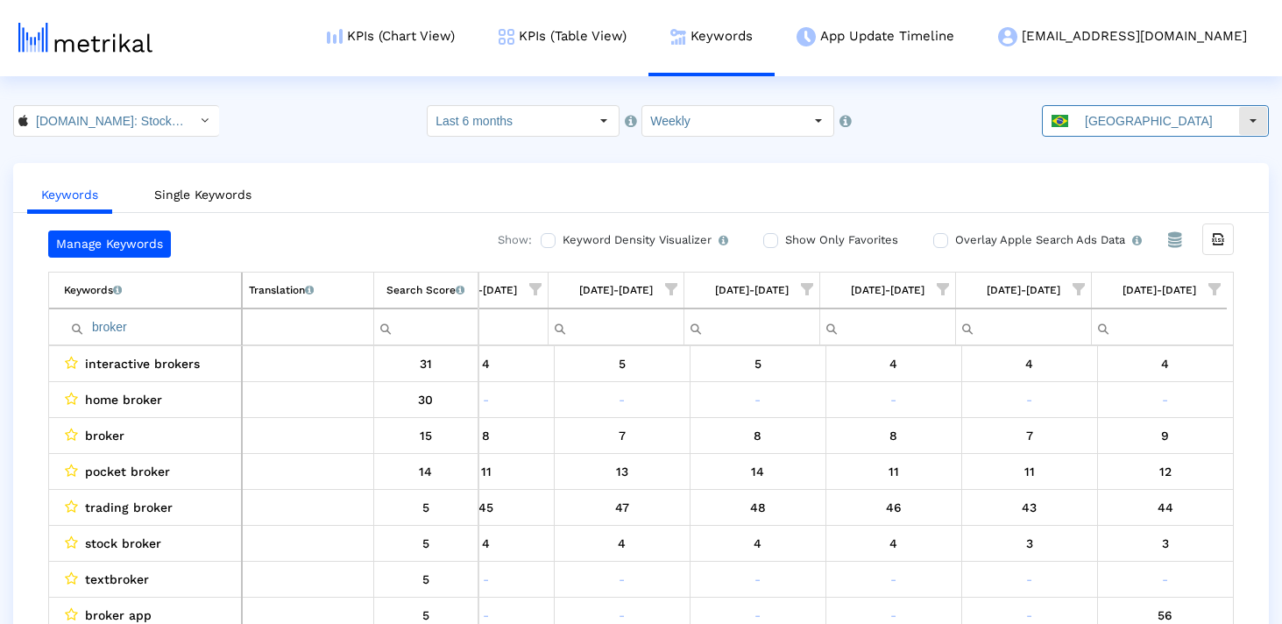
click at [1109, 106] on input "[GEOGRAPHIC_DATA]" at bounding box center [1157, 121] width 161 height 30
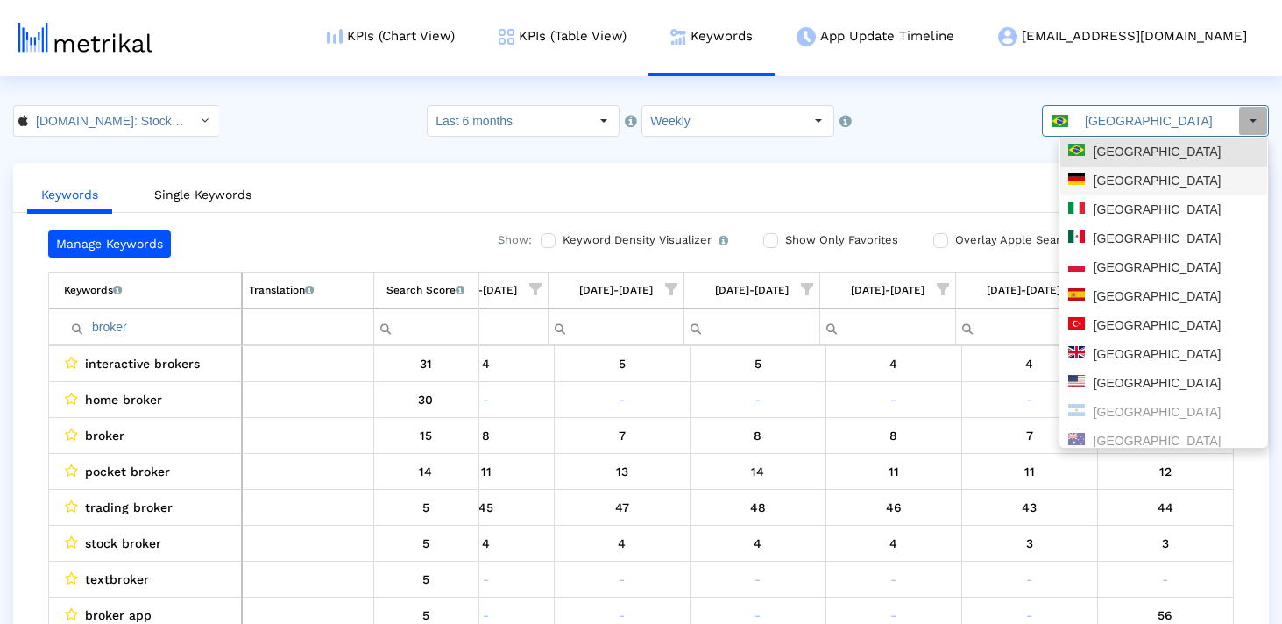
click at [1100, 172] on div "[GEOGRAPHIC_DATA]" at bounding box center [1163, 180] width 207 height 29
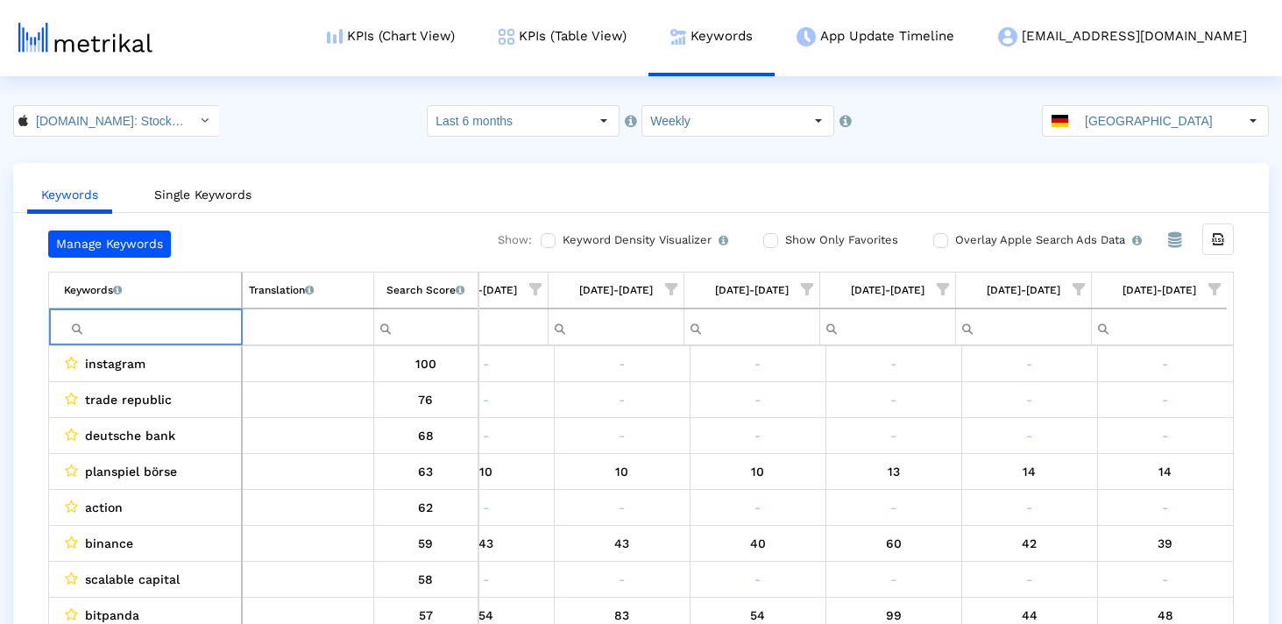
click at [102, 336] on input "Filter cell" at bounding box center [152, 327] width 177 height 29
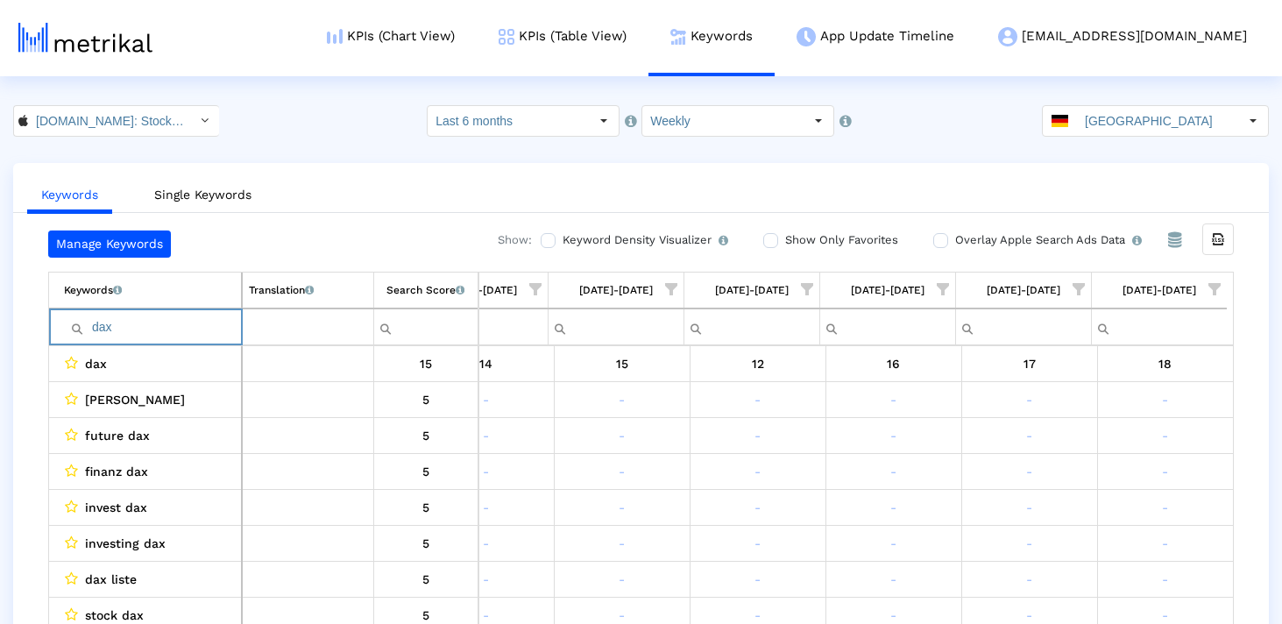
type input "dax"
click at [1109, 127] on input "[GEOGRAPHIC_DATA]" at bounding box center [1157, 121] width 161 height 30
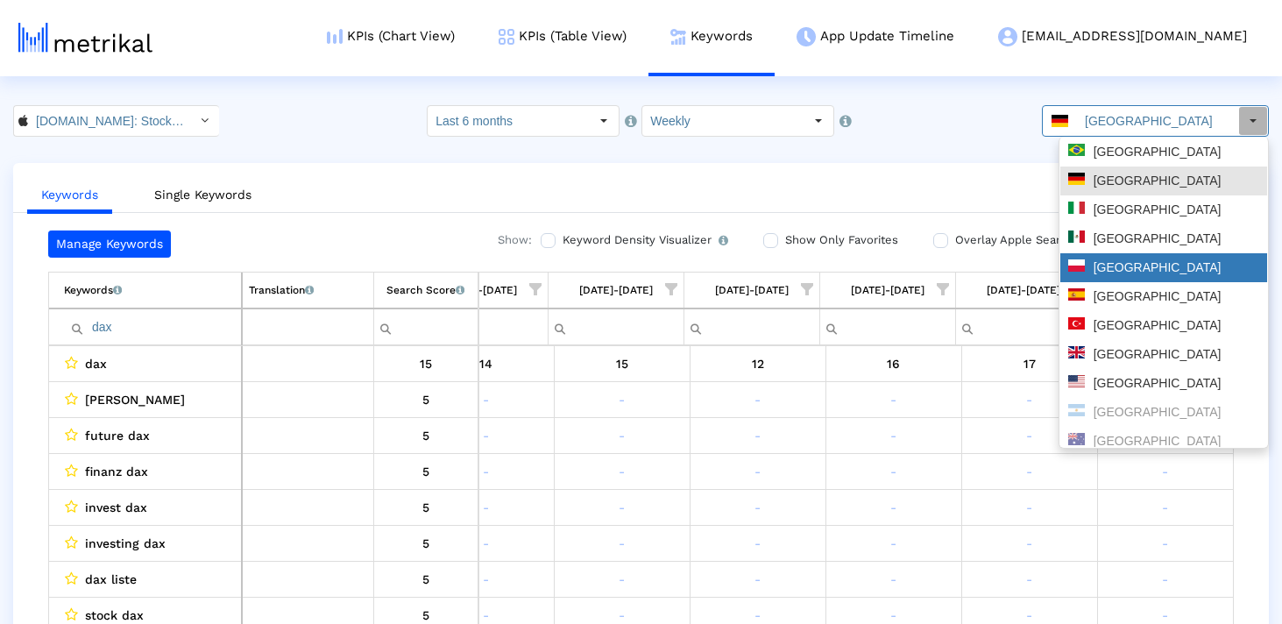
click at [1109, 274] on div "[GEOGRAPHIC_DATA]" at bounding box center [1163, 267] width 191 height 17
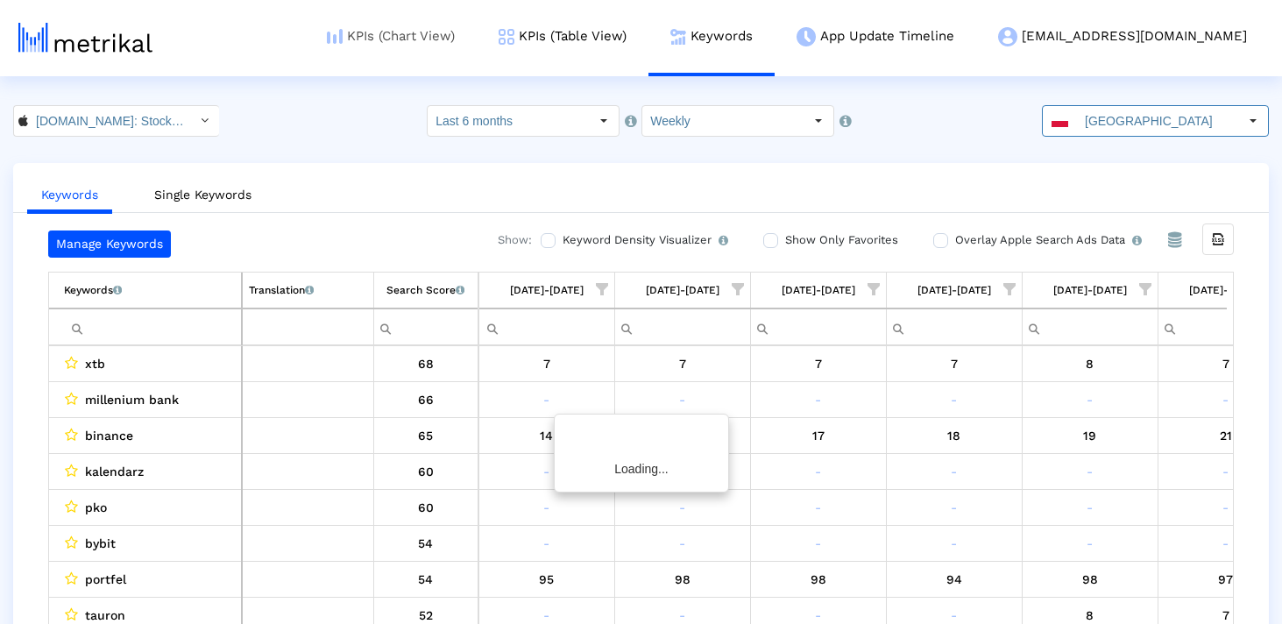
scroll to position [0, 1017]
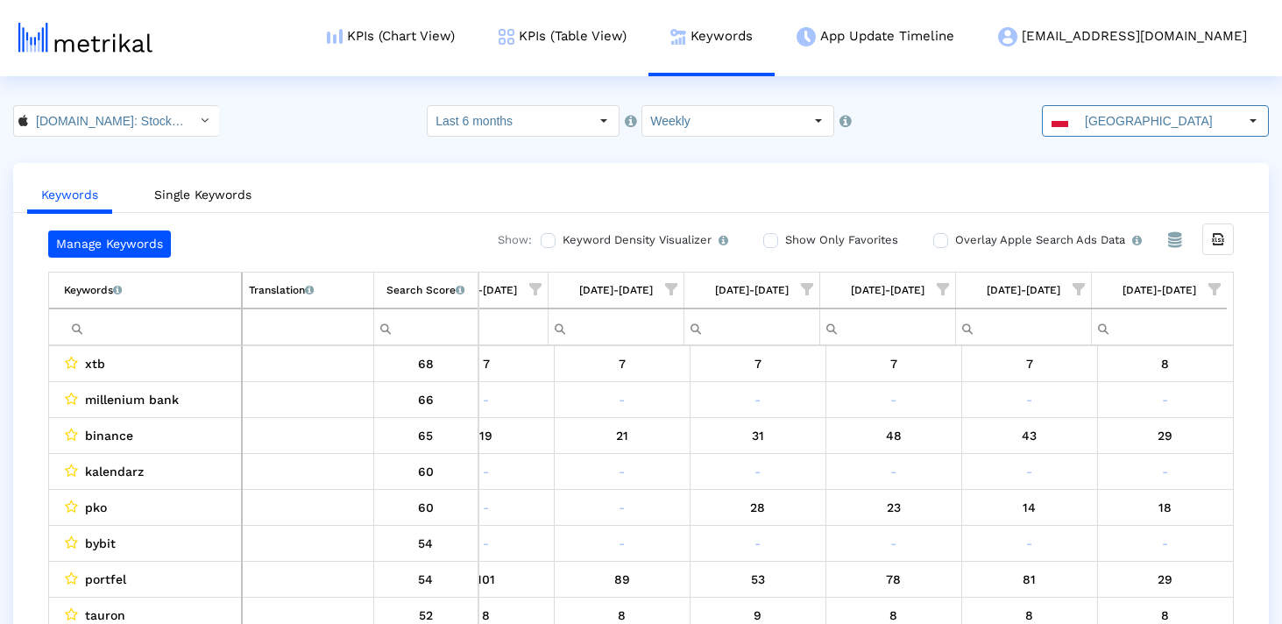
click at [129, 334] on input "Filter cell" at bounding box center [152, 327] width 177 height 29
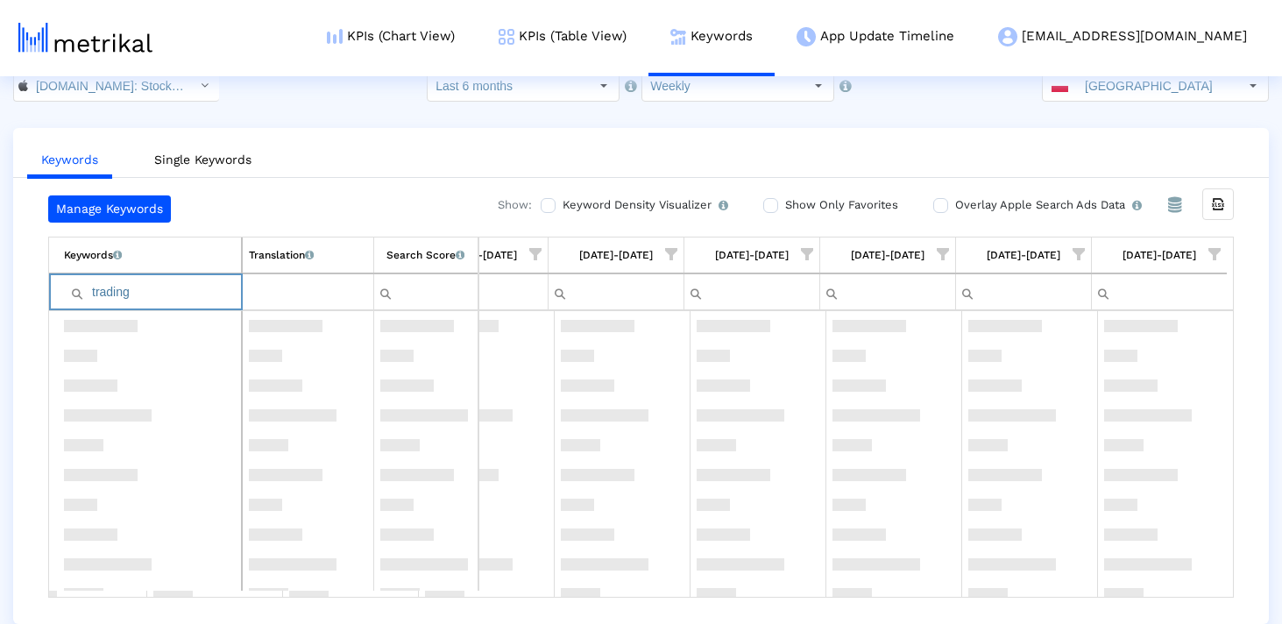
scroll to position [0, 0]
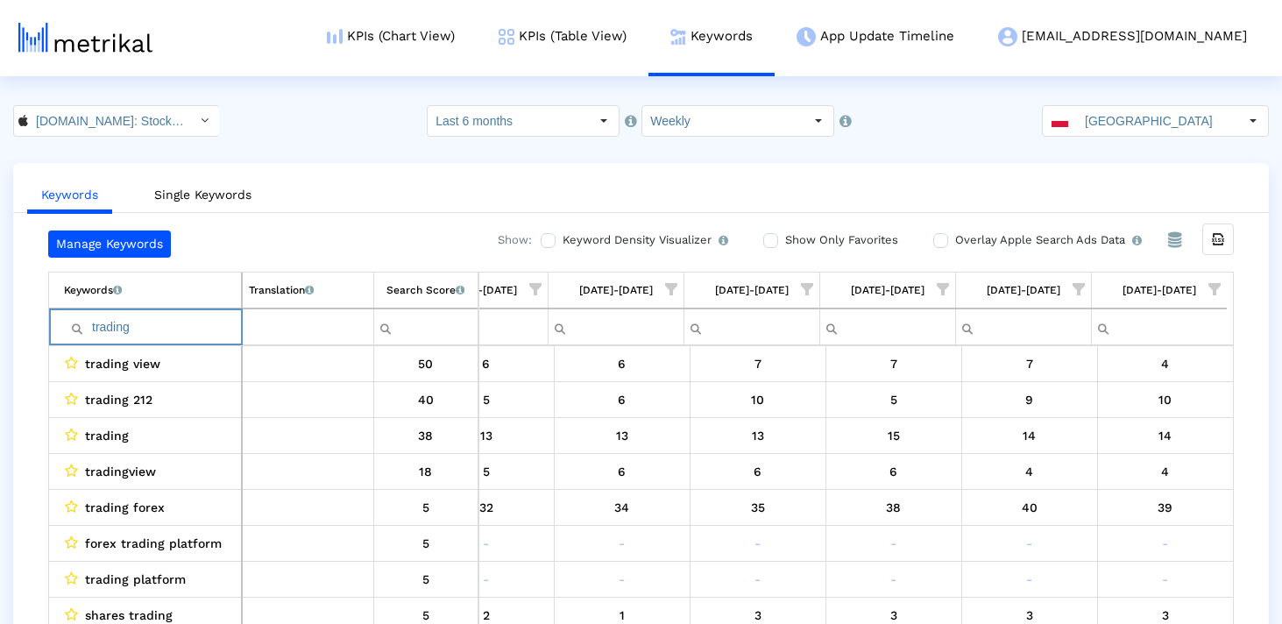
click at [162, 322] on input "trading" at bounding box center [152, 327] width 177 height 29
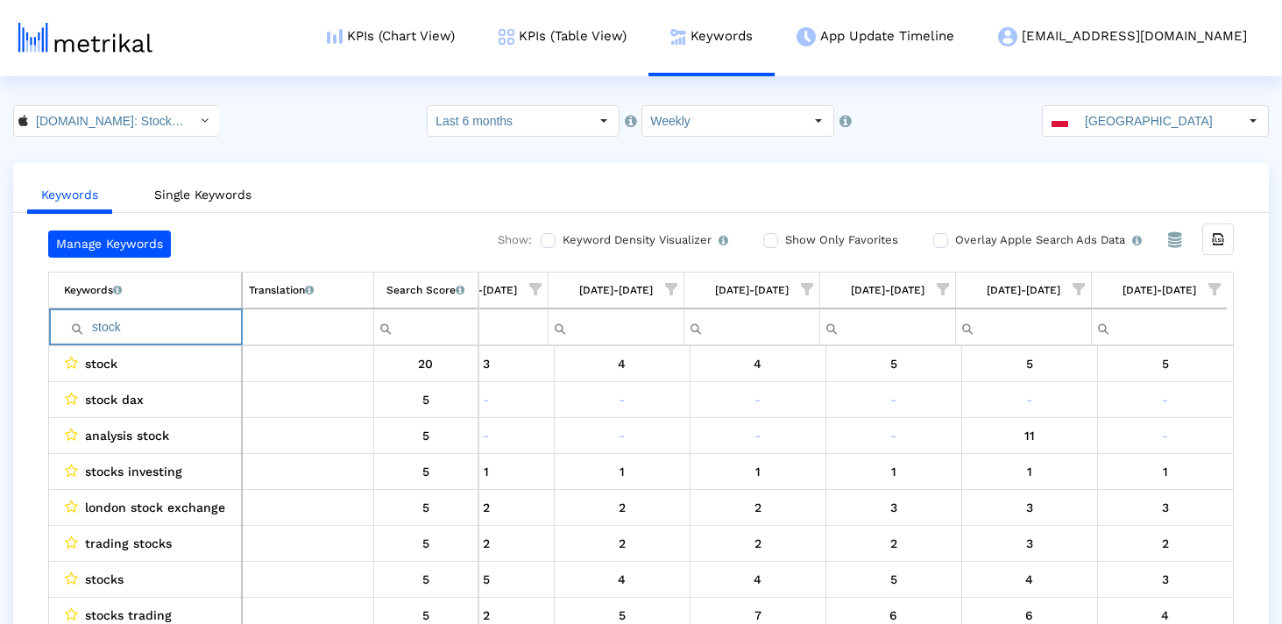
click at [177, 320] on input "stock" at bounding box center [152, 327] width 177 height 29
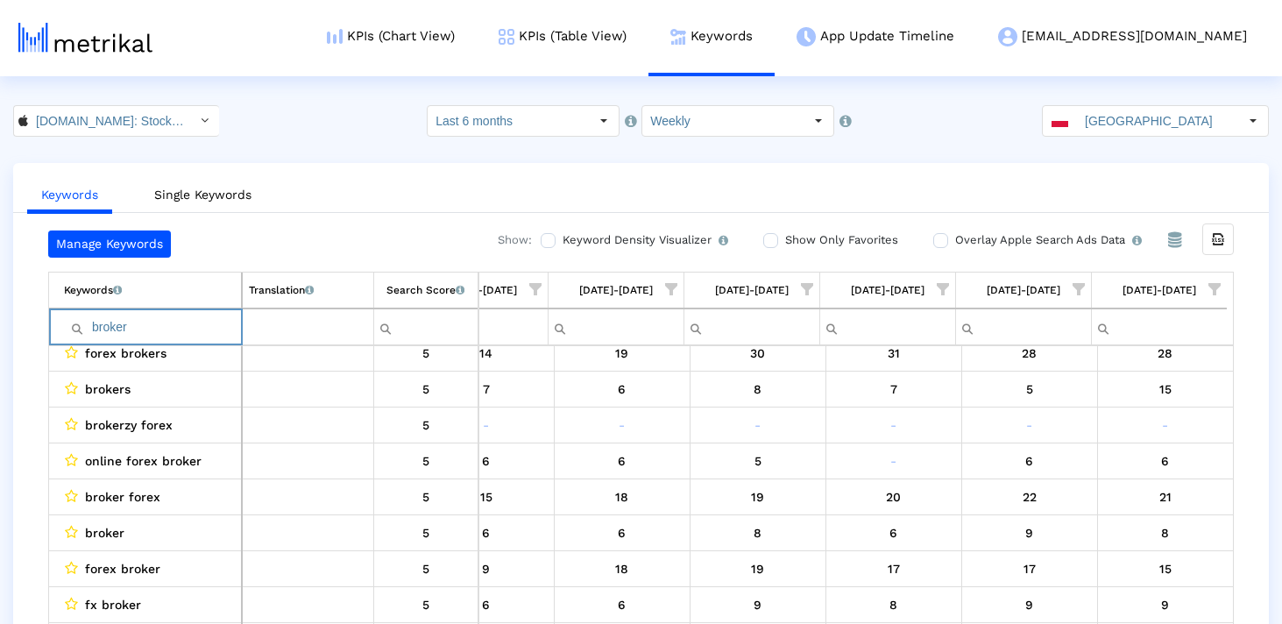
type input "broker"
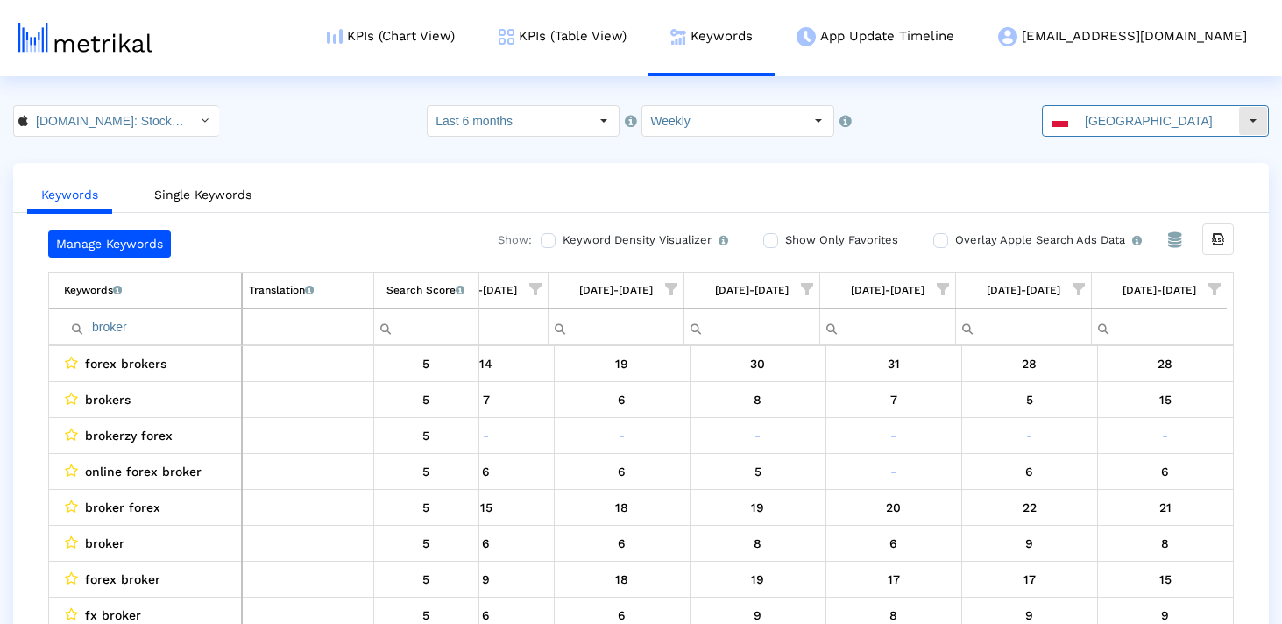
click at [1136, 124] on input "[GEOGRAPHIC_DATA]" at bounding box center [1157, 121] width 161 height 30
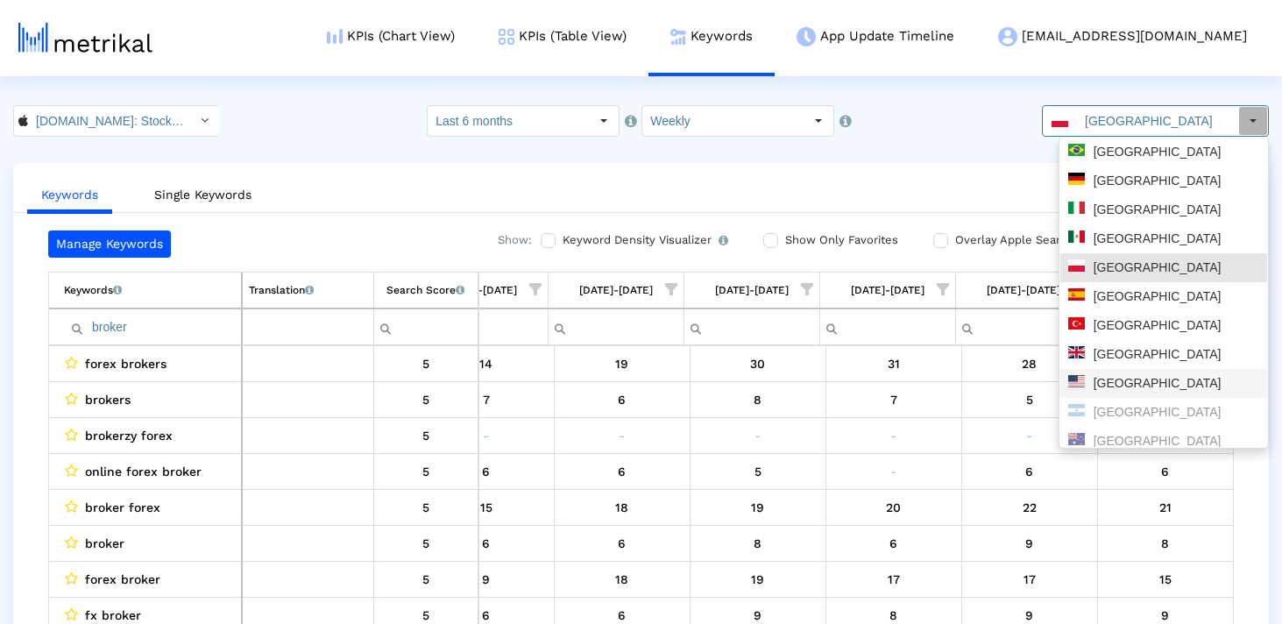
click at [1131, 380] on div "[GEOGRAPHIC_DATA]" at bounding box center [1163, 383] width 191 height 17
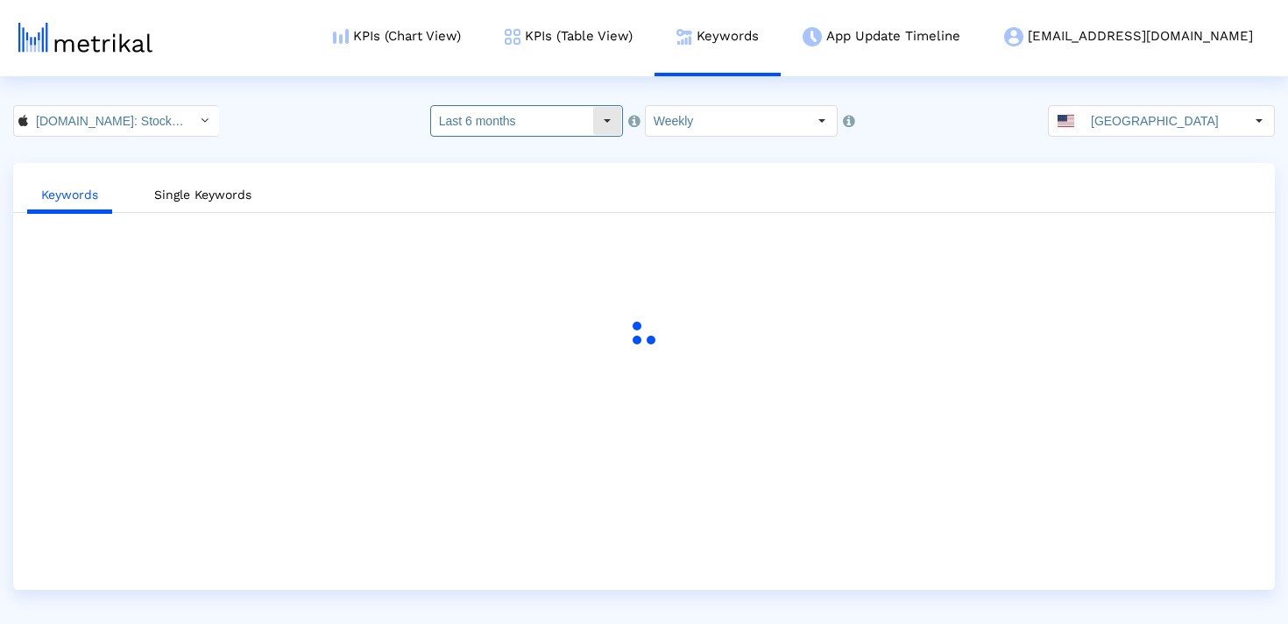
click at [536, 111] on input "Last 6 months" at bounding box center [511, 121] width 161 height 30
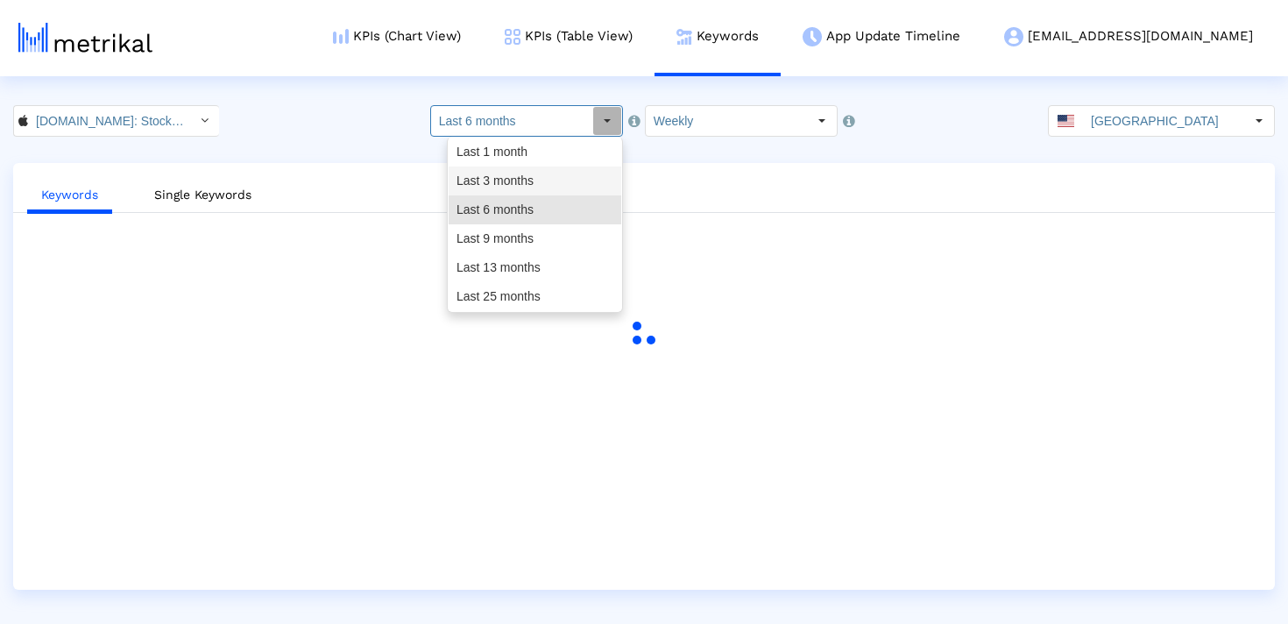
click at [523, 157] on div "Last 1 month" at bounding box center [535, 152] width 173 height 29
type input "Last 1 month"
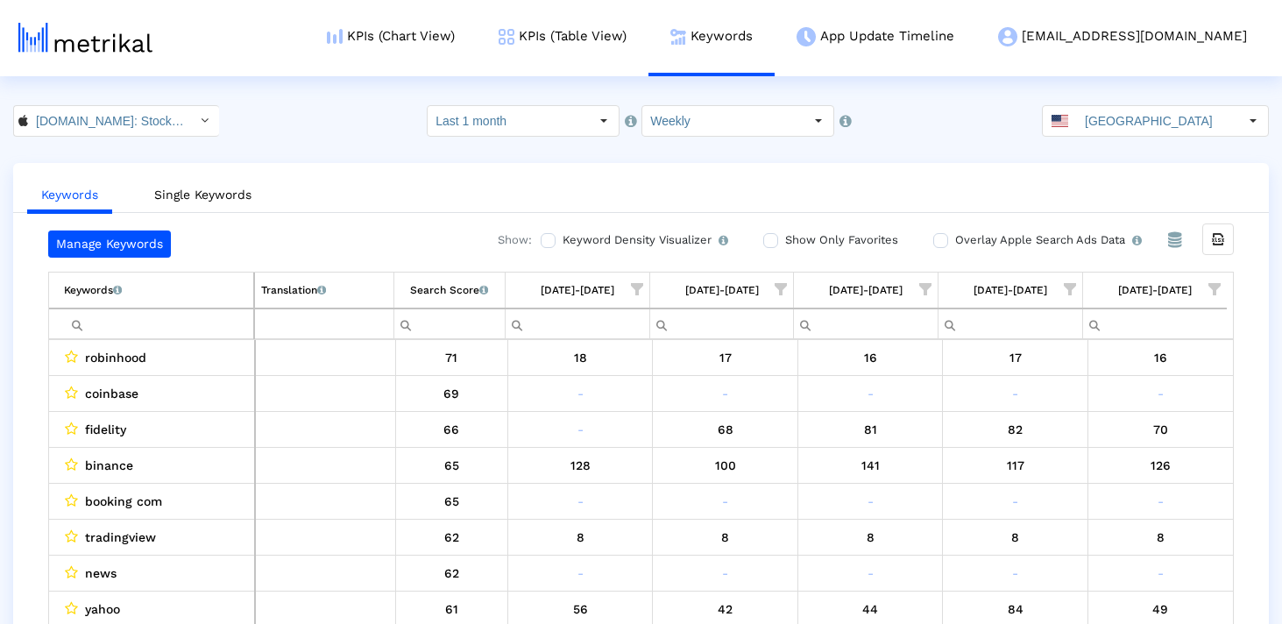
click at [1215, 287] on span "Show filter options for column '09/21/25-09/27/25'" at bounding box center [1214, 289] width 12 height 12
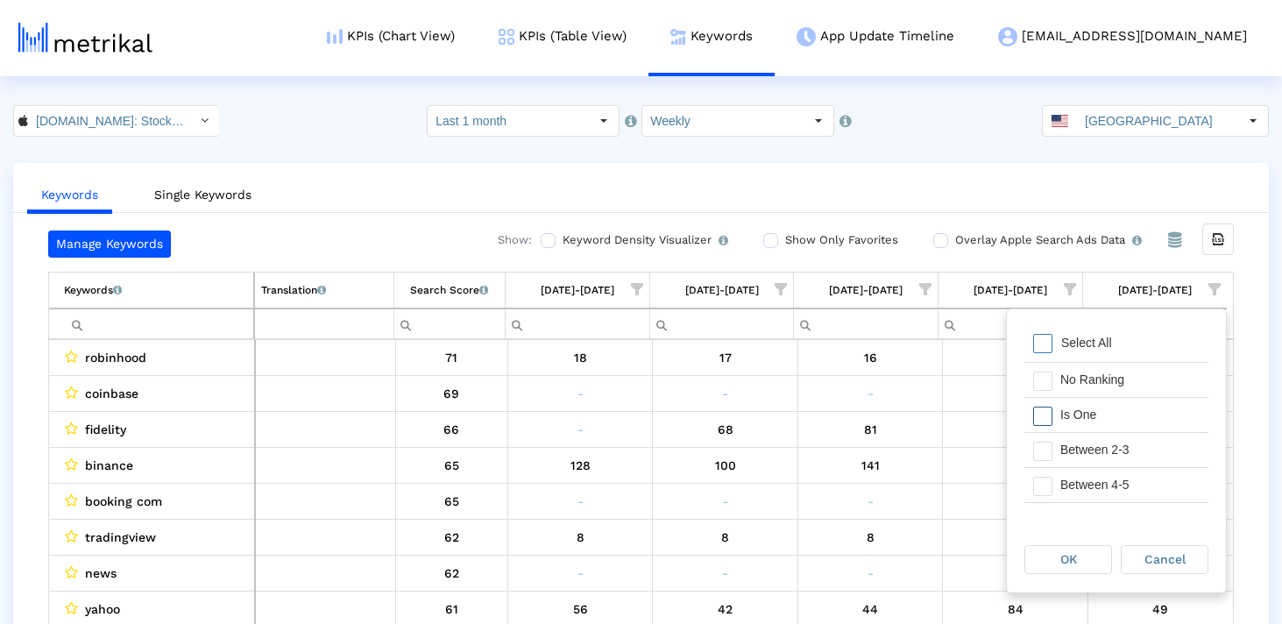
click at [1040, 414] on span "Filter options" at bounding box center [1042, 416] width 19 height 19
click at [1040, 449] on span "Filter options" at bounding box center [1042, 451] width 19 height 19
click at [1040, 478] on span "Filter options" at bounding box center [1042, 486] width 19 height 19
click at [1048, 556] on div "OK" at bounding box center [1068, 559] width 86 height 27
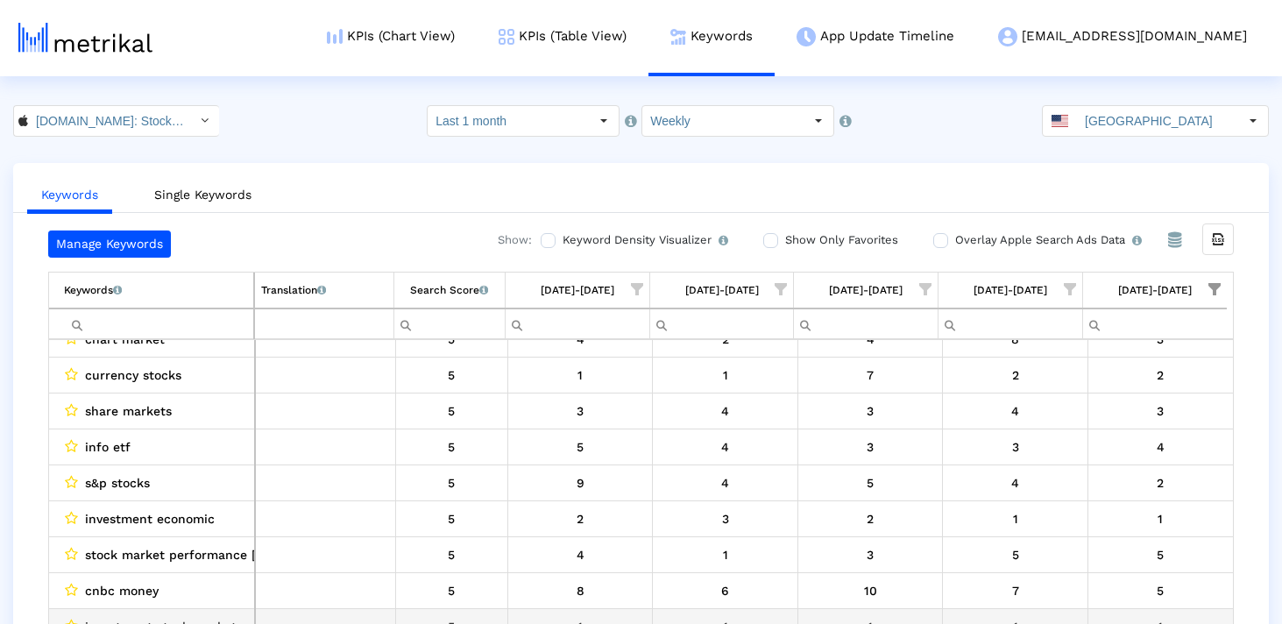
scroll to position [1434, 0]
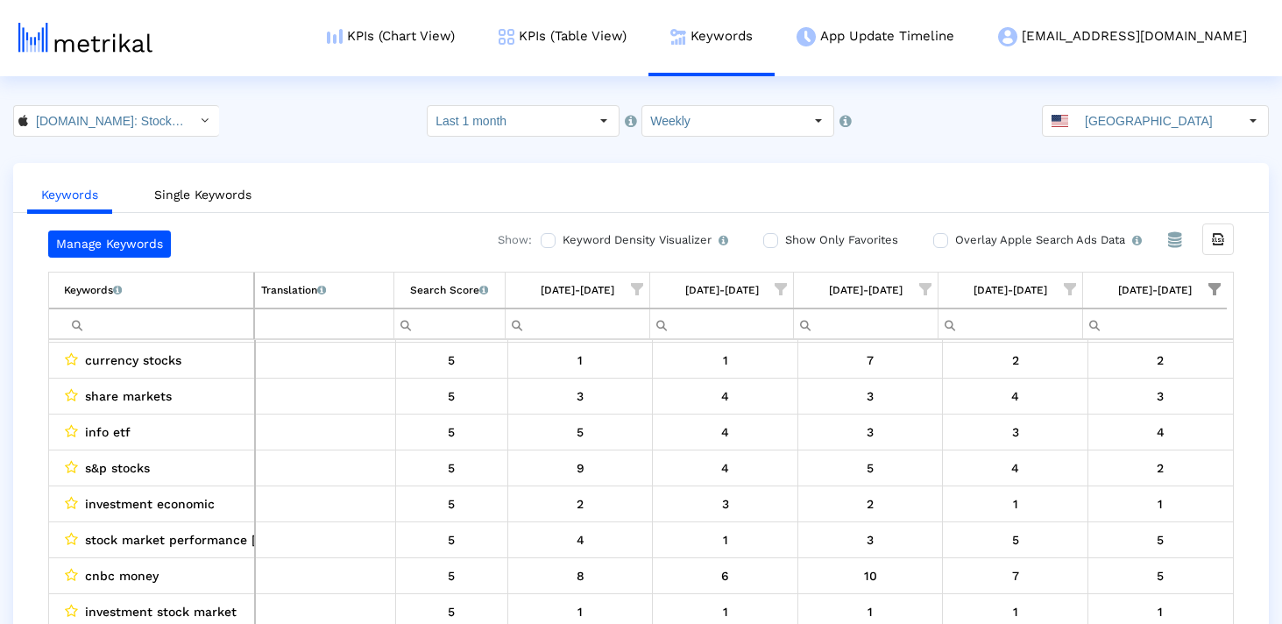
click at [1104, 113] on input "[GEOGRAPHIC_DATA]" at bounding box center [1157, 121] width 161 height 30
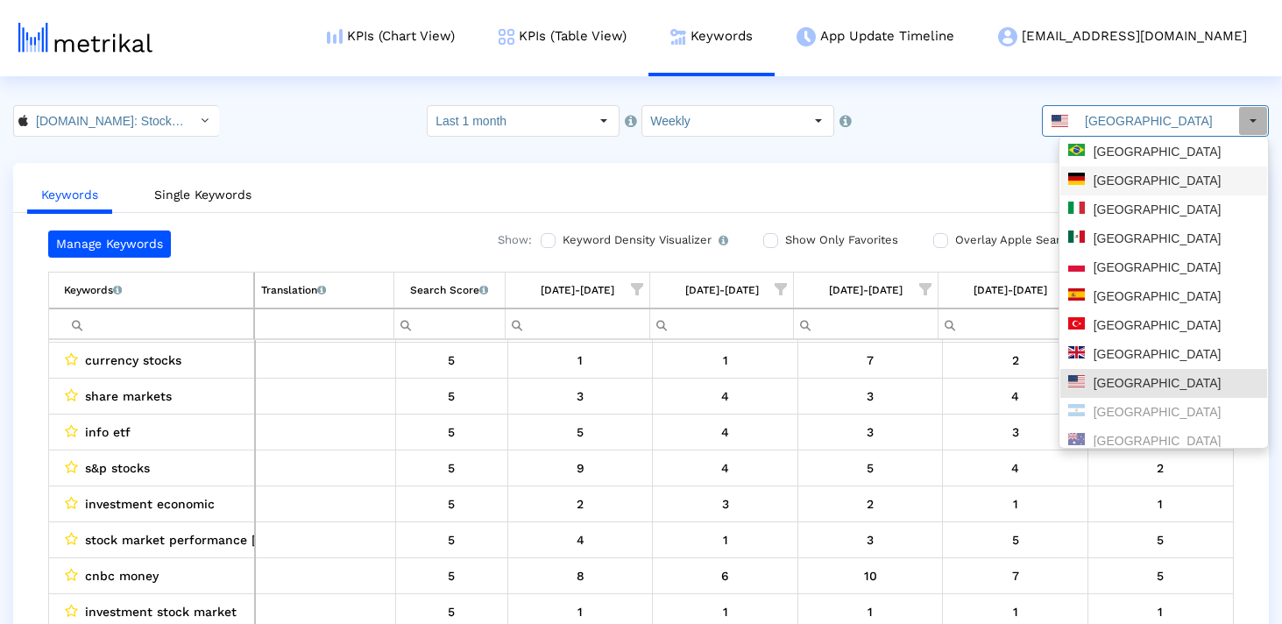
click at [1115, 159] on div "[GEOGRAPHIC_DATA]" at bounding box center [1163, 152] width 191 height 17
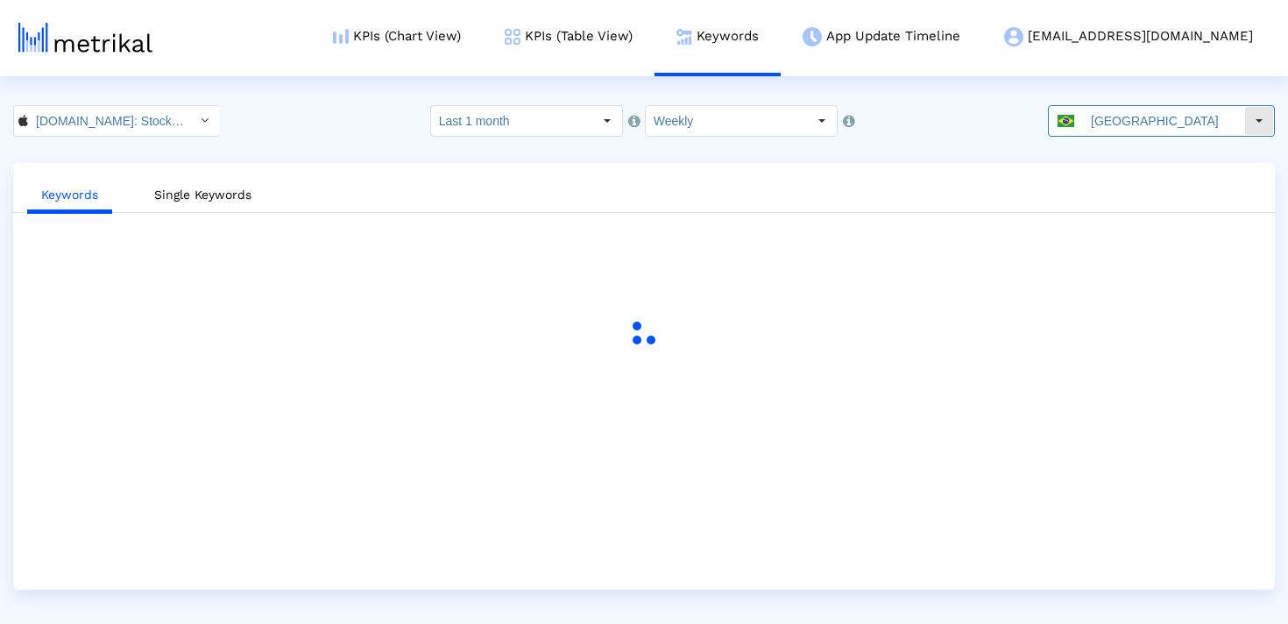
click at [1154, 126] on input "[GEOGRAPHIC_DATA]" at bounding box center [1163, 121] width 161 height 30
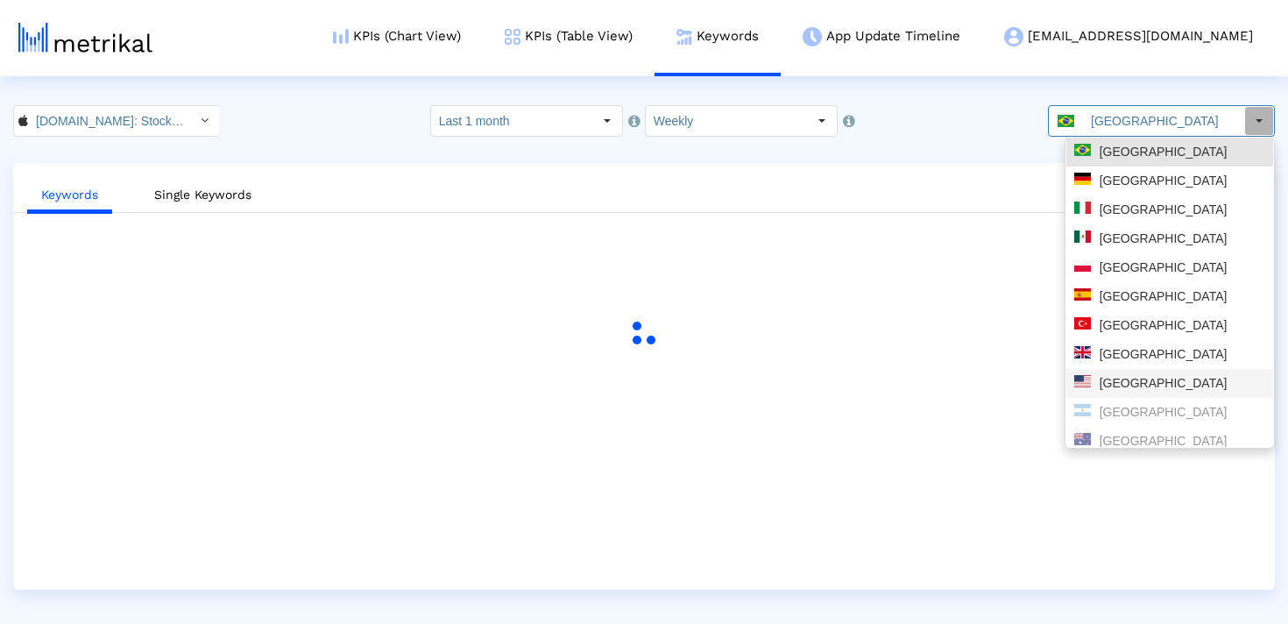
click at [1102, 380] on div "[GEOGRAPHIC_DATA]" at bounding box center [1169, 383] width 191 height 17
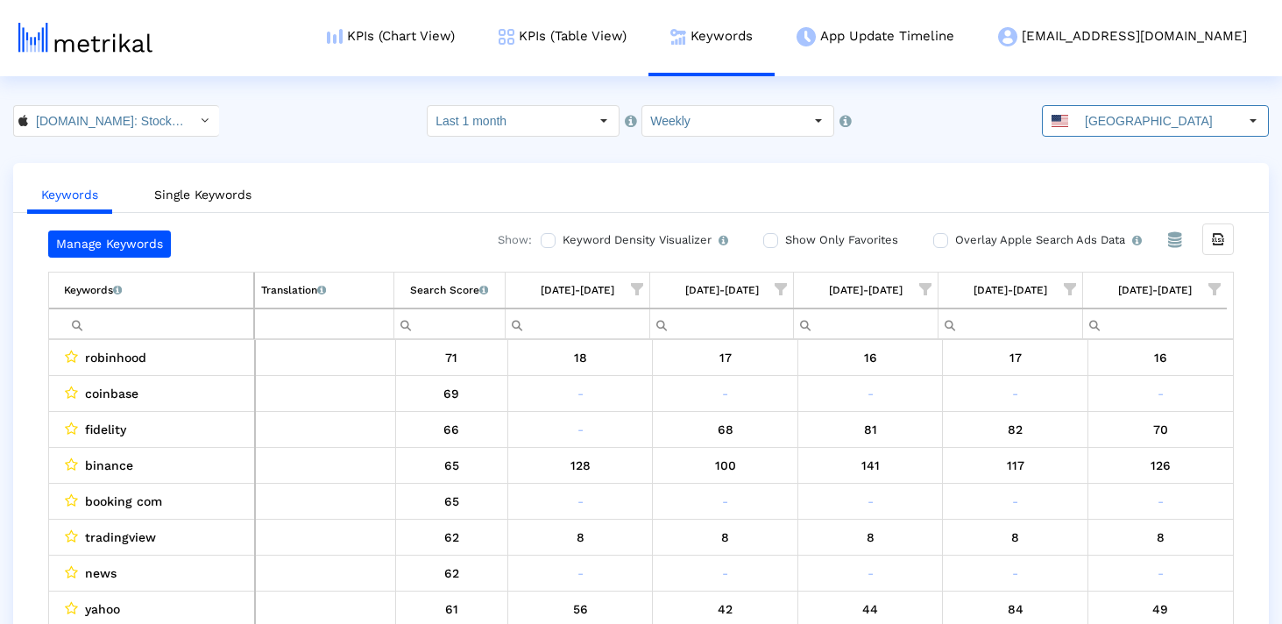
click at [1221, 291] on span "Show filter options for column '09/21/25-09/27/25'" at bounding box center [1214, 289] width 12 height 12
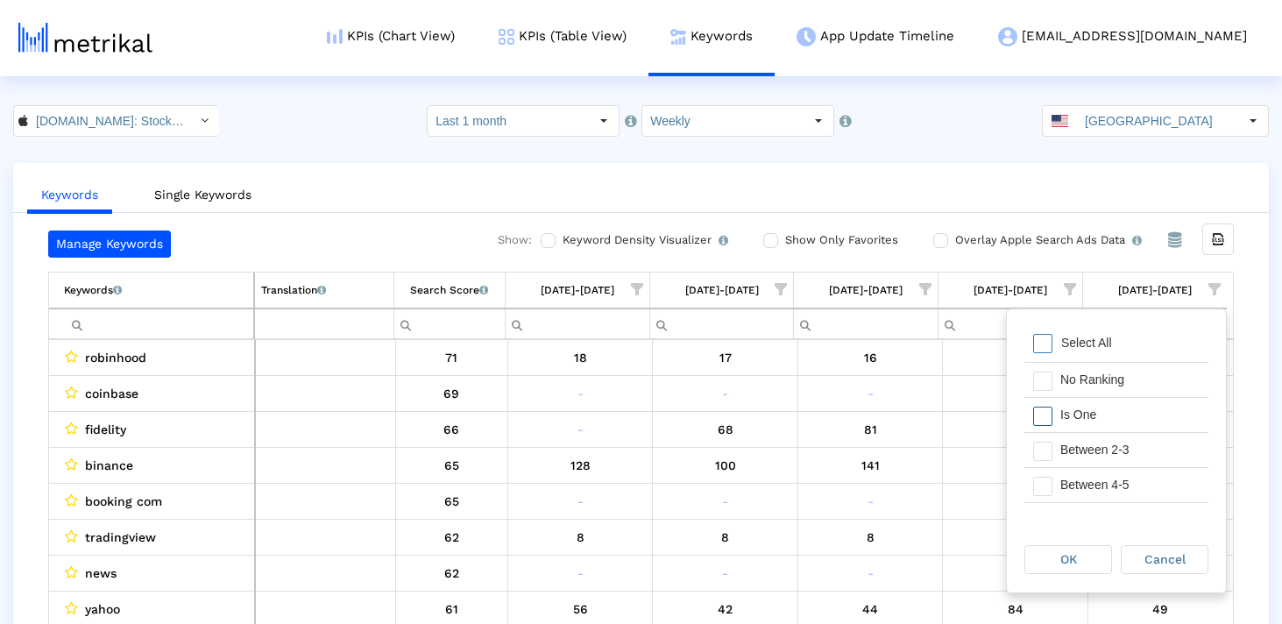
drag, startPoint x: 1037, startPoint y: 413, endPoint x: 1037, endPoint y: 428, distance: 15.8
click at [1037, 413] on span "Filter options" at bounding box center [1042, 416] width 19 height 19
click at [1037, 459] on span "Filter options" at bounding box center [1042, 451] width 19 height 19
click at [1037, 477] on span "Filter options" at bounding box center [1042, 486] width 19 height 19
click at [1060, 552] on span "OK" at bounding box center [1068, 559] width 17 height 14
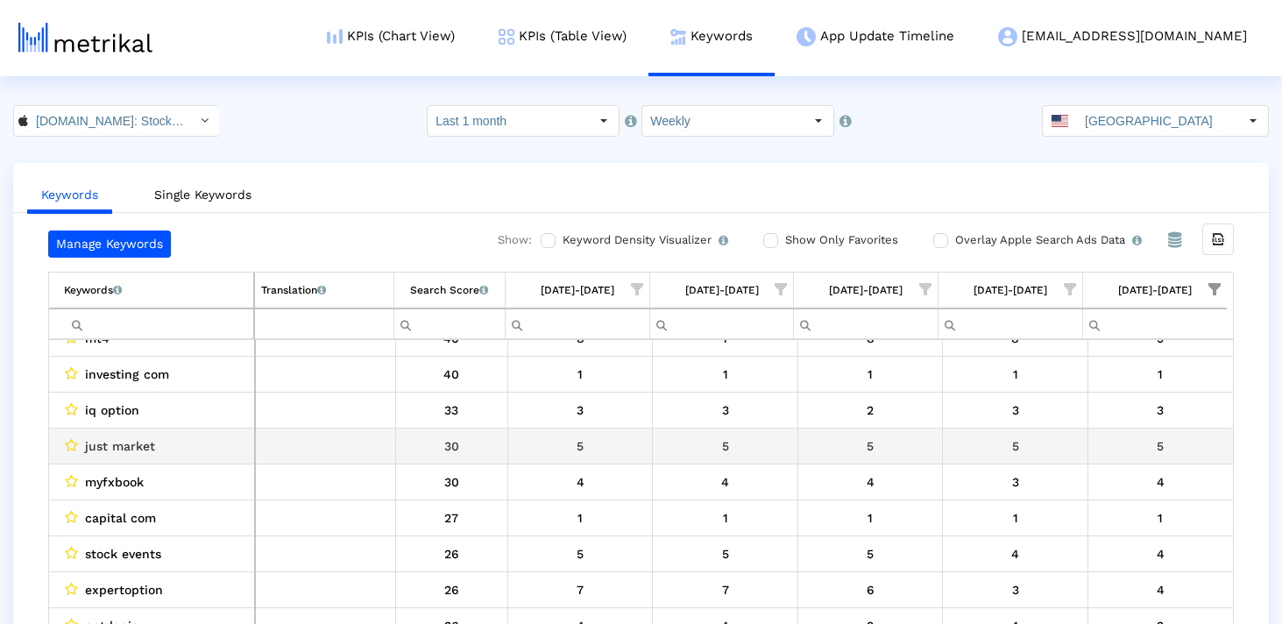
scroll to position [136, 0]
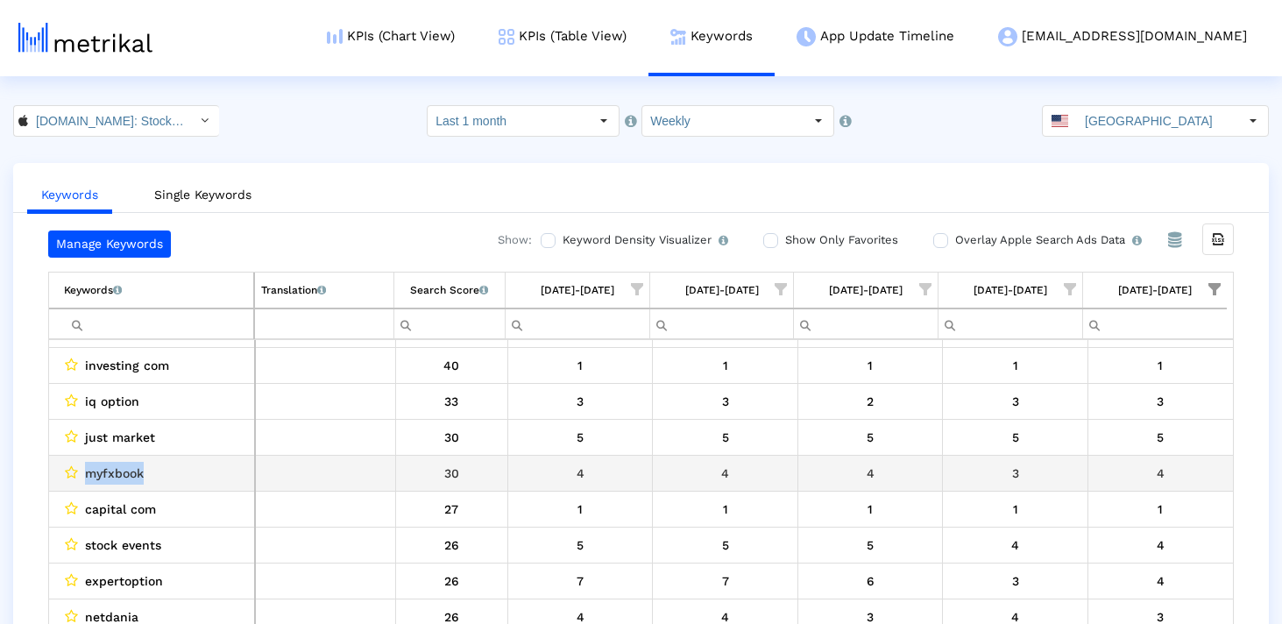
drag, startPoint x: 135, startPoint y: 476, endPoint x: 61, endPoint y: 476, distance: 73.6
click at [61, 476] on td "myfxbook" at bounding box center [152, 473] width 206 height 36
copy div "myfxbook"
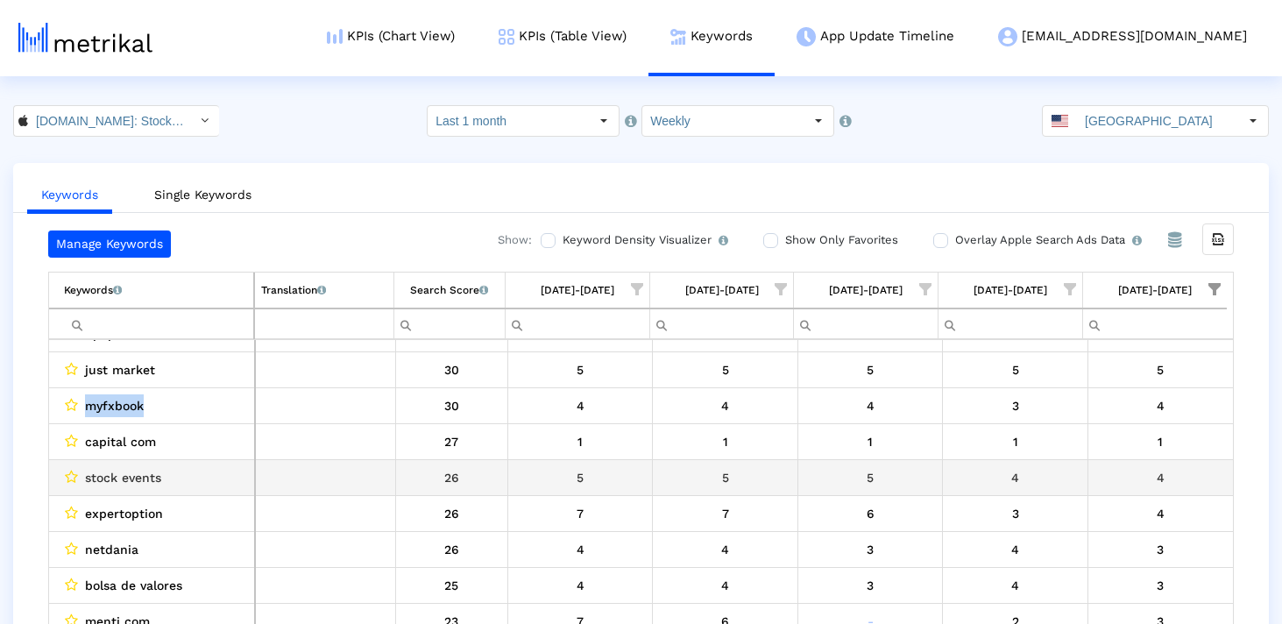
scroll to position [205, 0]
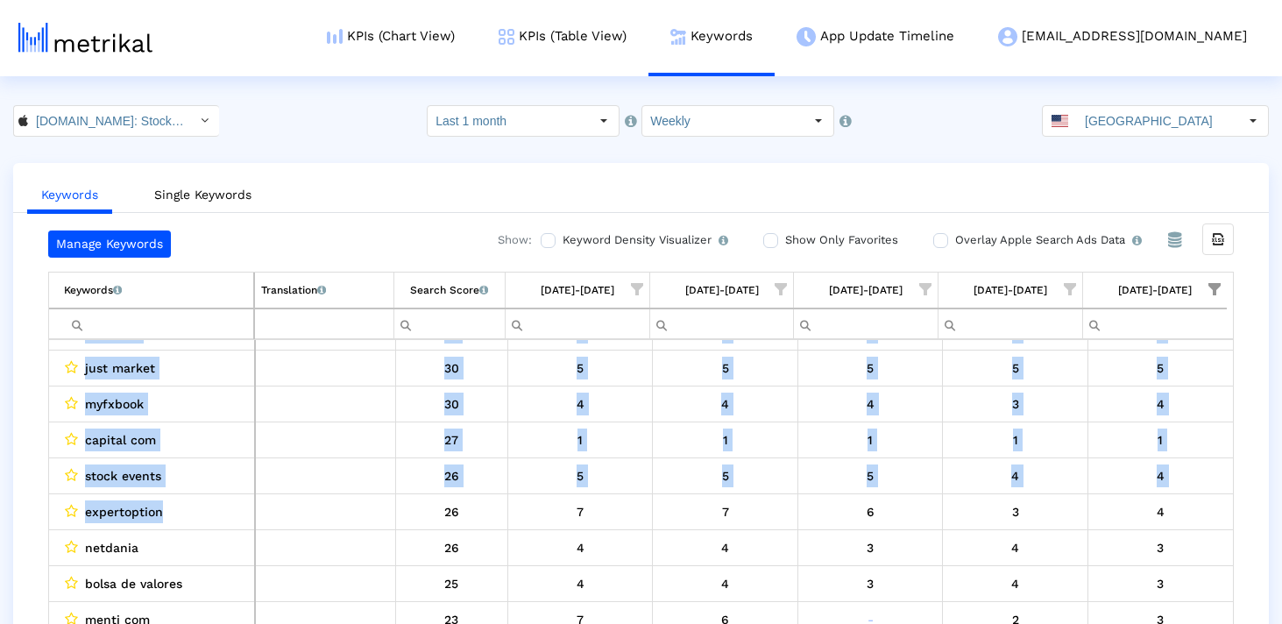
drag, startPoint x: 168, startPoint y: 520, endPoint x: 44, endPoint y: 520, distance: 124.4
click at [44, 520] on div "Manage Keywords Show: Keyword Density Visualizer Turn this on to view where and…" at bounding box center [641, 431] width 1256 height 402
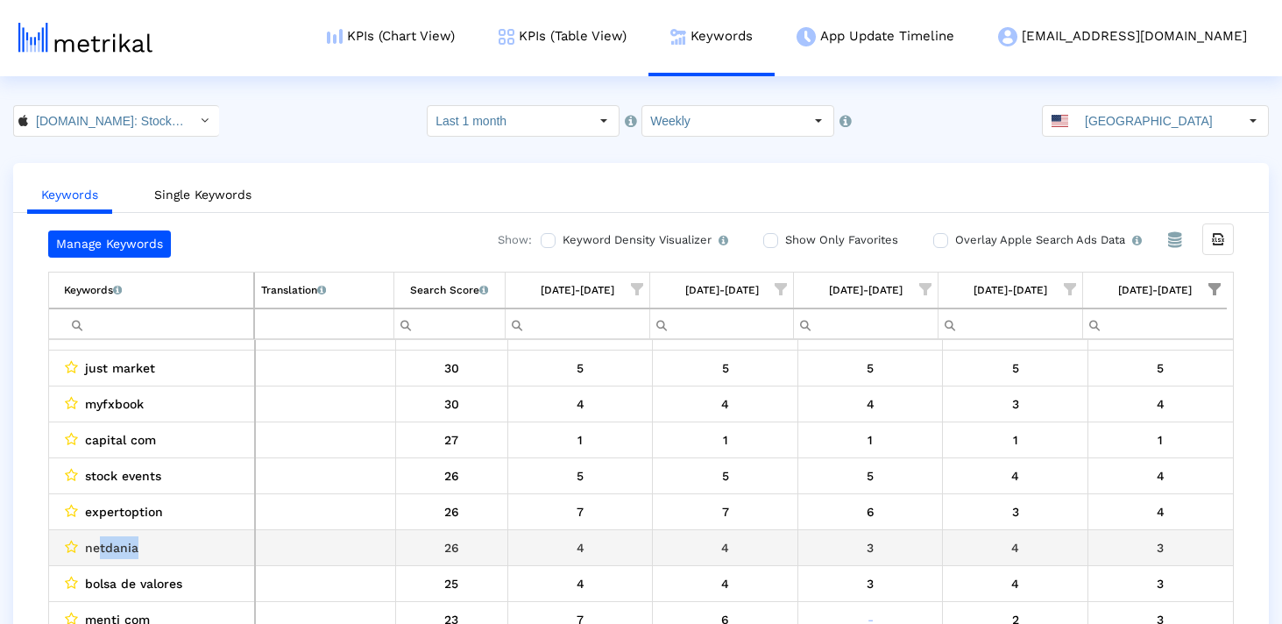
drag, startPoint x: 144, startPoint y: 545, endPoint x: 90, endPoint y: 545, distance: 53.4
click at [90, 545] on div "netdania" at bounding box center [156, 547] width 184 height 23
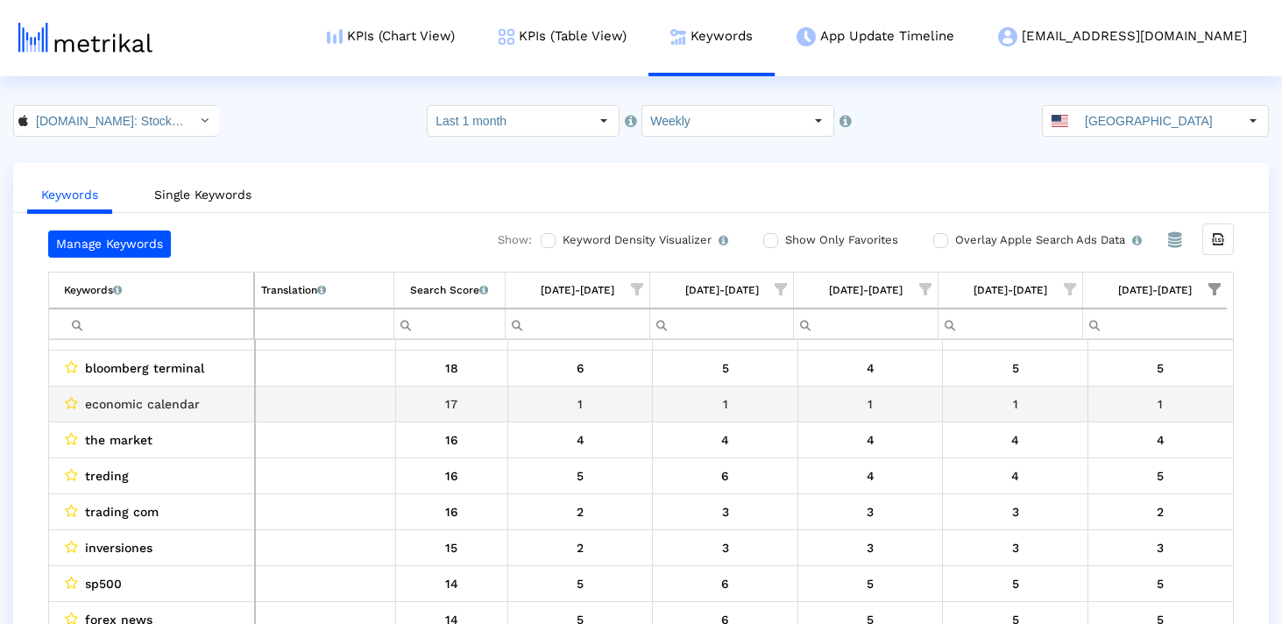
scroll to position [779, 0]
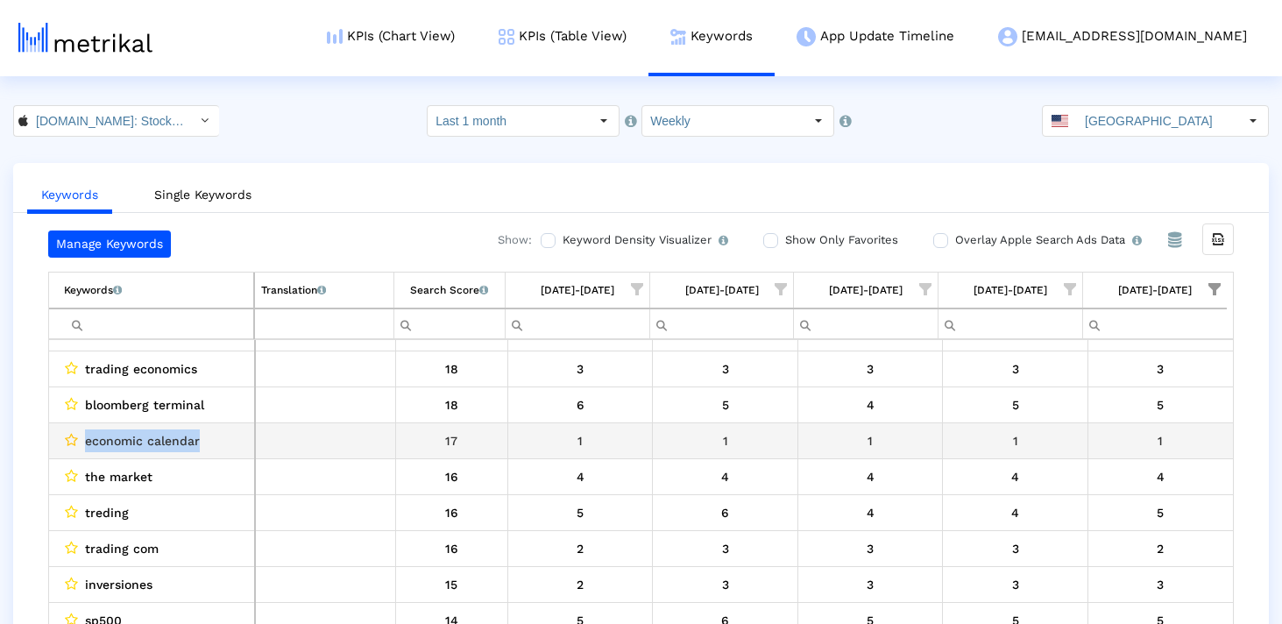
drag, startPoint x: 201, startPoint y: 442, endPoint x: 64, endPoint y: 442, distance: 136.7
click at [64, 442] on div "economic calendar" at bounding box center [156, 440] width 184 height 23
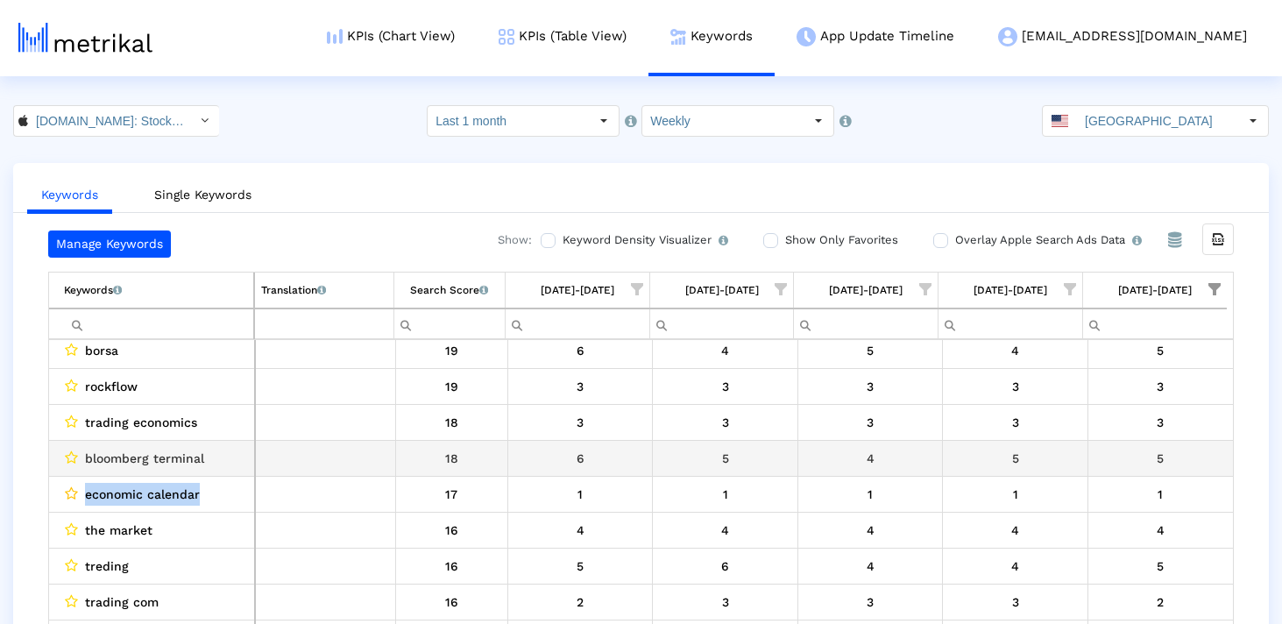
scroll to position [719, 0]
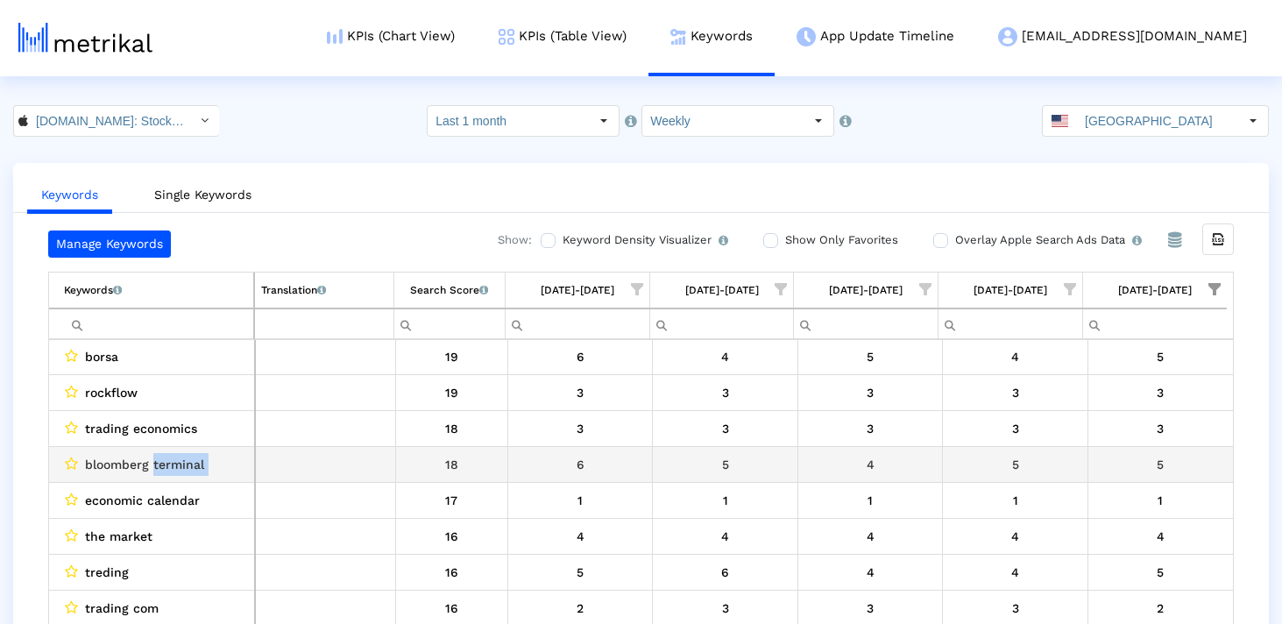
drag, startPoint x: 154, startPoint y: 464, endPoint x: 258, endPoint y: 464, distance: 104.3
click at [258, 464] on tr "bloomberg terminal 18 6 5 4 5 5" at bounding box center [641, 464] width 1184 height 36
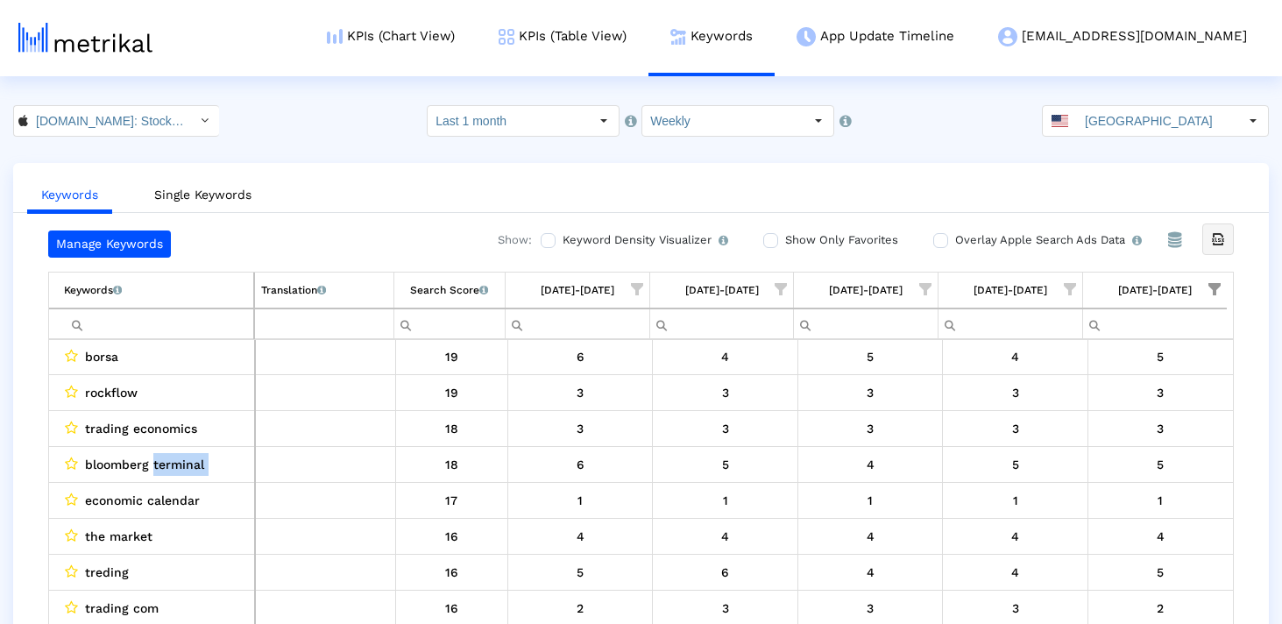
click at [1212, 226] on div "Export all data" at bounding box center [1218, 239] width 30 height 30
click at [1270, 318] on div "Keywords Single Keywords Manage Keywords Show: Keyword Density Visualizer Turn …" at bounding box center [641, 411] width 1282 height 496
click at [1208, 294] on span "Show filter options for column '09/21/25-09/27/25'" at bounding box center [1214, 289] width 12 height 12
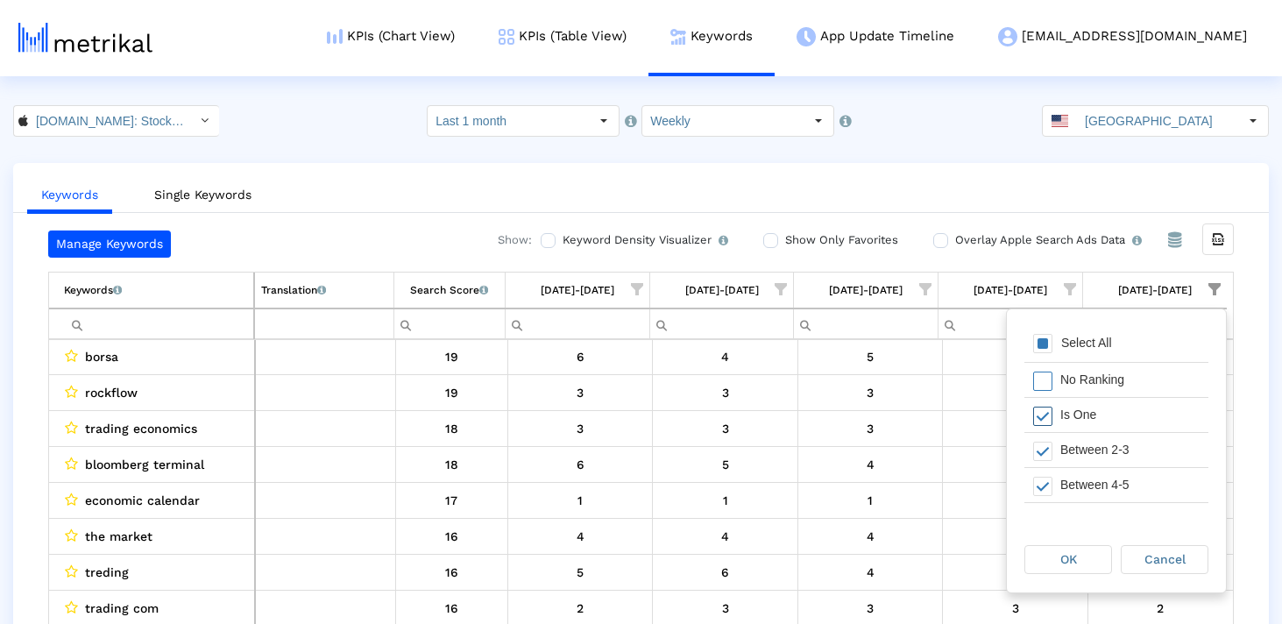
click at [1037, 415] on span "Filter options" at bounding box center [1042, 416] width 19 height 19
click at [1068, 546] on div "OK" at bounding box center [1068, 559] width 86 height 27
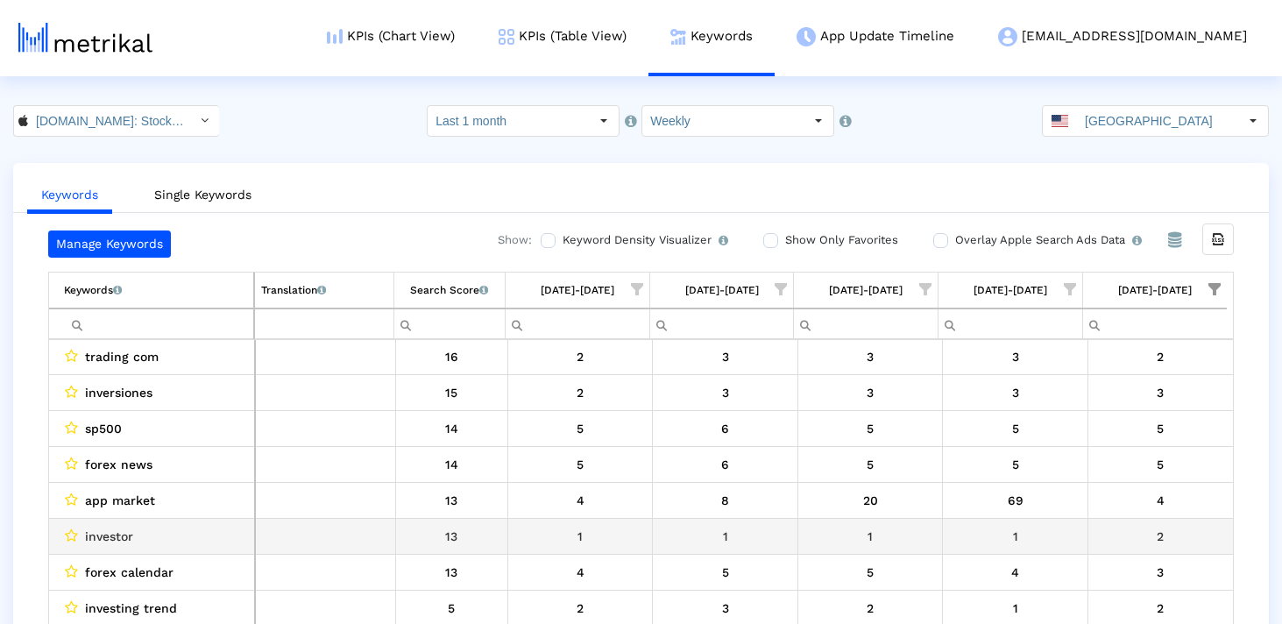
scroll to position [719, 0]
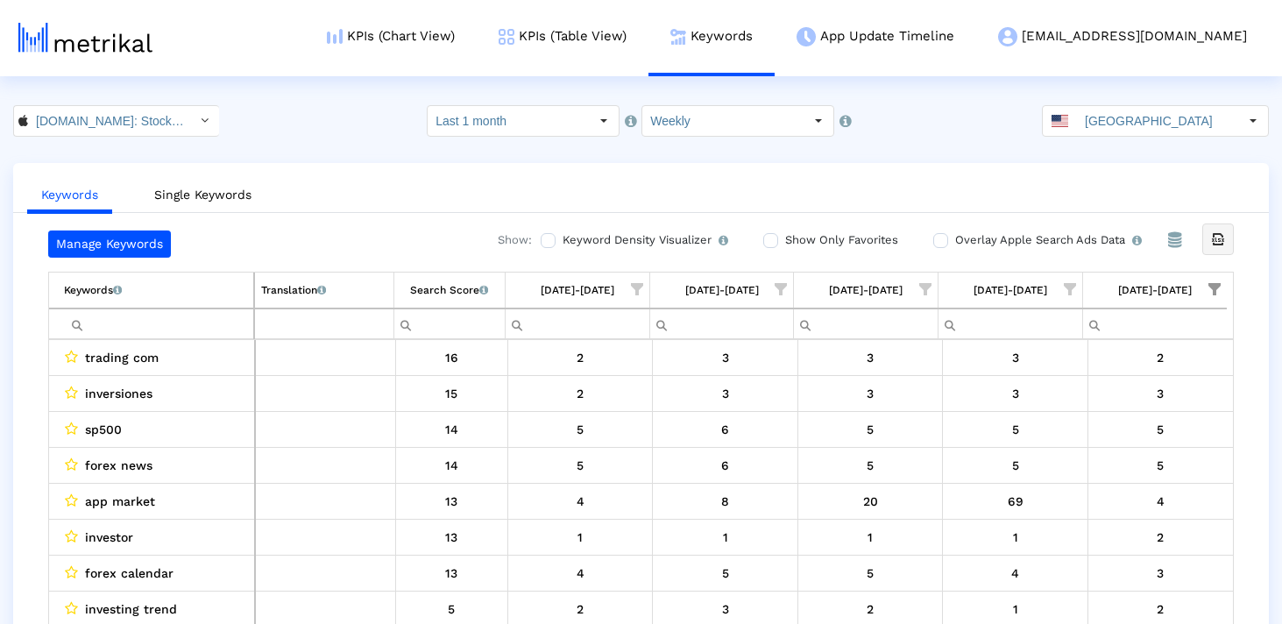
click at [1220, 244] on icon "Export all data" at bounding box center [1218, 239] width 16 height 16
click at [174, 318] on input "Filter cell" at bounding box center [158, 323] width 189 height 29
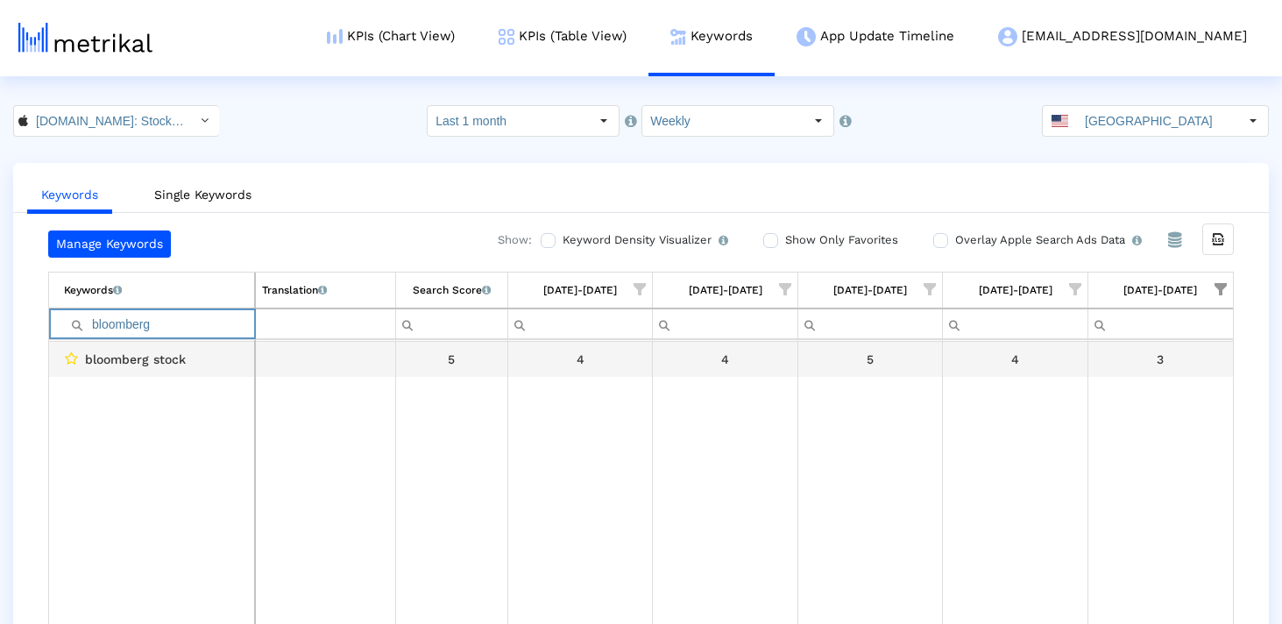
scroll to position [0, 0]
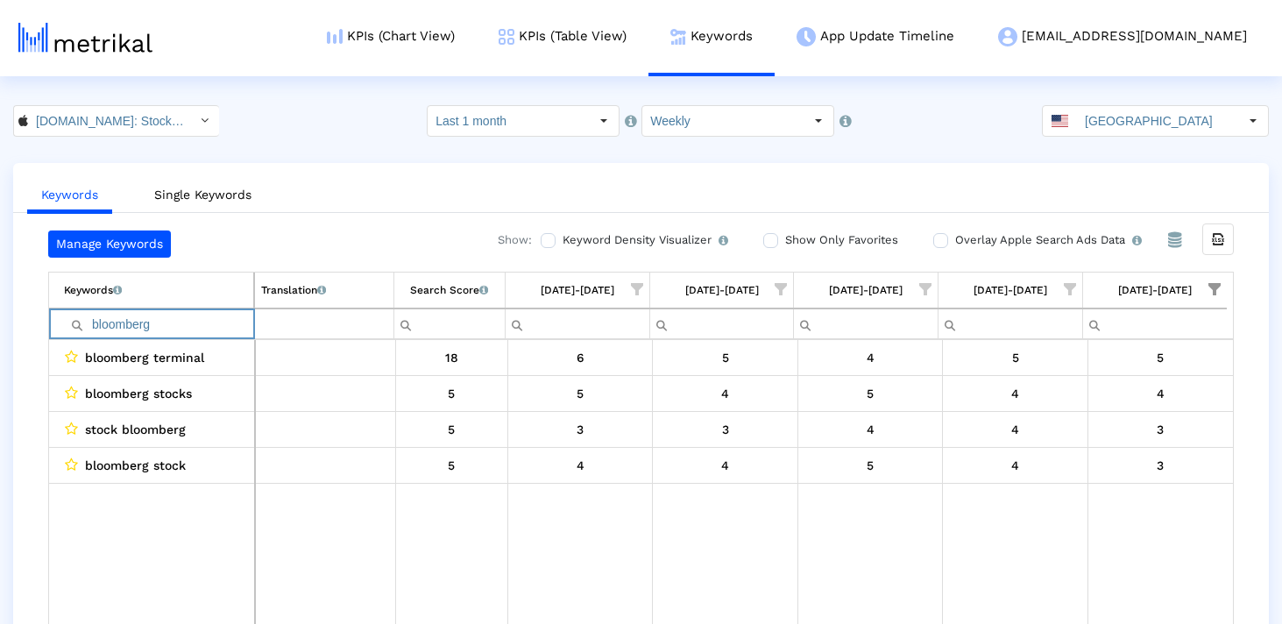
click at [1220, 286] on span "Show filter options for column '09/21/25-09/27/25'" at bounding box center [1214, 289] width 12 height 12
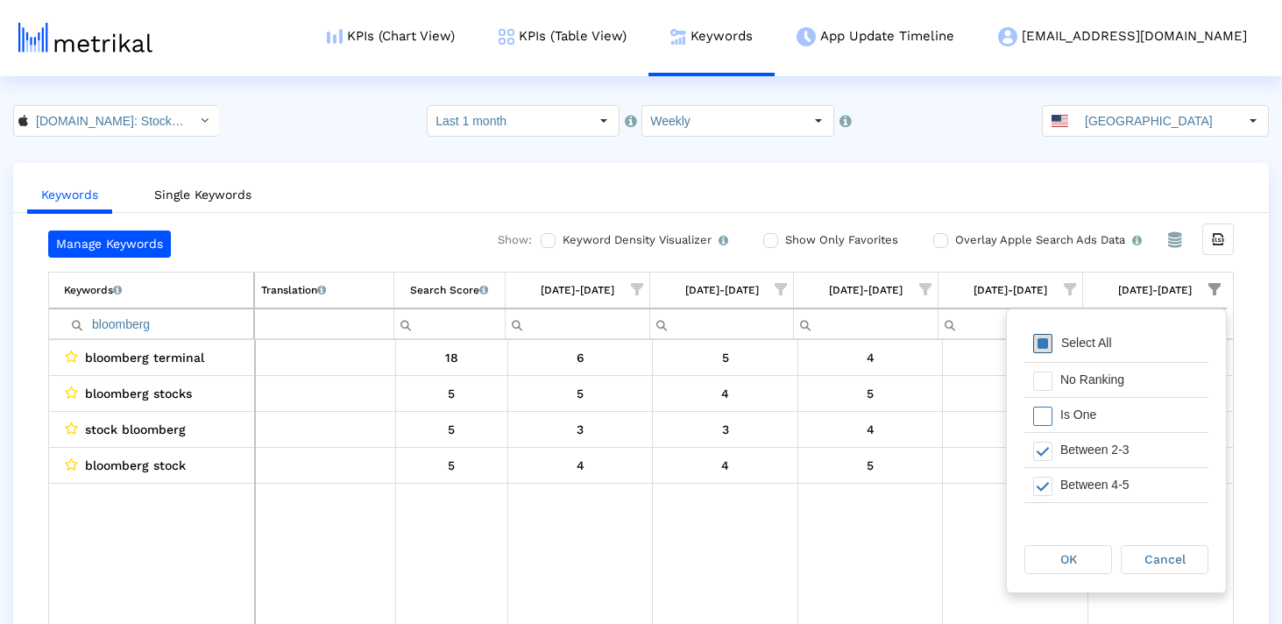
click at [1040, 343] on span "Filter options" at bounding box center [1042, 343] width 19 height 19
click at [1064, 552] on span "OK" at bounding box center [1068, 559] width 17 height 14
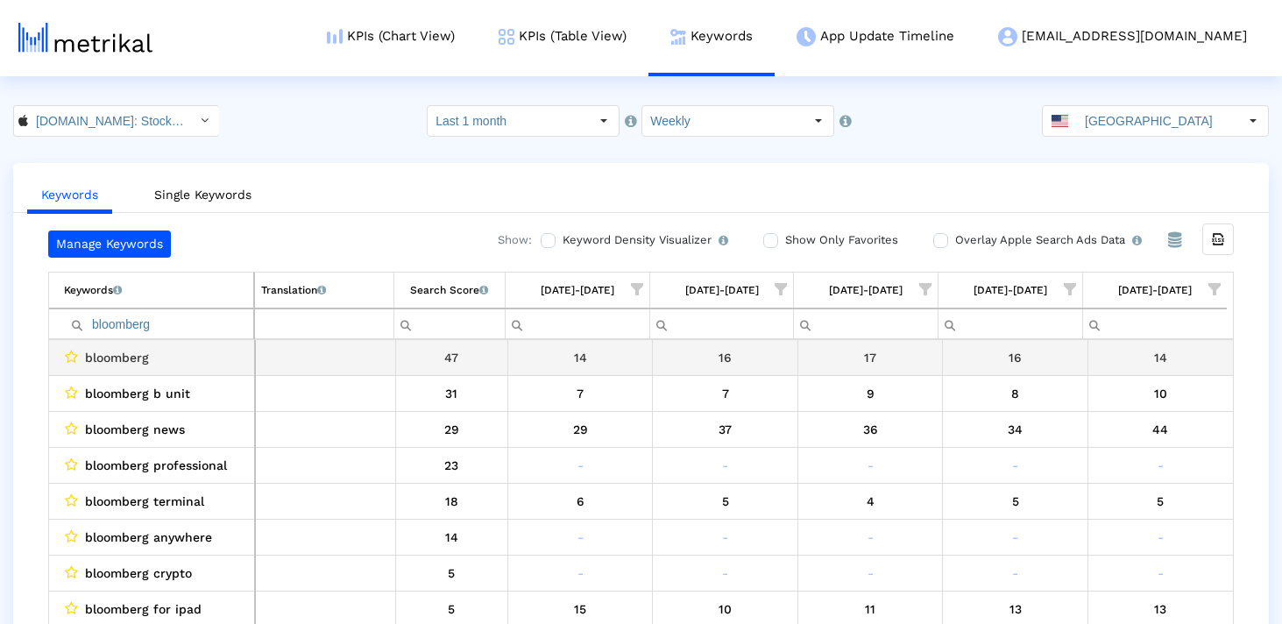
click at [156, 320] on input "bloomberg" at bounding box center [158, 323] width 189 height 29
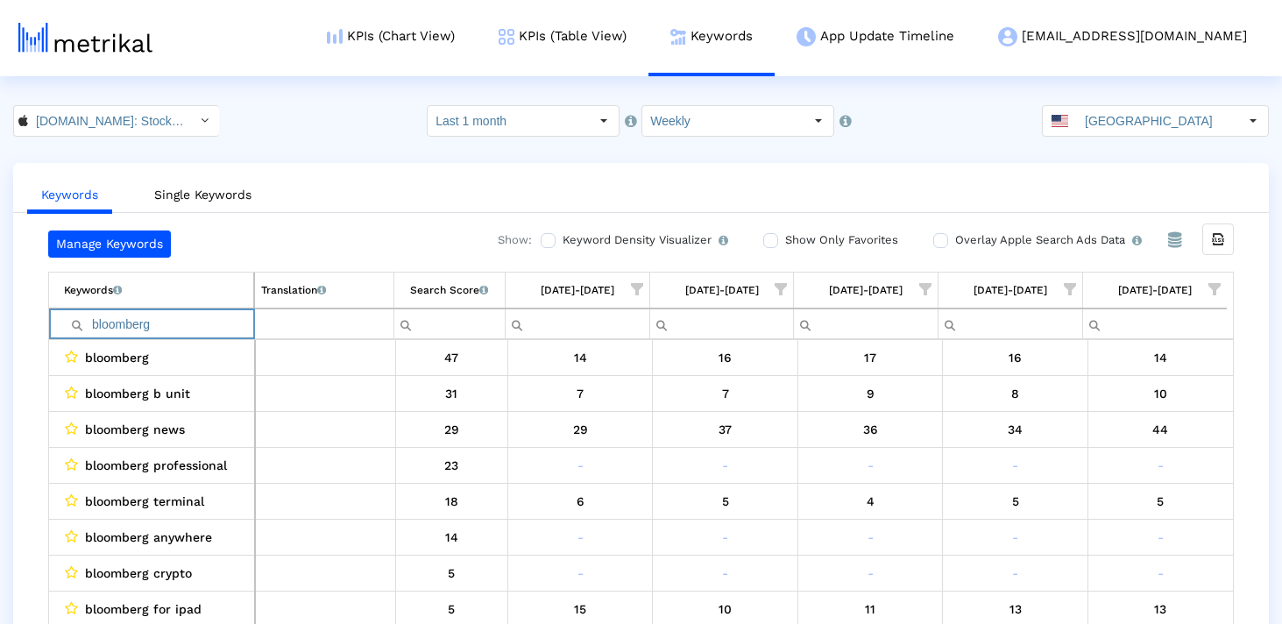
click at [156, 320] on input "bloomberg" at bounding box center [158, 323] width 189 height 29
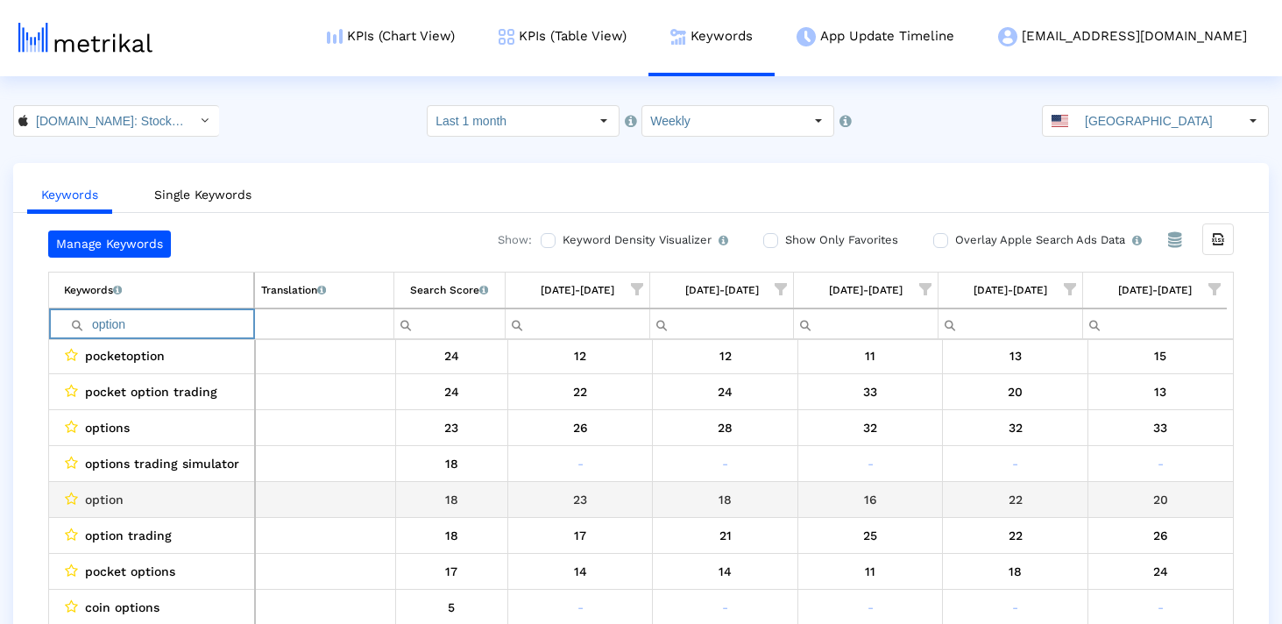
scroll to position [315, 0]
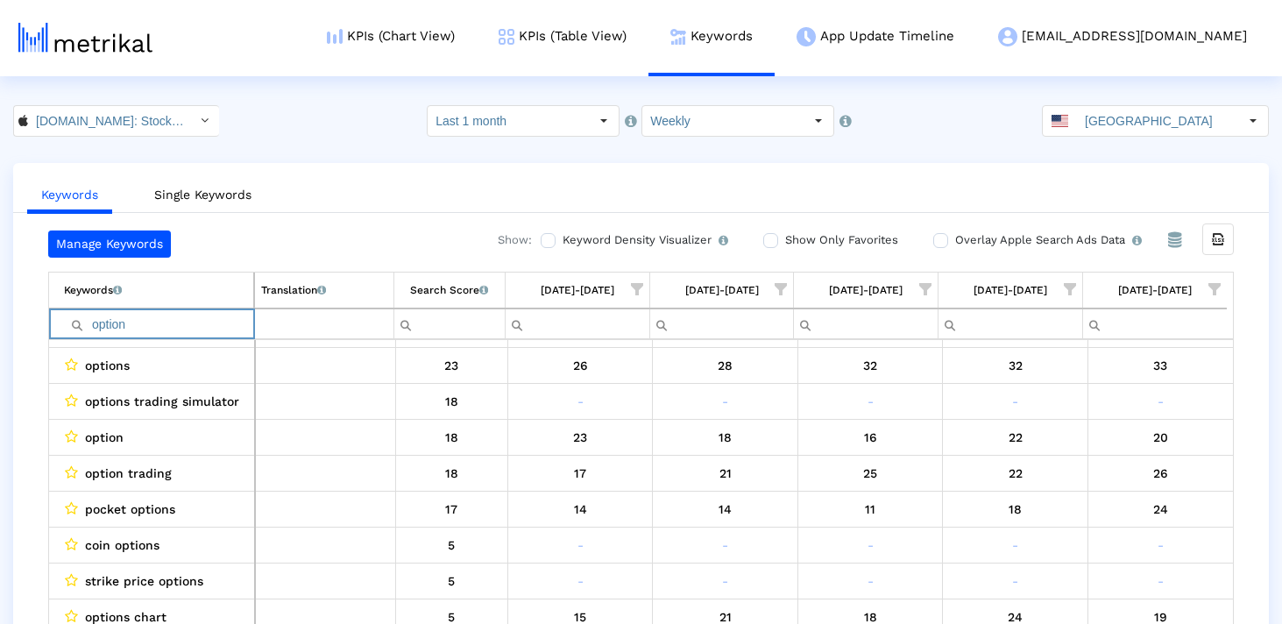
click at [128, 315] on input "option" at bounding box center [158, 323] width 189 height 29
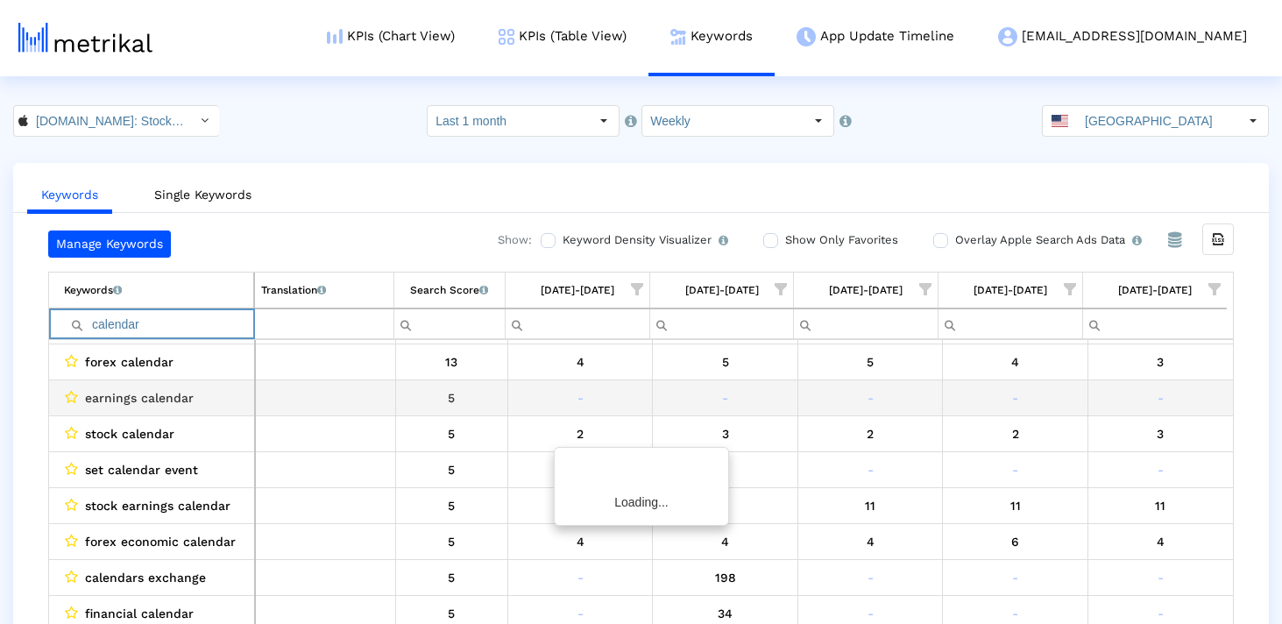
scroll to position [0, 0]
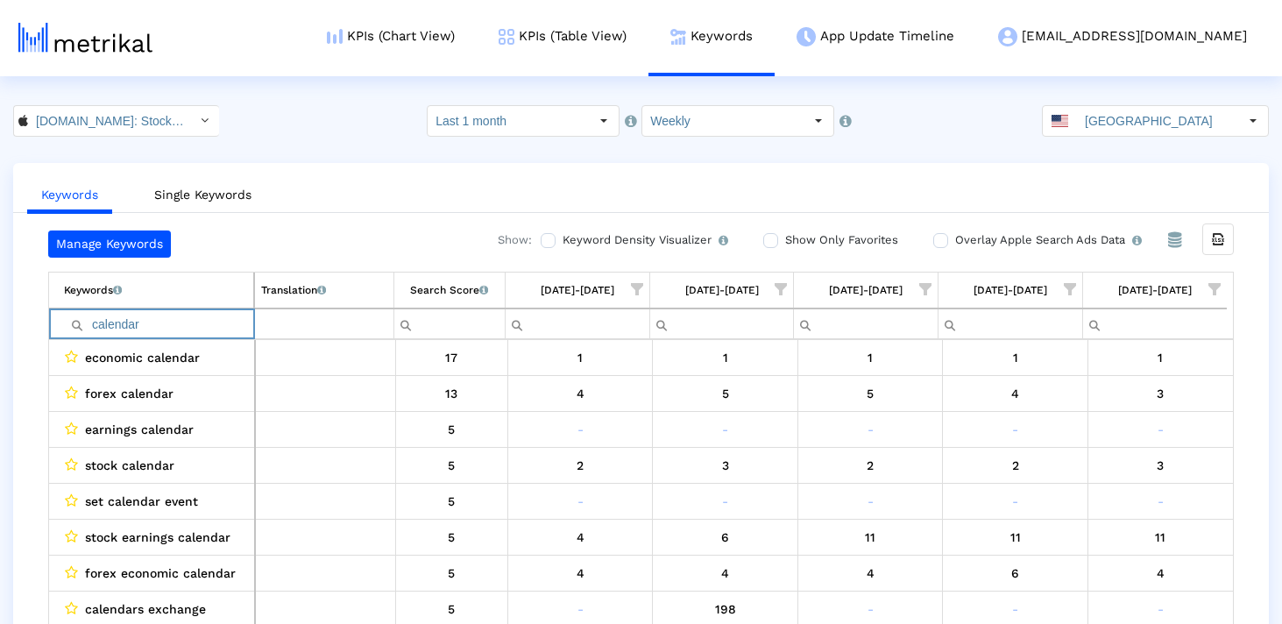
type input "calendar"
click at [761, 18] on link "Keywords" at bounding box center [711, 36] width 126 height 73
click at [899, 36] on link "App Update Timeline" at bounding box center [876, 36] width 202 height 73
click at [640, 28] on link "KPIs (Table View)" at bounding box center [563, 36] width 172 height 73
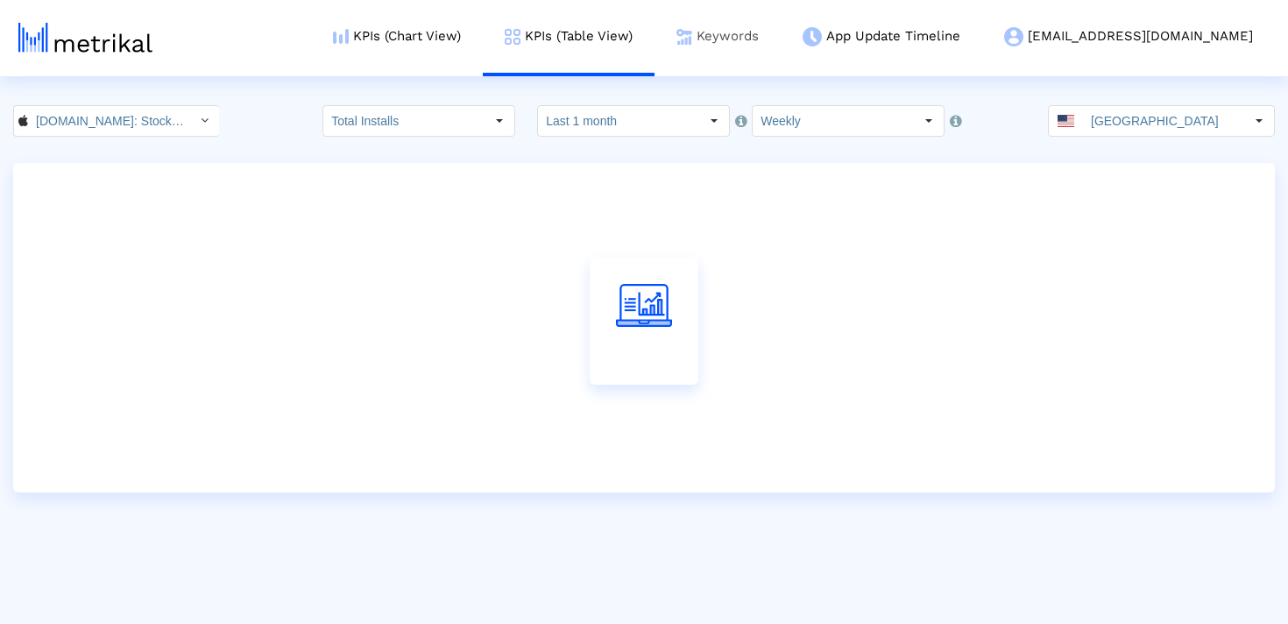
click at [781, 46] on link "Keywords" at bounding box center [718, 36] width 126 height 73
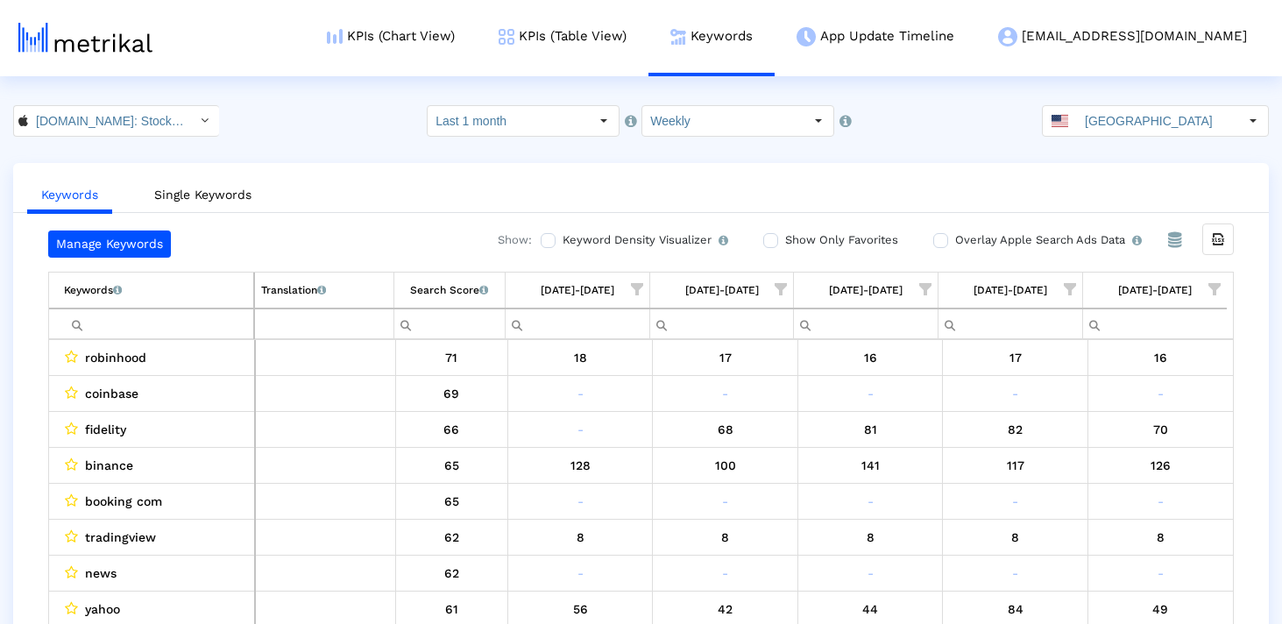
click at [1223, 244] on icon "Export all data" at bounding box center [1218, 239] width 16 height 16
click at [184, 330] on input "Filter cell" at bounding box center [158, 323] width 189 height 29
click at [1158, 123] on input "[GEOGRAPHIC_DATA]" at bounding box center [1157, 121] width 161 height 30
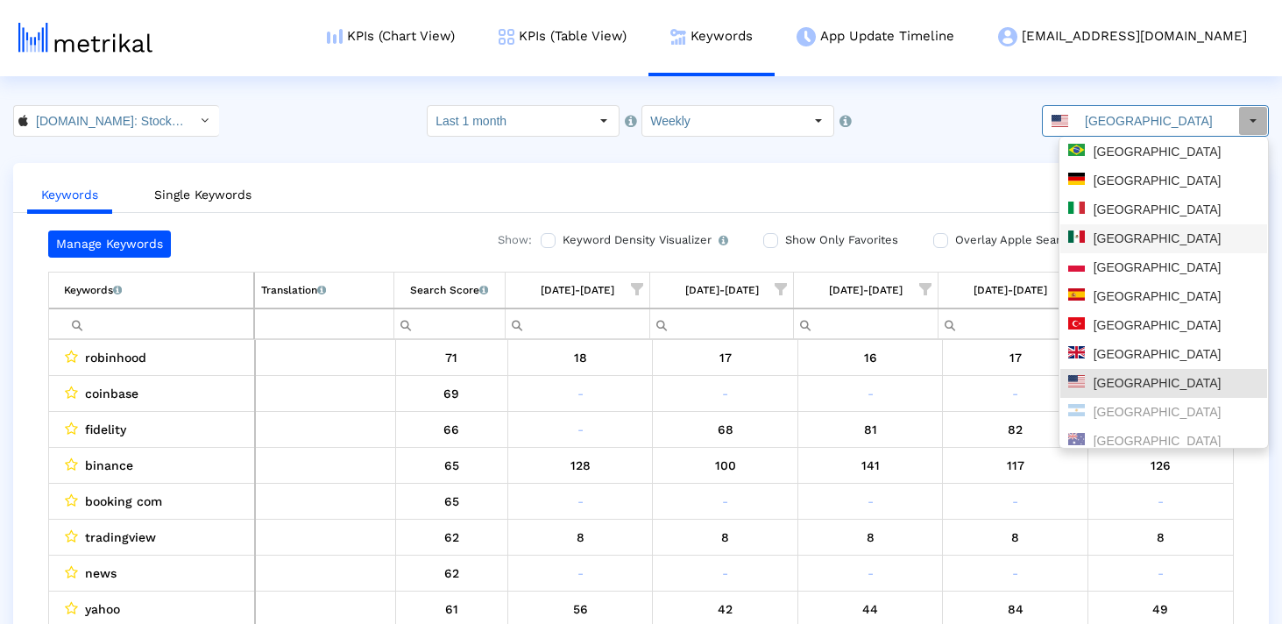
click at [1128, 240] on div "[GEOGRAPHIC_DATA]" at bounding box center [1163, 238] width 191 height 17
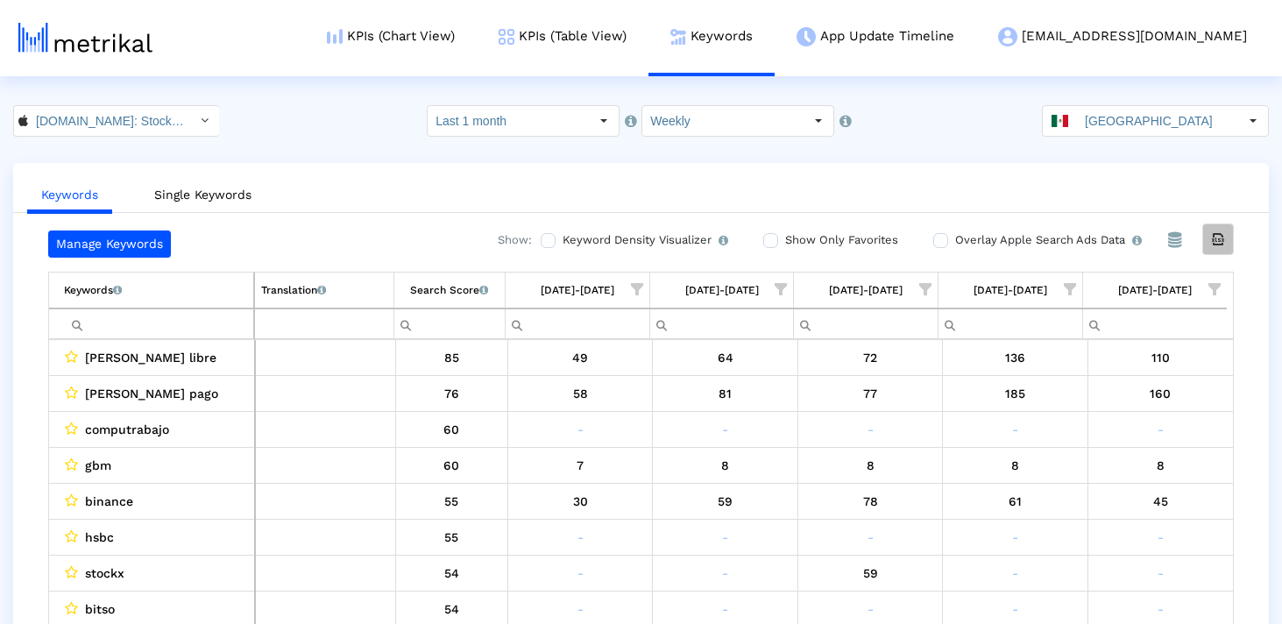
click at [1210, 243] on icon "Export all data" at bounding box center [1218, 239] width 16 height 16
click at [158, 317] on input "Filter cell" at bounding box center [158, 323] width 189 height 29
paste input "economista"
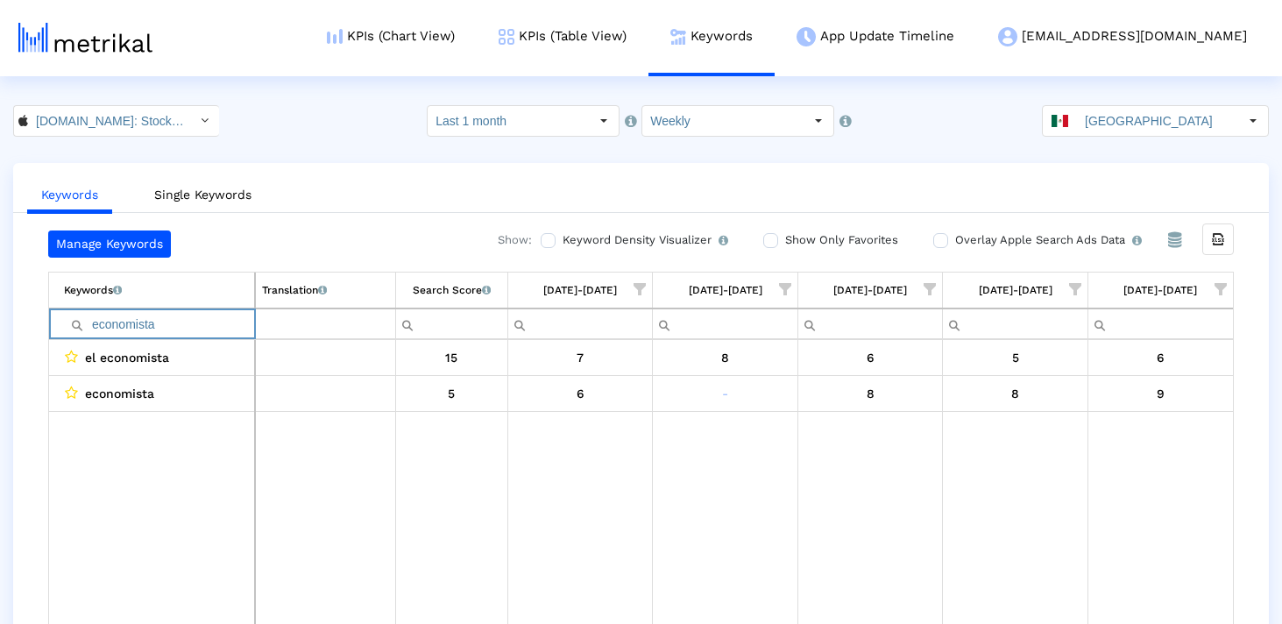
type input "economista"
click at [166, 329] on input "economista" at bounding box center [159, 323] width 190 height 29
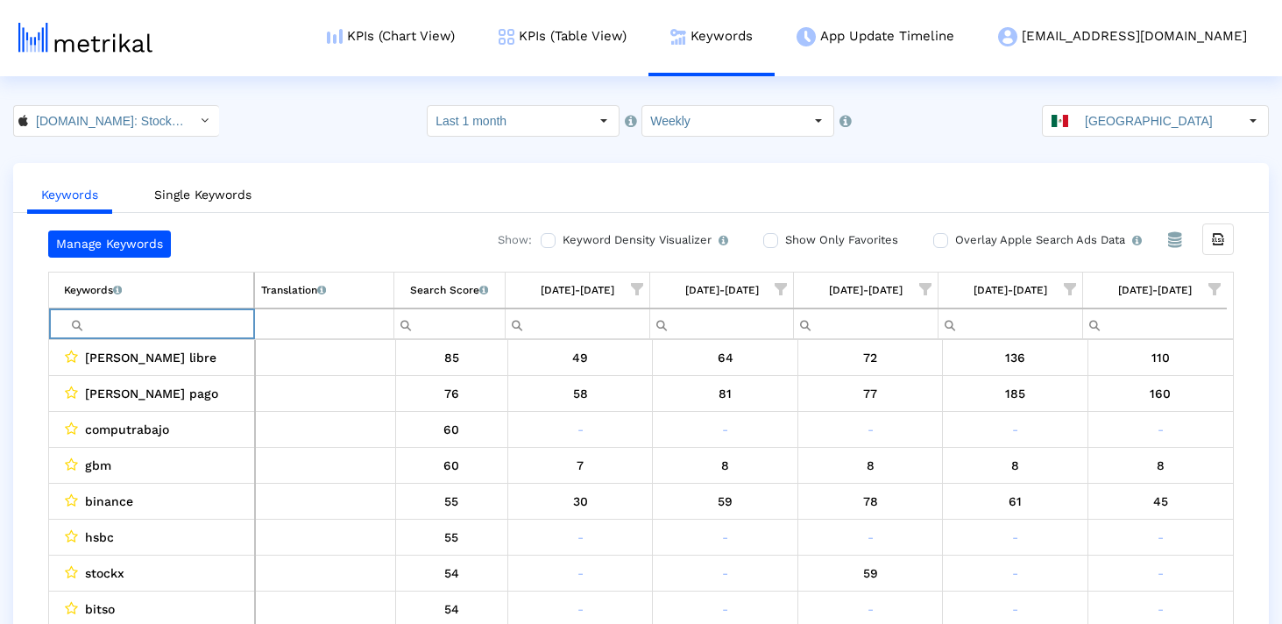
click at [1217, 288] on span "Show filter options for column '09/21/25-09/27/25'" at bounding box center [1214, 289] width 12 height 12
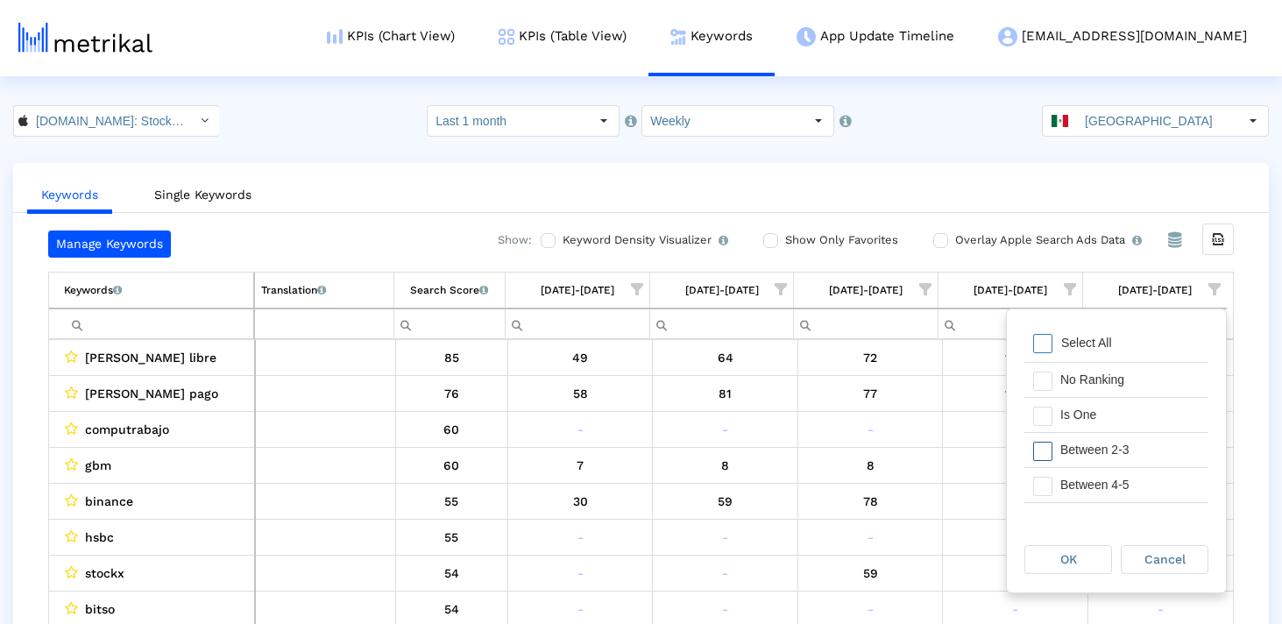
click at [1079, 441] on div "Between 2-3" at bounding box center [1129, 450] width 157 height 34
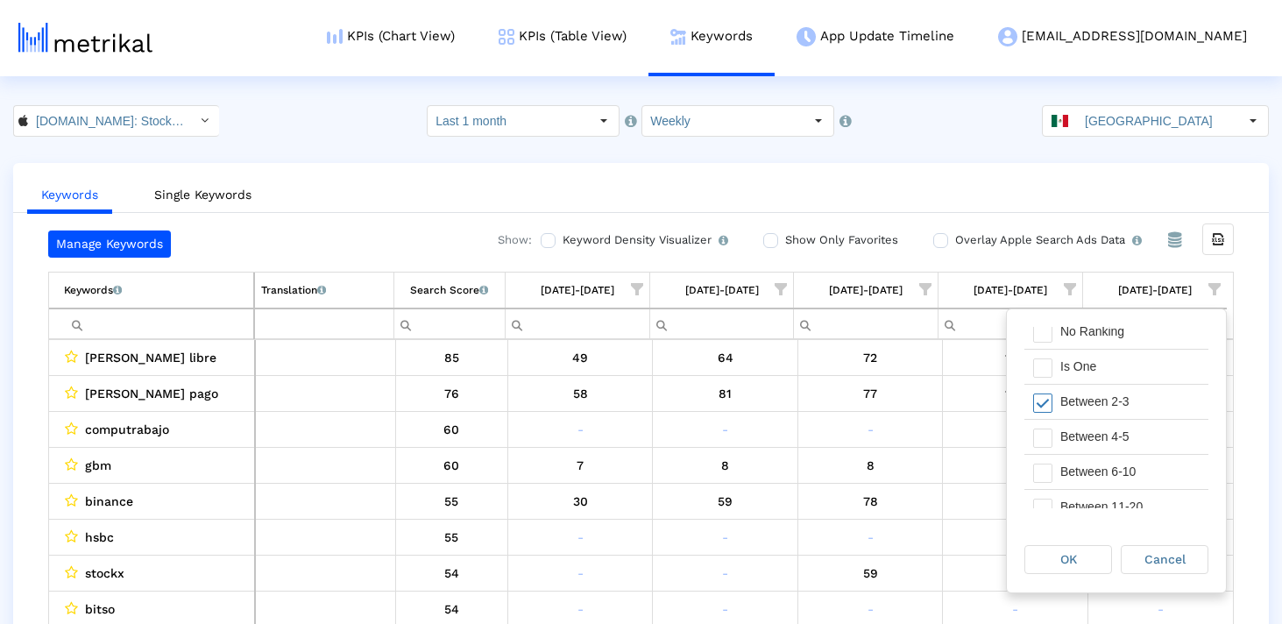
click at [1080, 444] on div "Between 4-5" at bounding box center [1129, 437] width 157 height 34
click at [1094, 563] on div "OK" at bounding box center [1068, 559] width 86 height 27
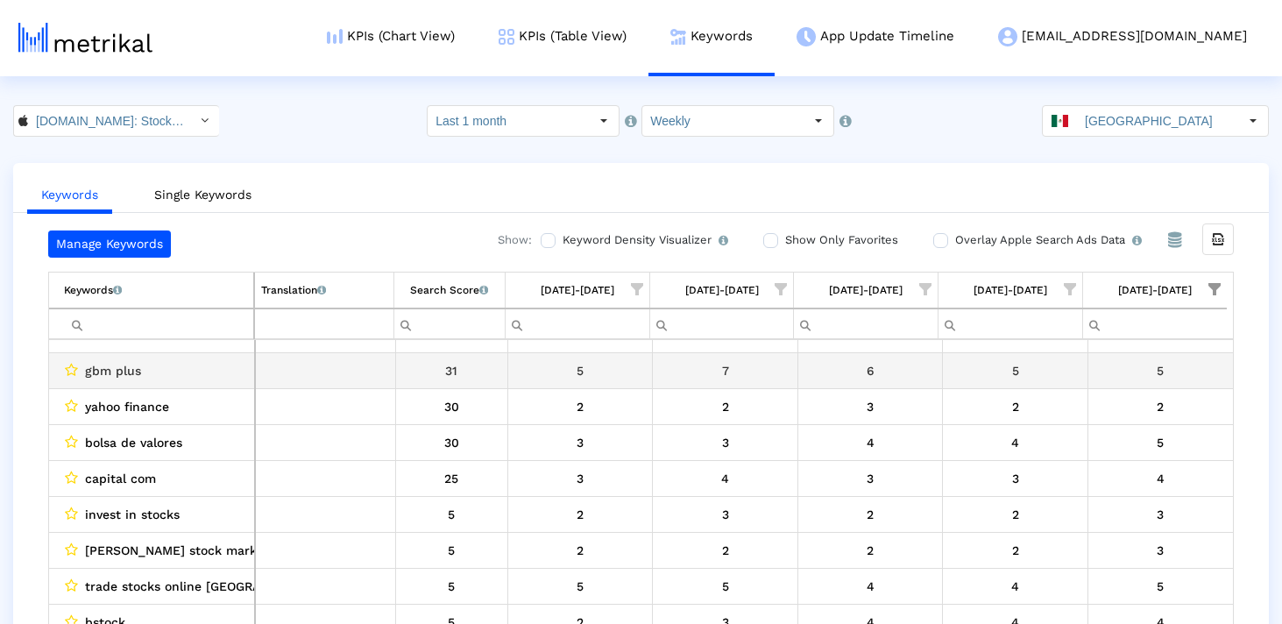
scroll to position [0, 0]
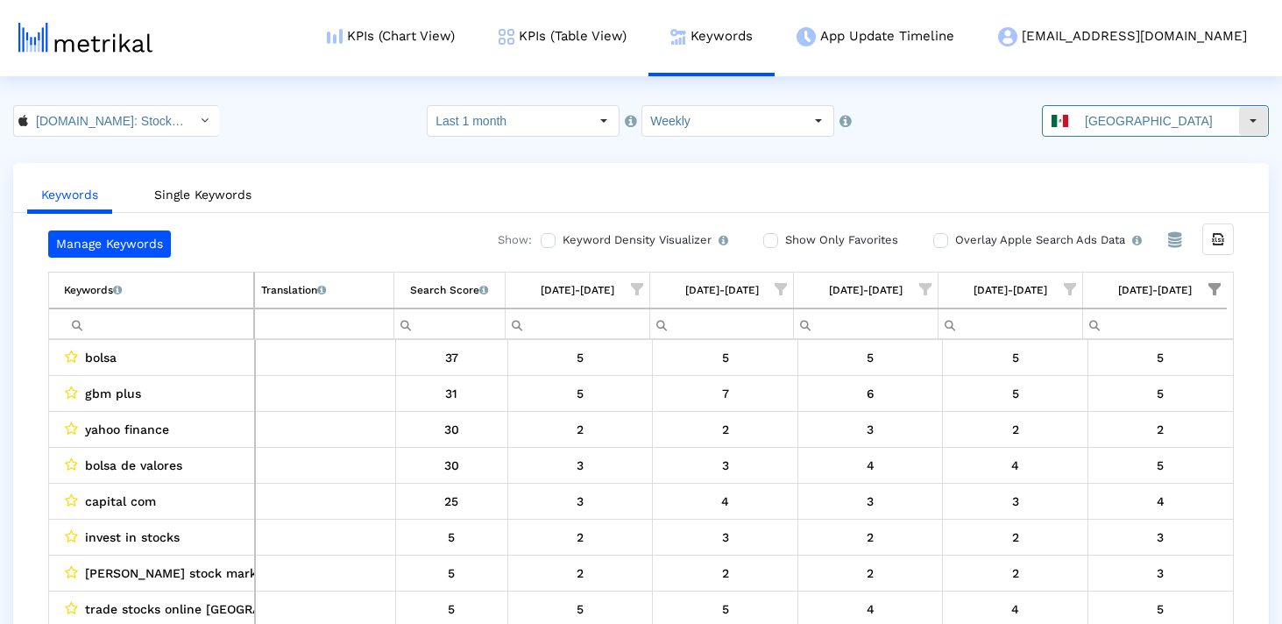
click at [1187, 135] on dx-select-box "Mexico Pull down to refresh... Release to refresh... Refreshing... [GEOGRAPHIC_…" at bounding box center [1155, 121] width 227 height 32
click at [1174, 137] on crea-index "[DOMAIN_NAME]: Stock Market < 909998122 > Select how far back from [DATE] you w…" at bounding box center [641, 382] width 1282 height 554
click at [1174, 126] on input "[GEOGRAPHIC_DATA]" at bounding box center [1157, 121] width 161 height 30
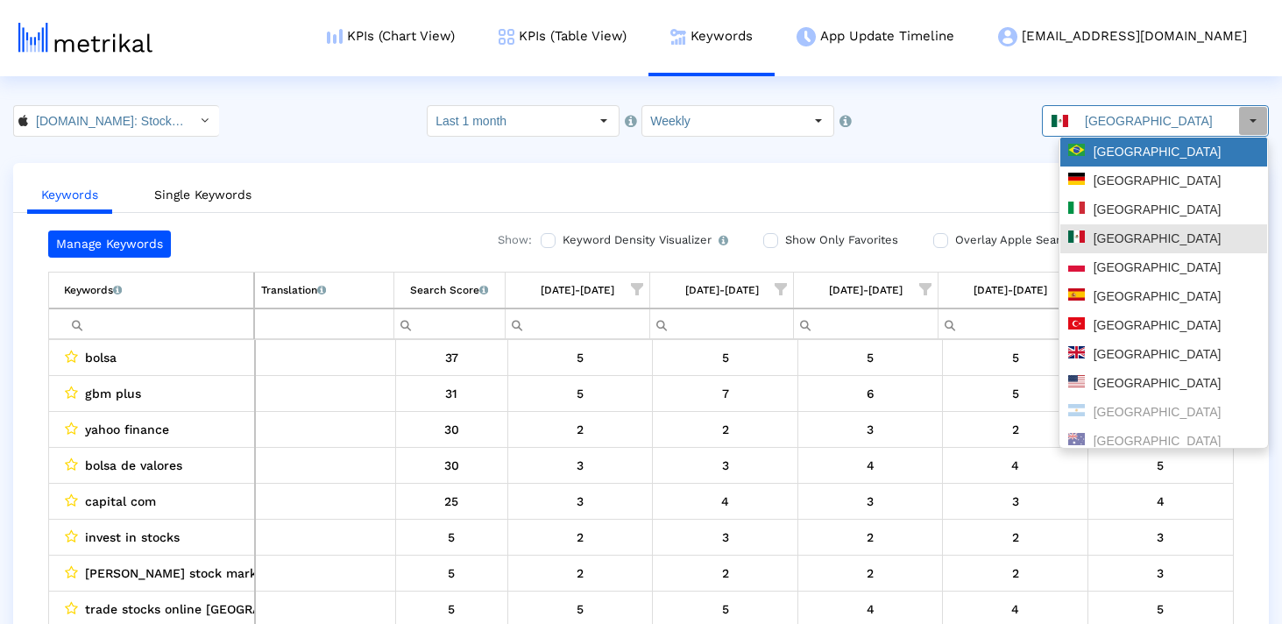
click at [1141, 156] on div "[GEOGRAPHIC_DATA]" at bounding box center [1163, 152] width 191 height 17
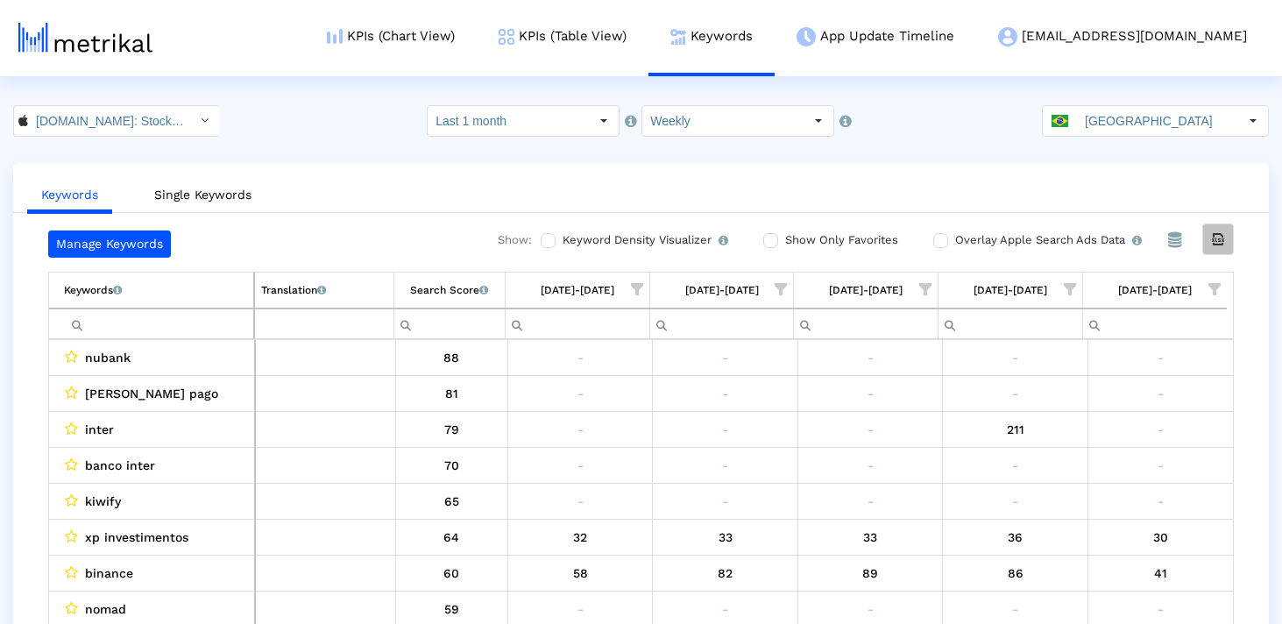
click at [1213, 234] on icon "Export all data" at bounding box center [1218, 239] width 16 height 16
click at [154, 311] on input "Filter cell" at bounding box center [158, 323] width 189 height 29
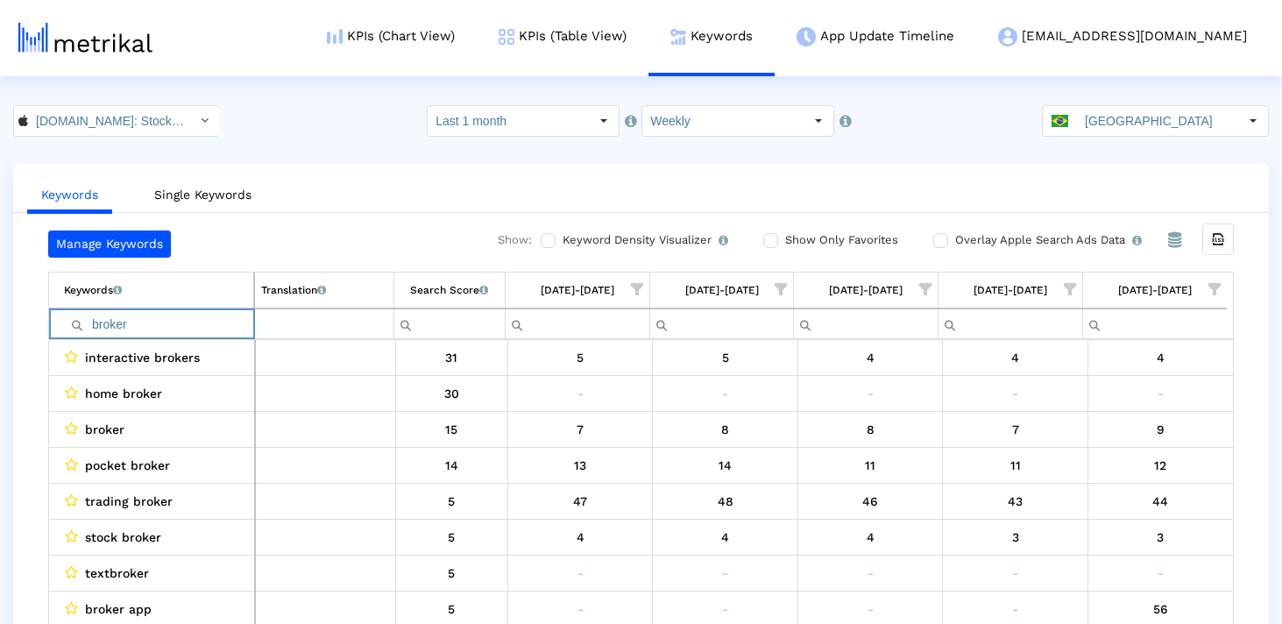
type input "broker"
click at [1094, 118] on input "[GEOGRAPHIC_DATA]" at bounding box center [1157, 121] width 161 height 30
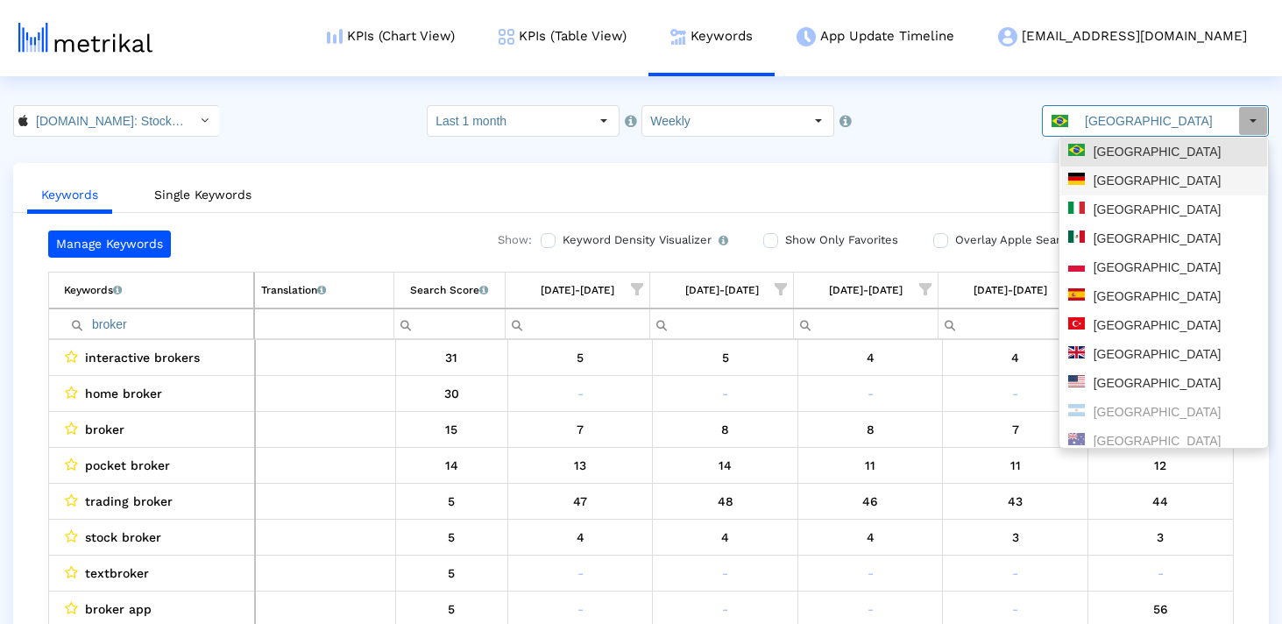
click at [1100, 183] on div "[GEOGRAPHIC_DATA]" at bounding box center [1163, 181] width 191 height 17
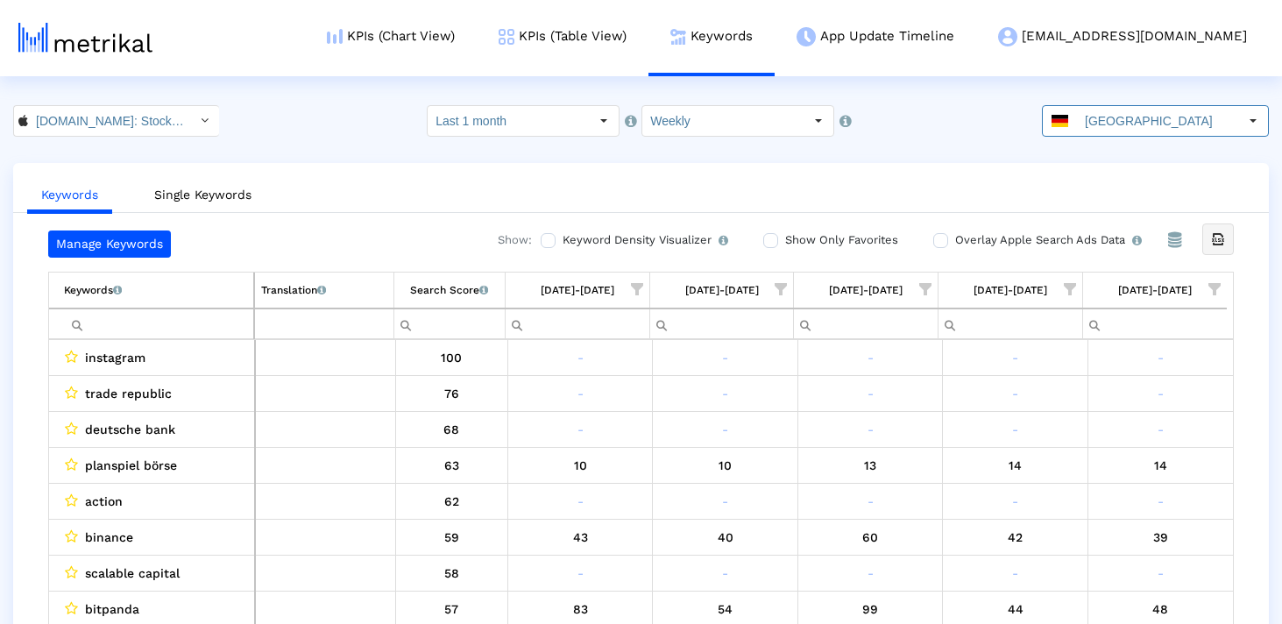
click at [1216, 232] on icon "Export all data" at bounding box center [1218, 239] width 16 height 16
click at [223, 322] on input "Filter cell" at bounding box center [158, 323] width 189 height 29
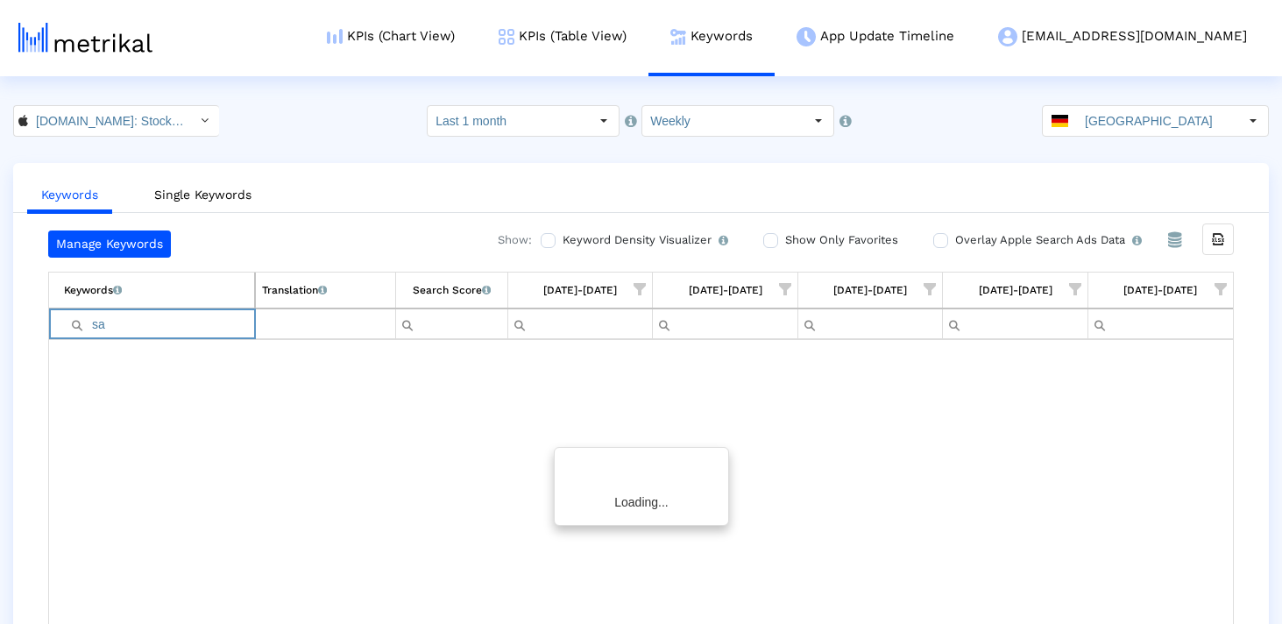
type input "s"
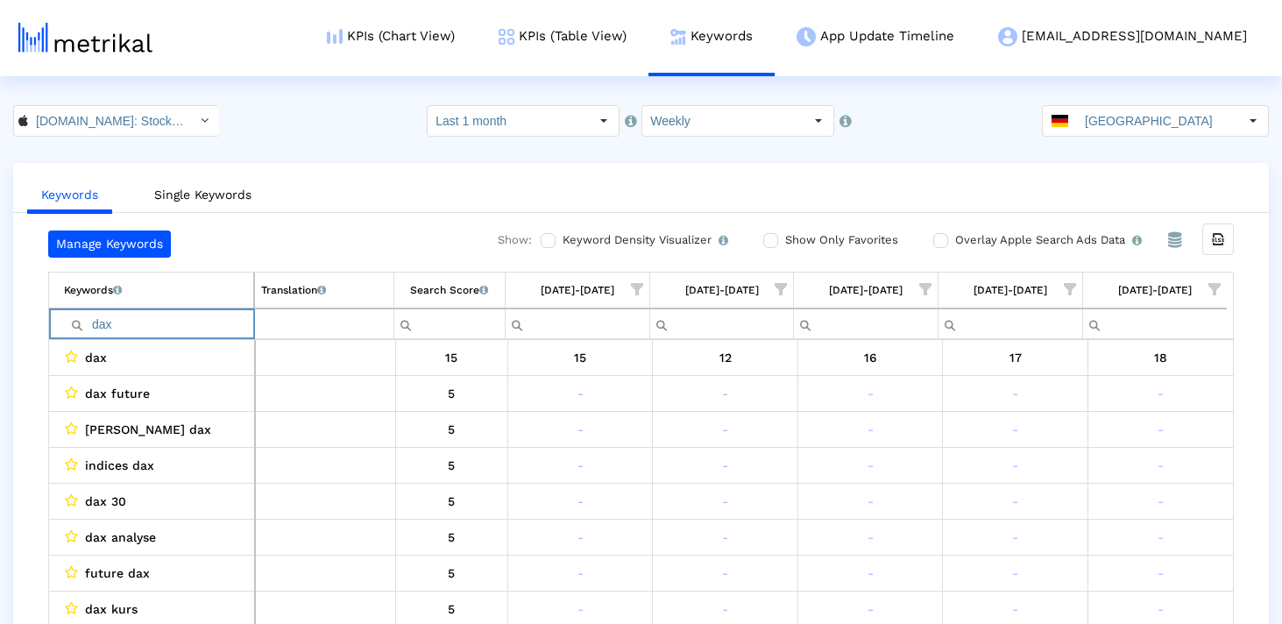
click at [170, 315] on input "dax" at bounding box center [158, 323] width 189 height 29
paste input "broker"
click at [170, 315] on input "brokerdax" at bounding box center [158, 323] width 189 height 29
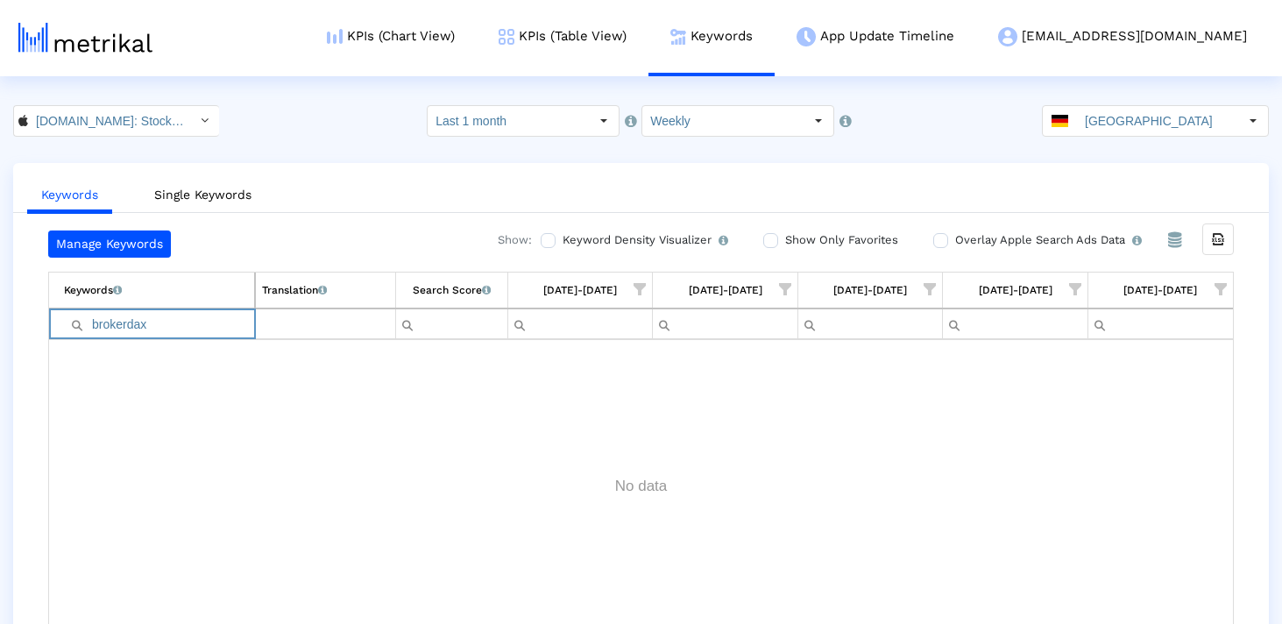
click at [164, 321] on input "brokerdax" at bounding box center [159, 323] width 190 height 29
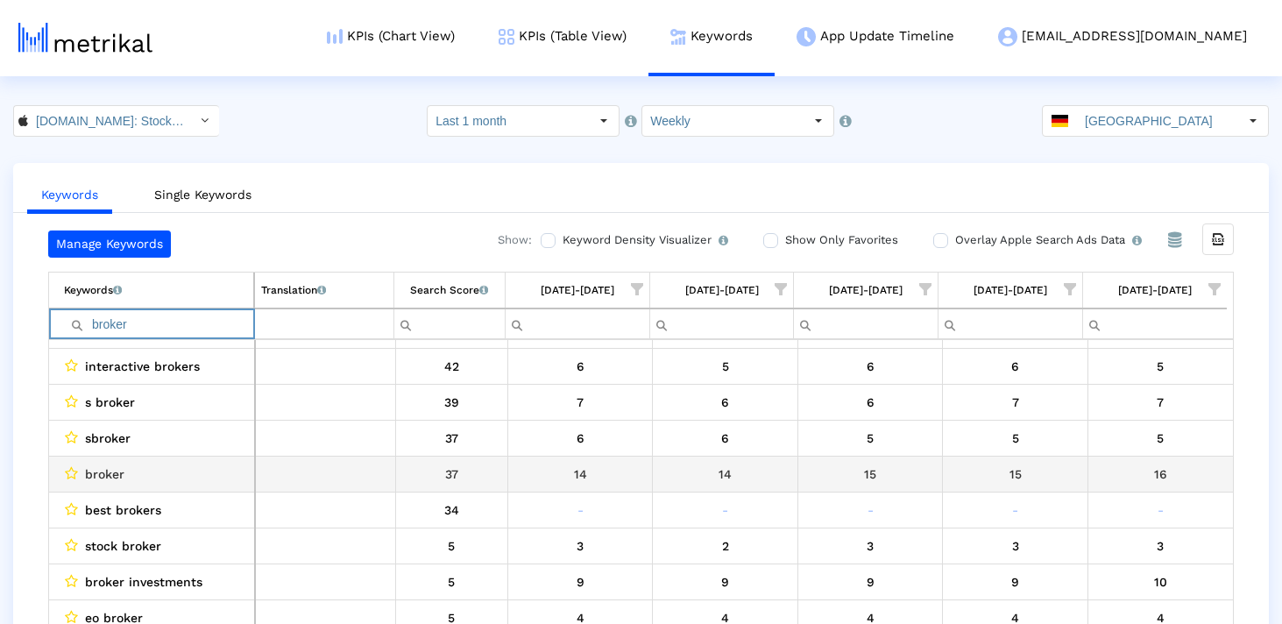
scroll to position [43, 0]
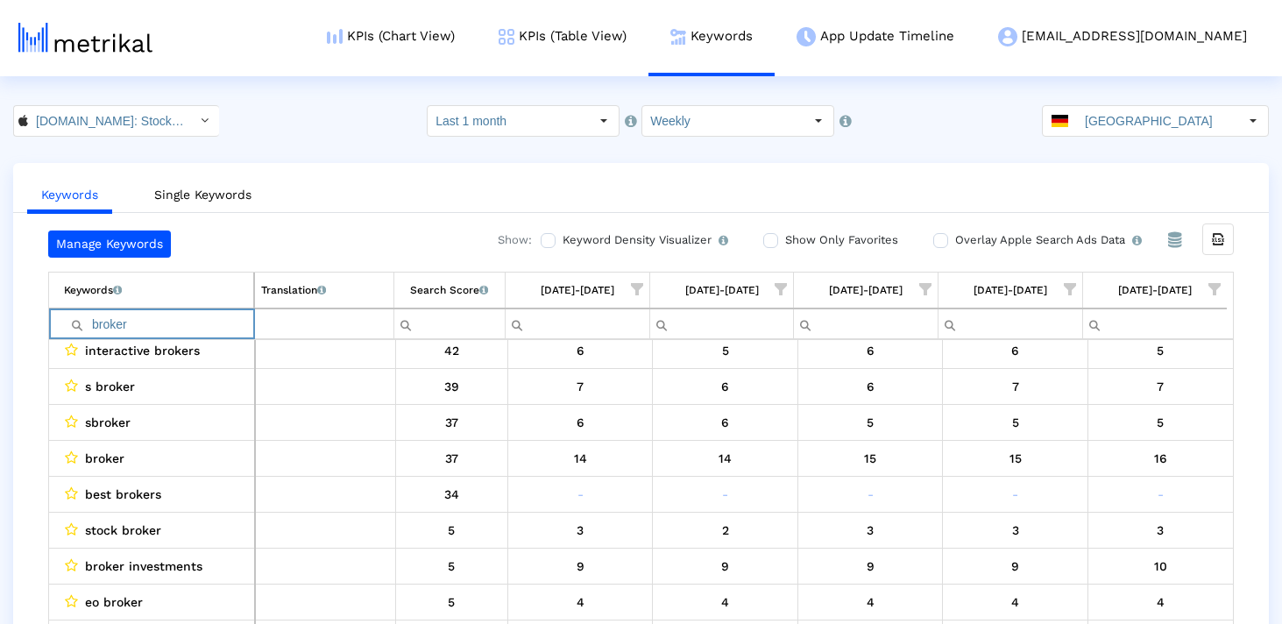
click at [159, 315] on input "broker" at bounding box center [158, 323] width 189 height 29
paste input "flatex"
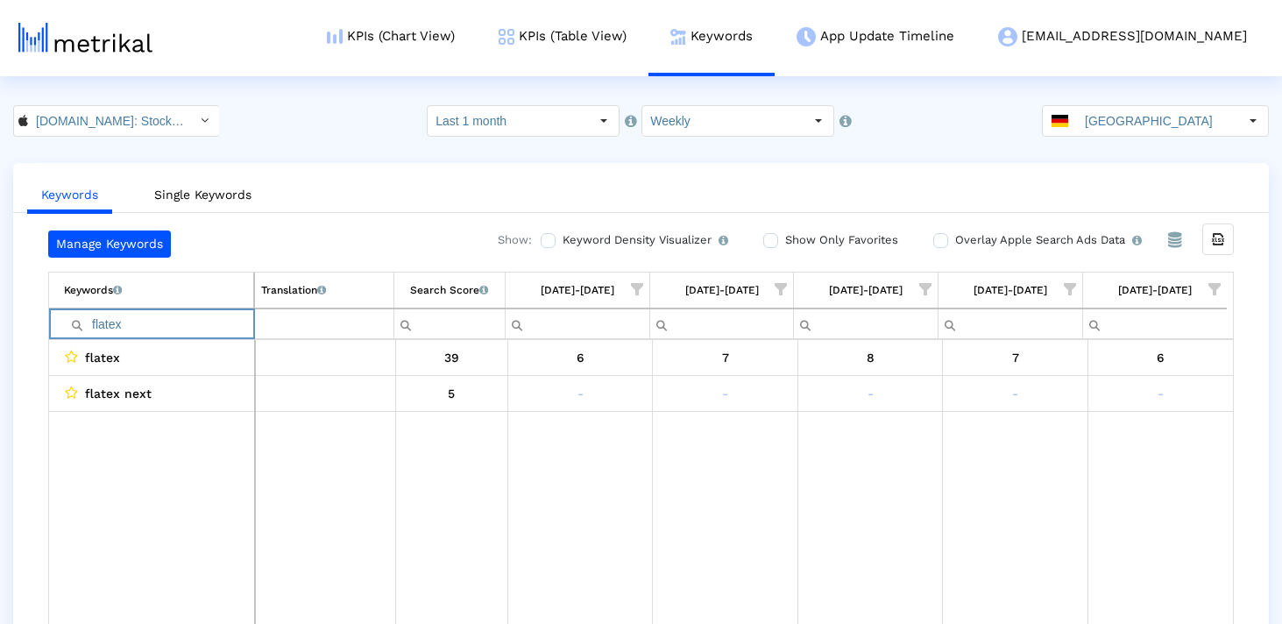
click at [152, 318] on input "flatex" at bounding box center [158, 323] width 189 height 29
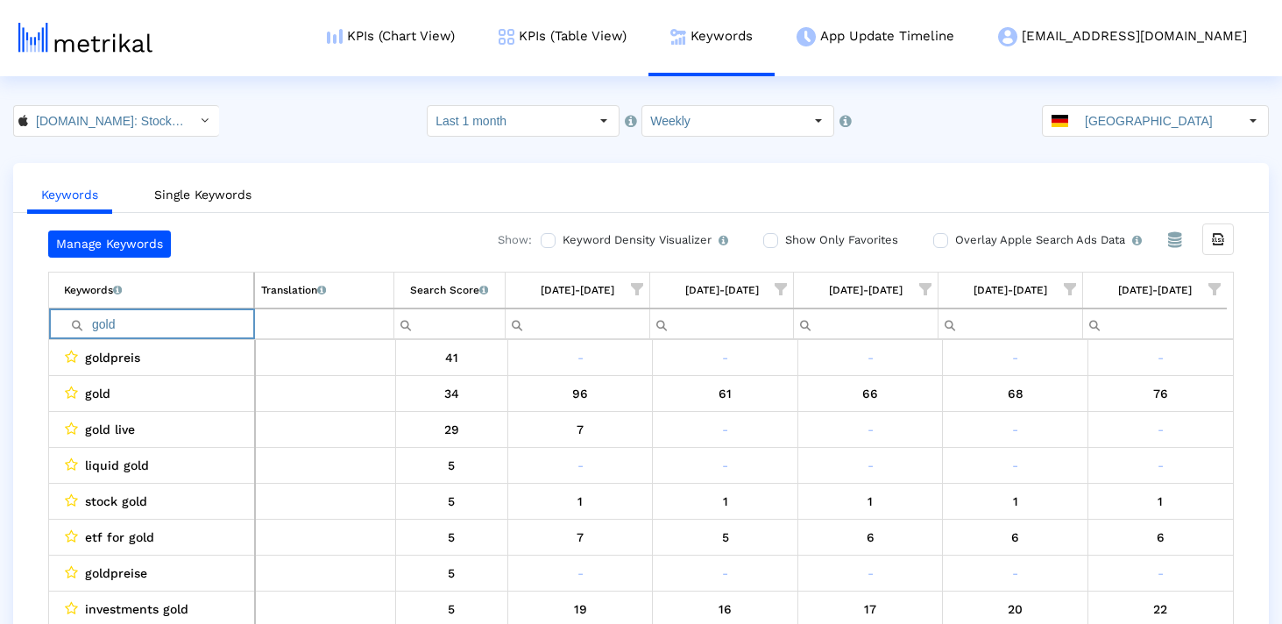
click at [143, 323] on input "gold" at bounding box center [158, 323] width 189 height 29
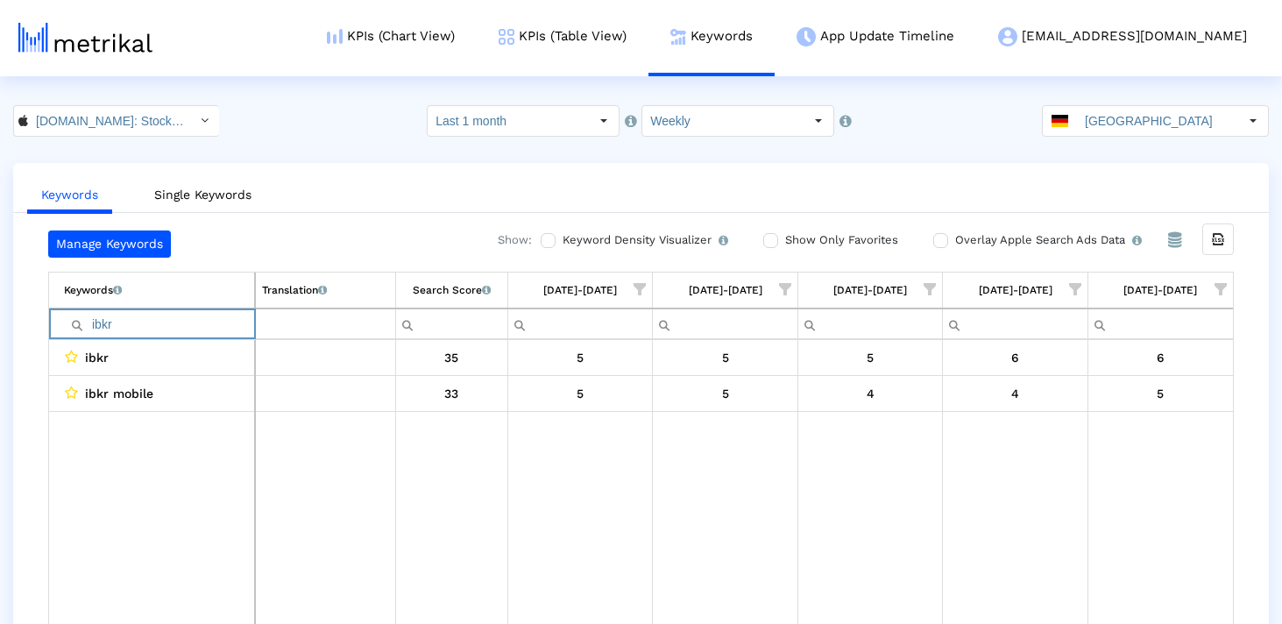
click at [188, 336] on input "ibkr" at bounding box center [159, 323] width 190 height 29
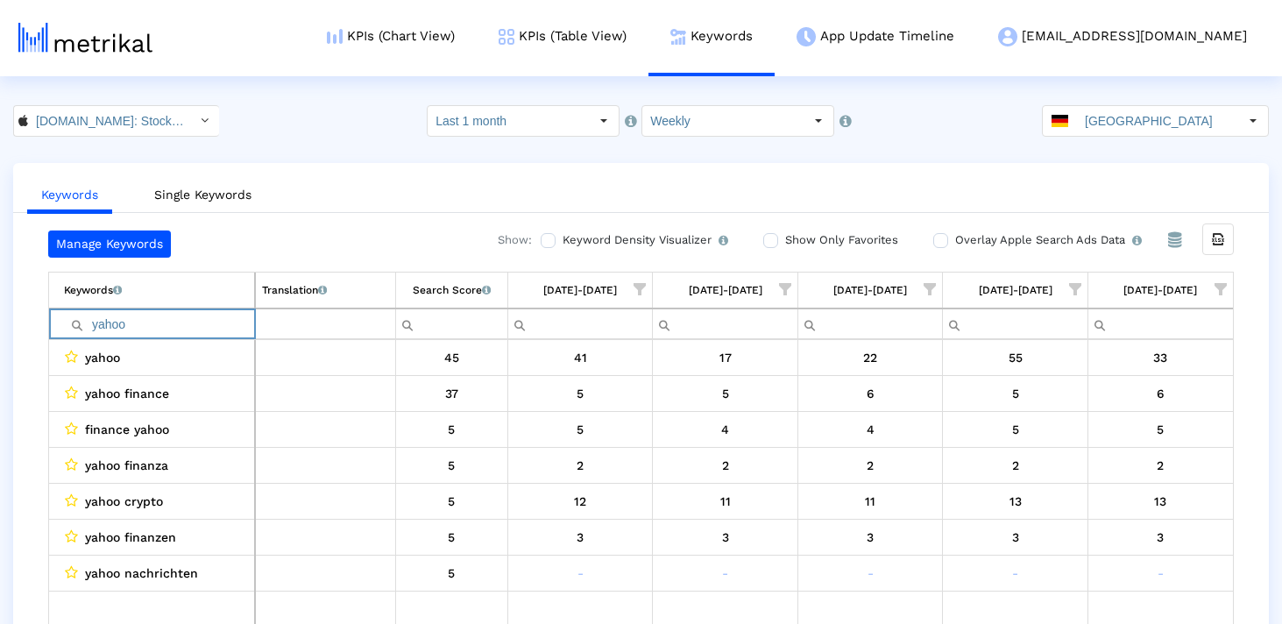
click at [119, 321] on input "yahoo" at bounding box center [159, 323] width 190 height 29
paste input "etf"
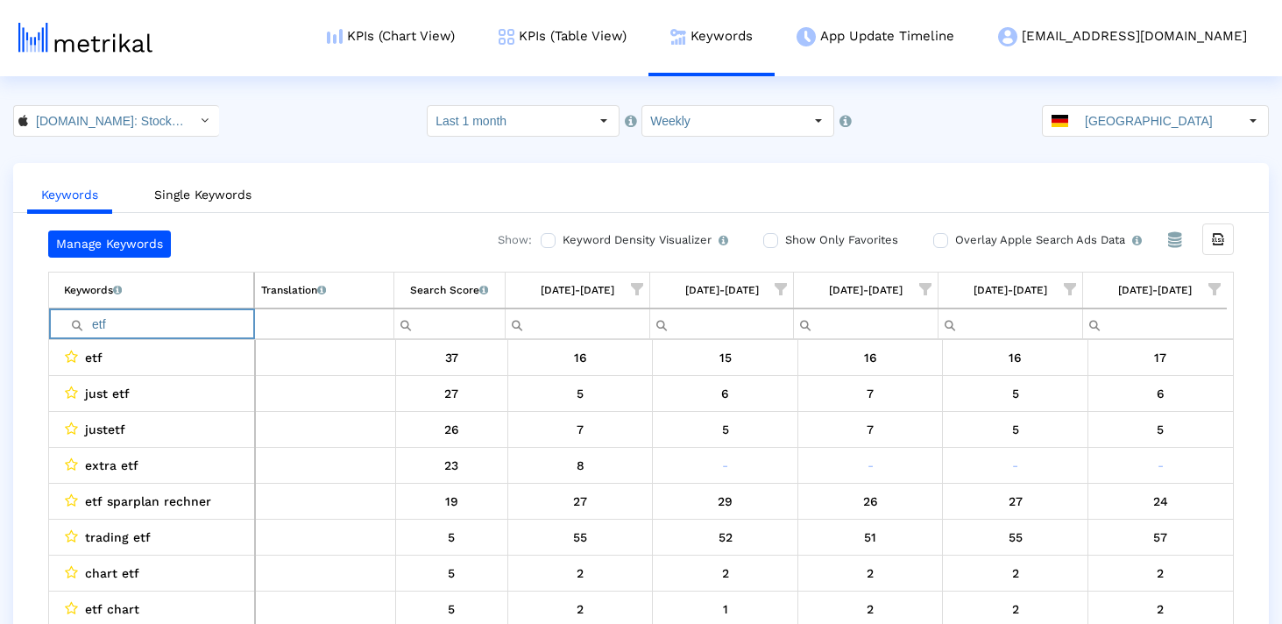
click at [136, 328] on input "etf" at bounding box center [158, 323] width 189 height 29
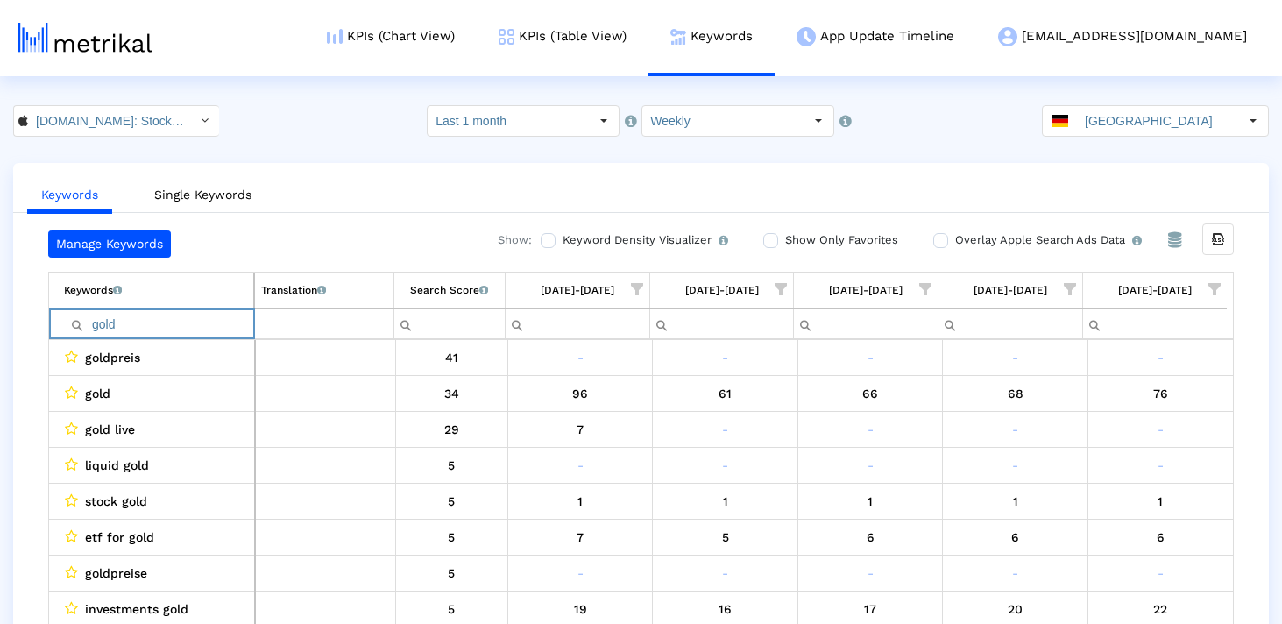
type input "gold"
click at [1086, 129] on div "[GEOGRAPHIC_DATA]" at bounding box center [1140, 121] width 195 height 30
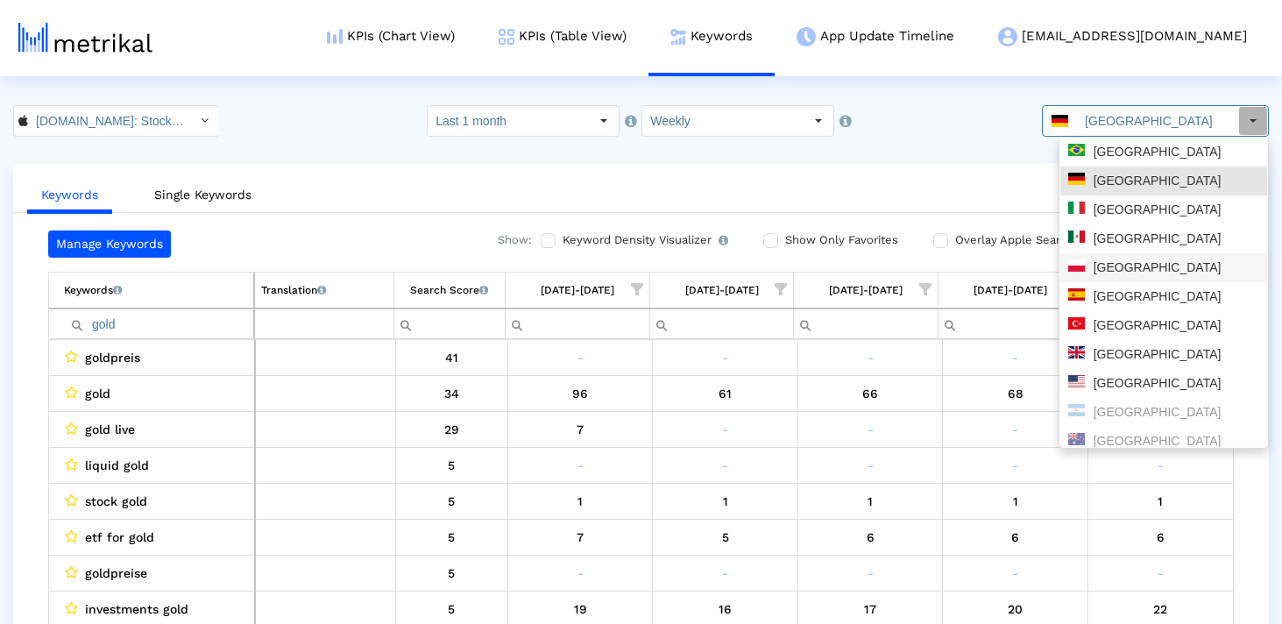
click at [1113, 278] on div "[GEOGRAPHIC_DATA]" at bounding box center [1163, 267] width 207 height 29
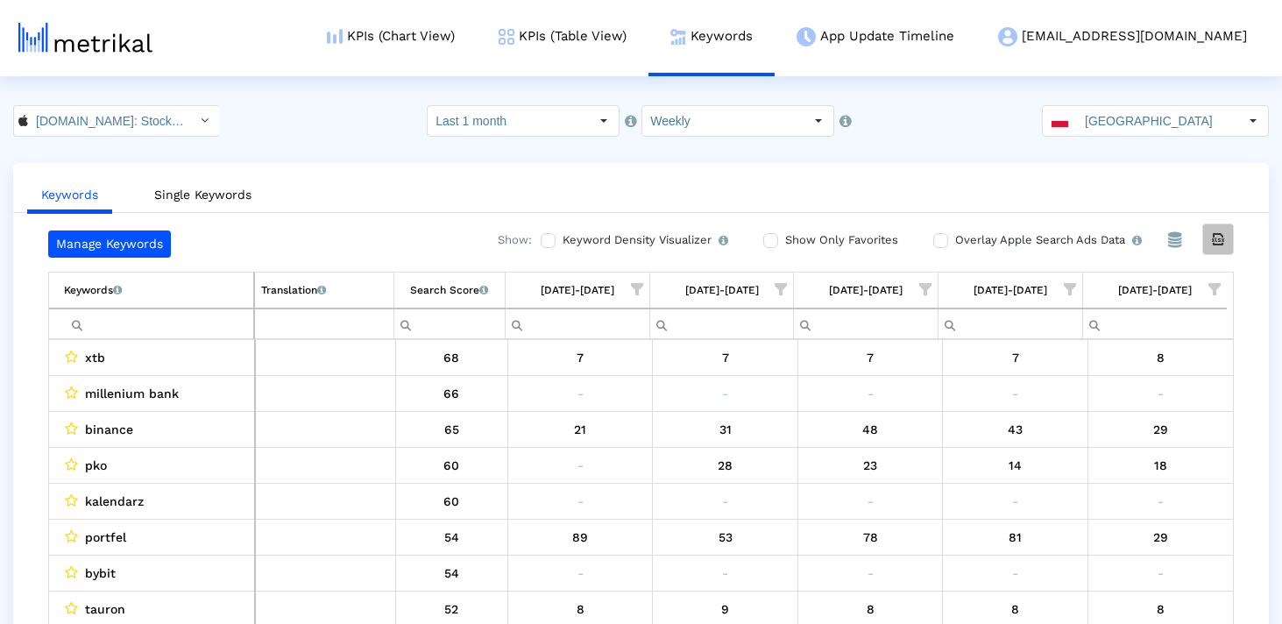
click at [1217, 225] on div "Export all data" at bounding box center [1218, 239] width 30 height 30
click at [113, 325] on input "Filter cell" at bounding box center [158, 323] width 189 height 29
paste input "trading"
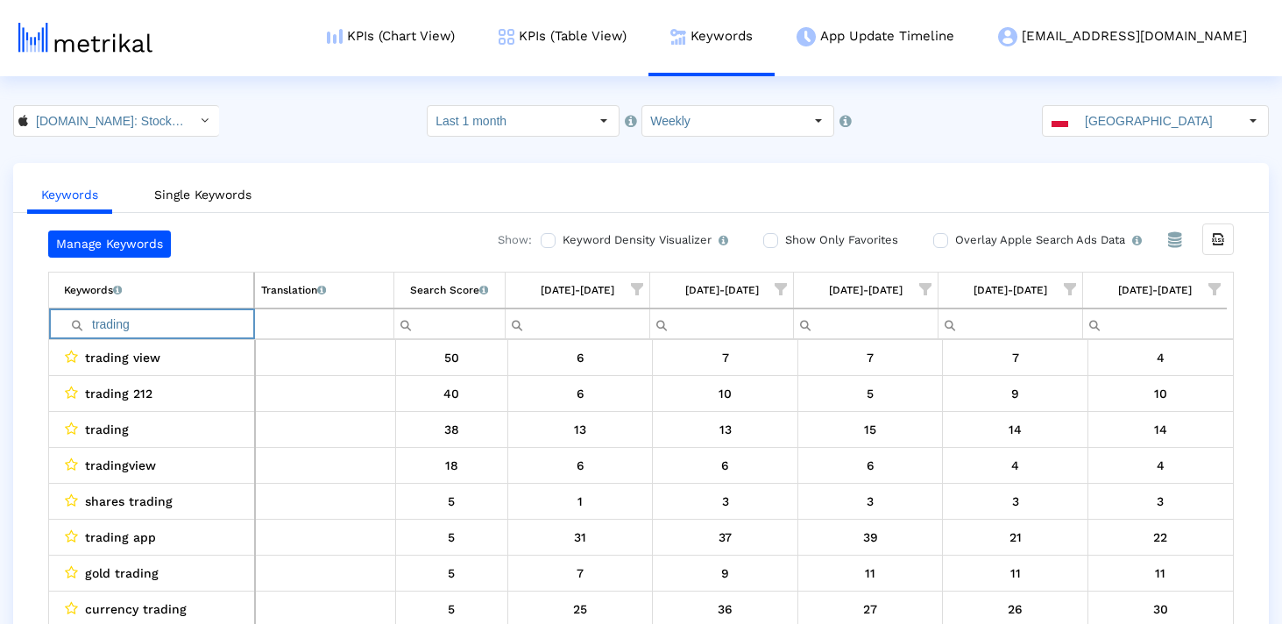
click at [115, 322] on input "trading" at bounding box center [158, 323] width 189 height 29
paste input "giełda"
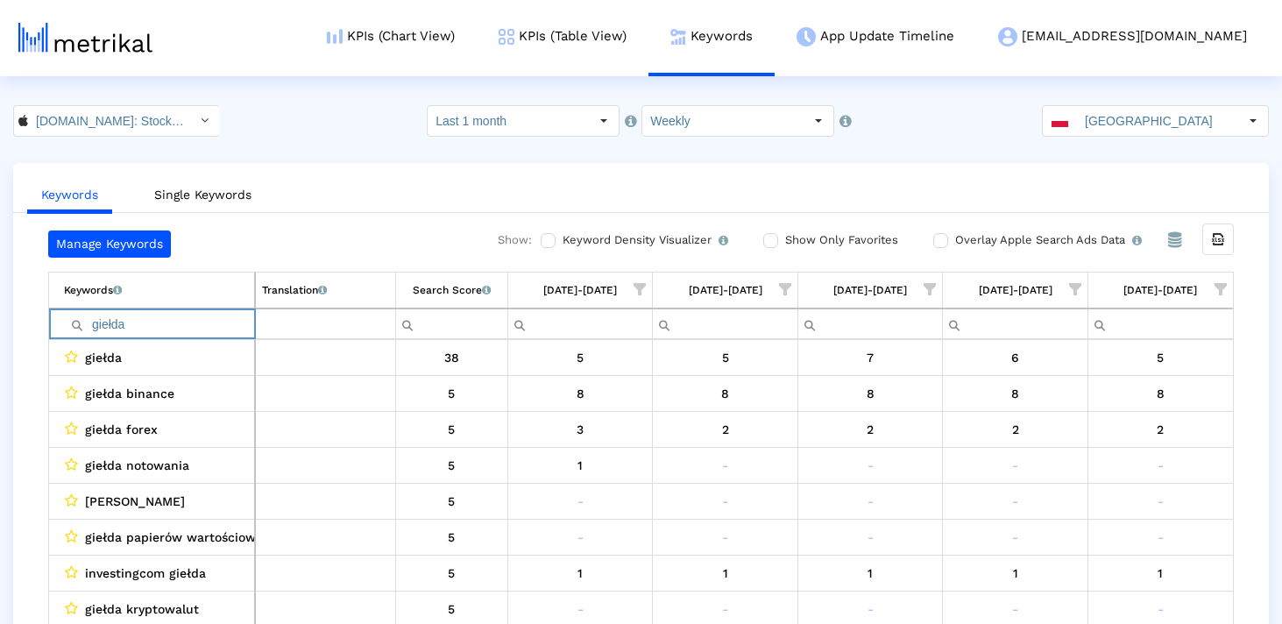
click at [161, 322] on input "giełda" at bounding box center [159, 323] width 190 height 29
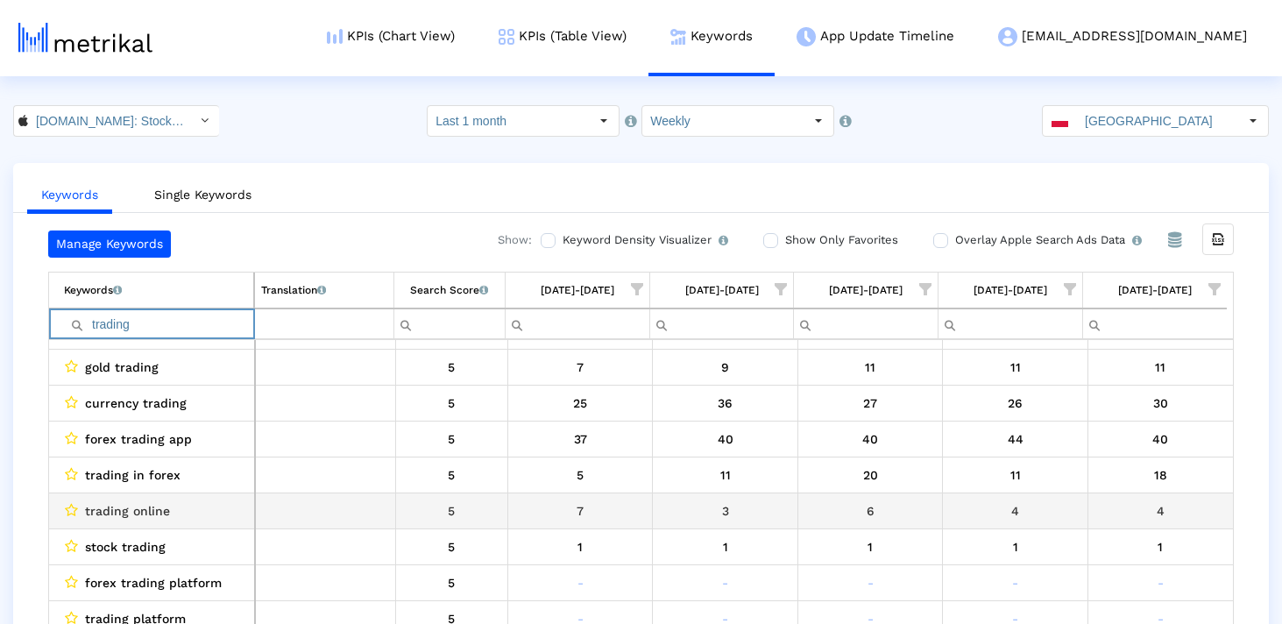
scroll to position [207, 0]
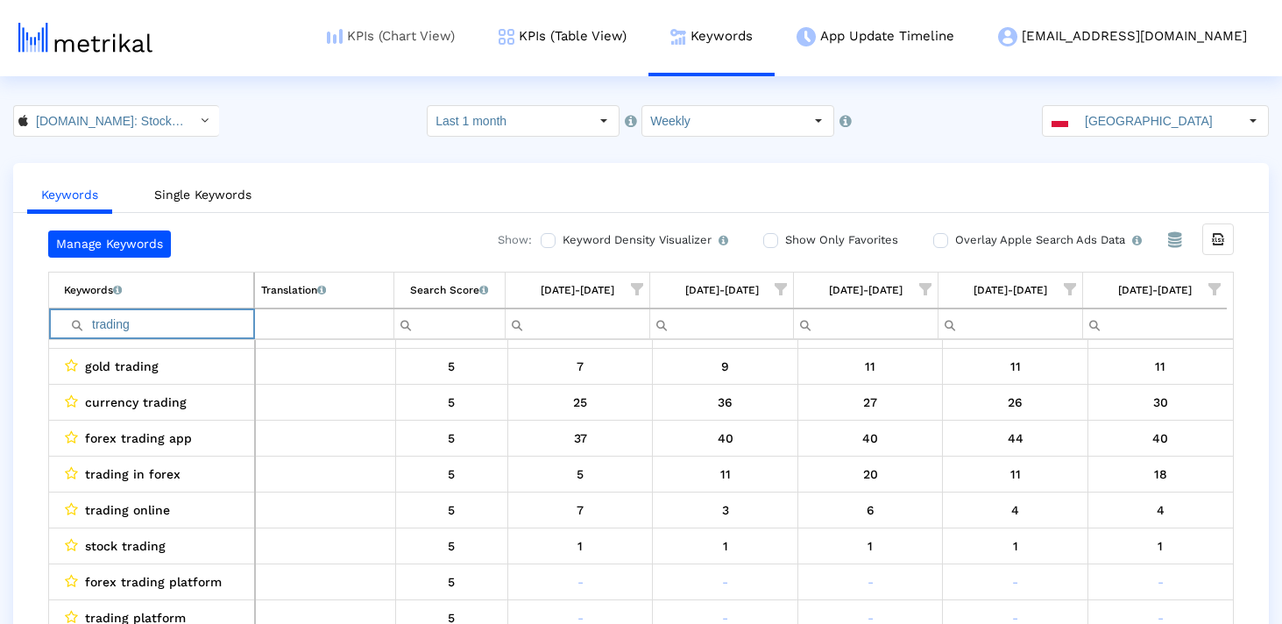
type input "trading"
